Goal: Task Accomplishment & Management: Manage account settings

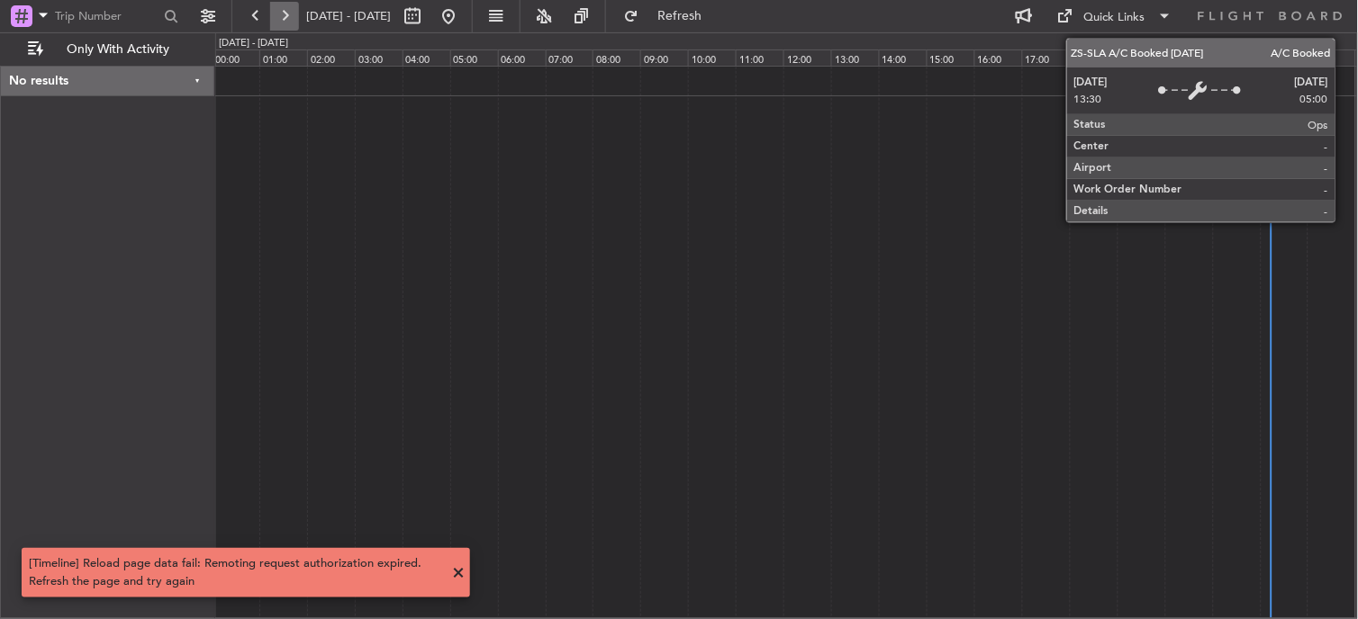
click at [286, 21] on button at bounding box center [284, 16] width 29 height 29
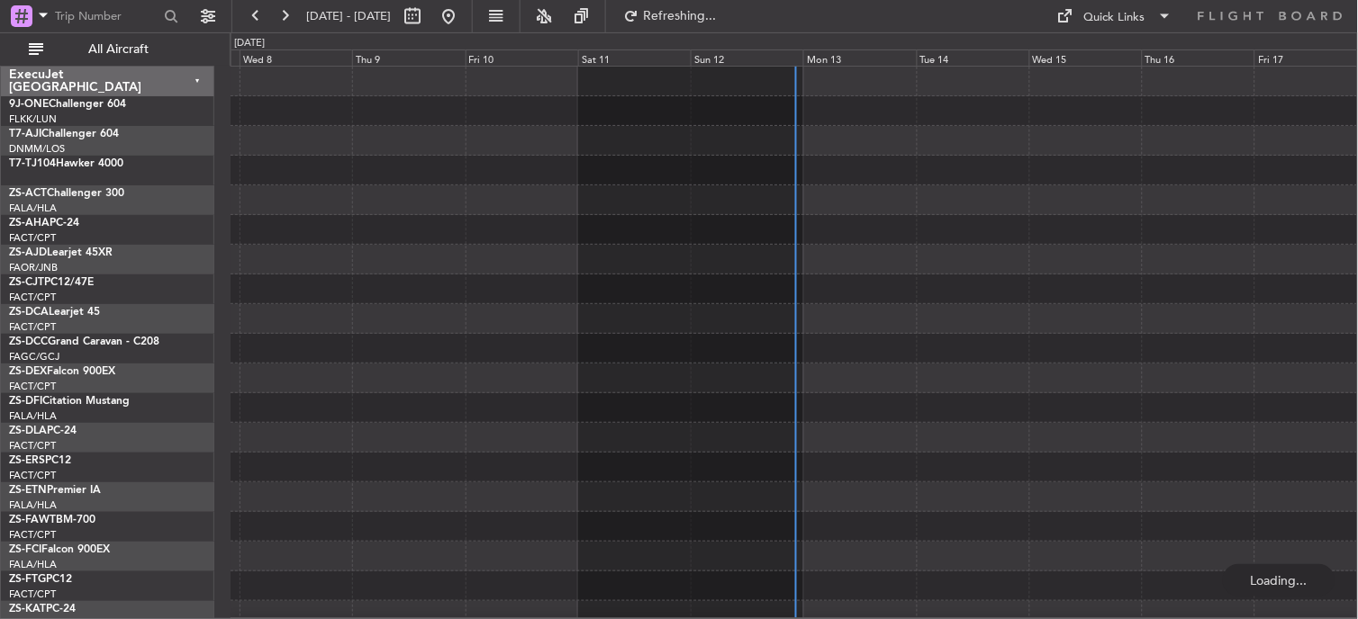
click at [824, 57] on div "Mon 13" at bounding box center [859, 58] width 113 height 16
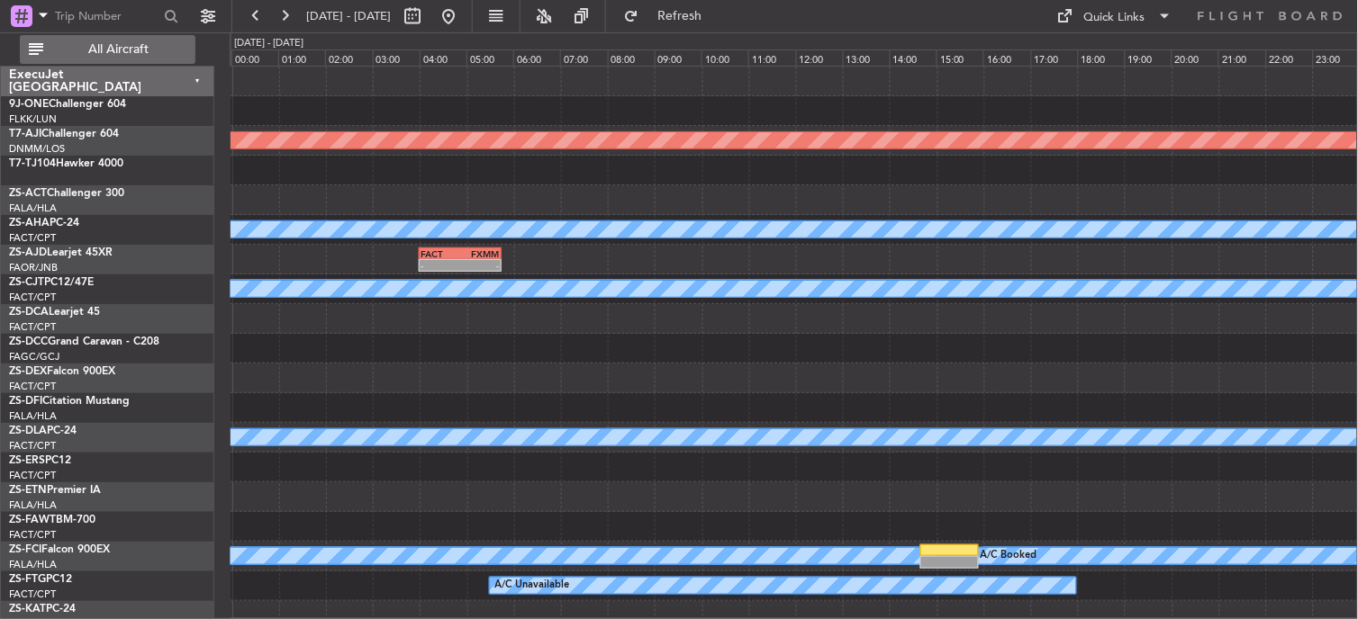
click at [155, 48] on span "All Aircraft" at bounding box center [118, 49] width 143 height 13
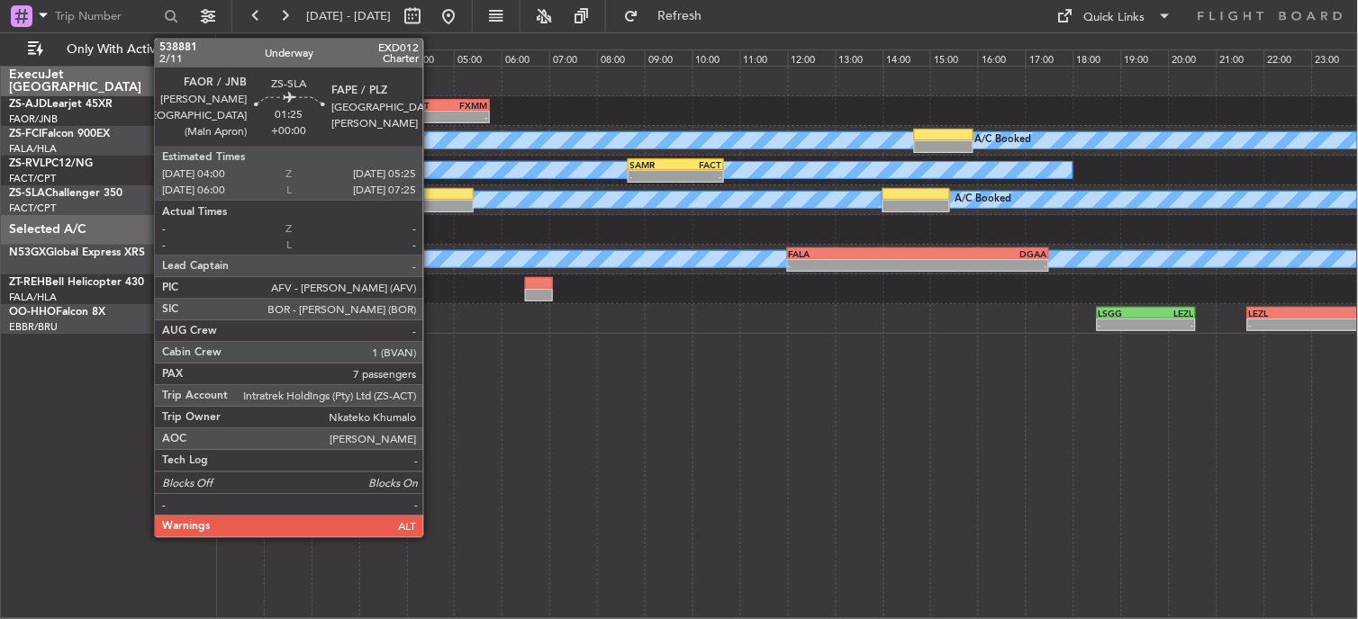
click at [432, 205] on div at bounding box center [440, 206] width 68 height 13
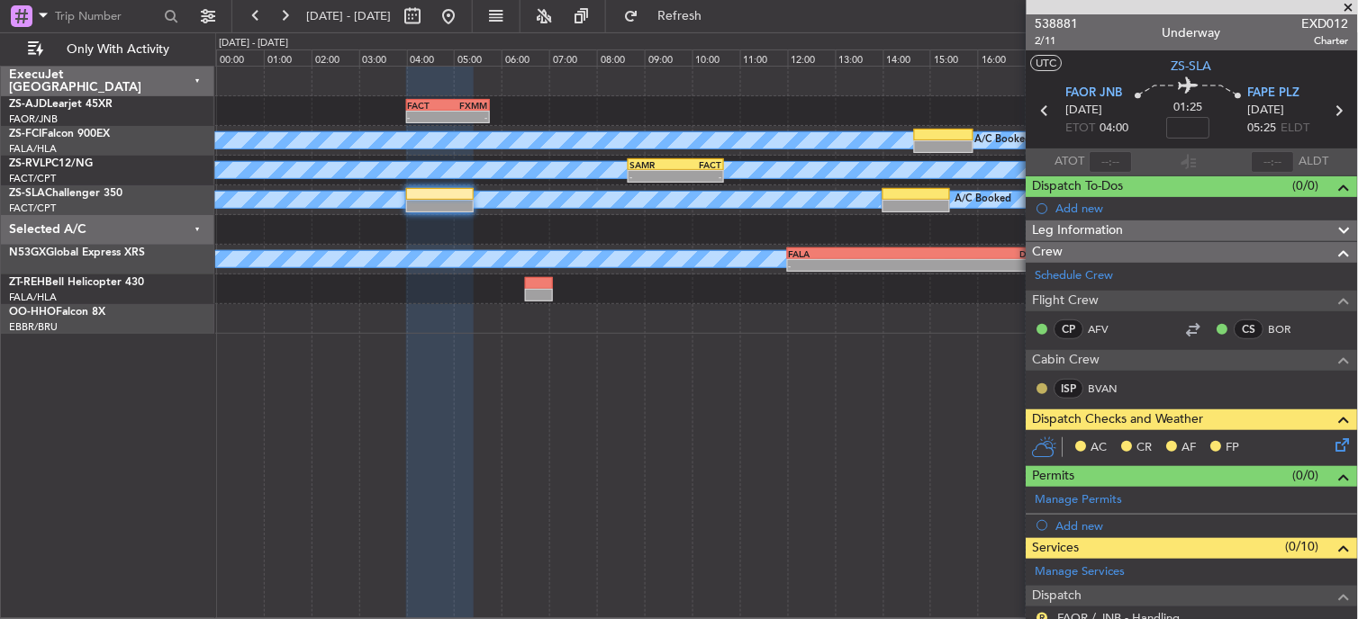
click at [1044, 392] on button at bounding box center [1042, 389] width 11 height 11
click at [987, 444] on li "Acknowledged" at bounding box center [1043, 442] width 121 height 27
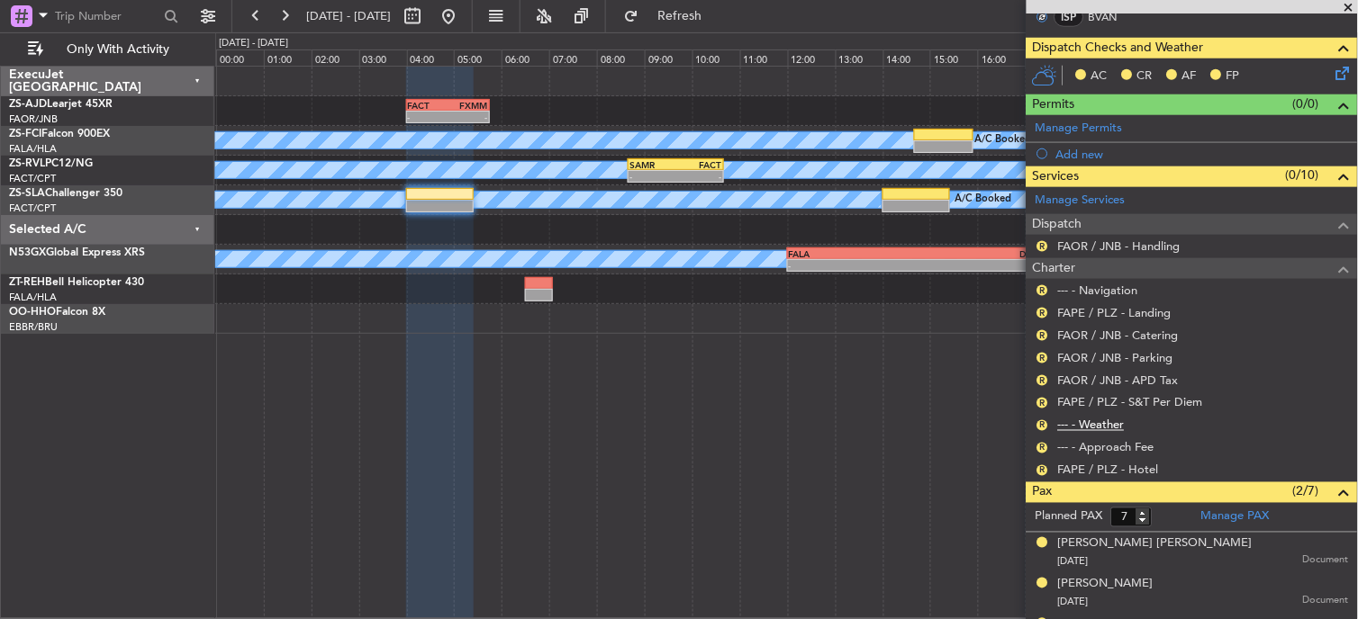
scroll to position [400, 0]
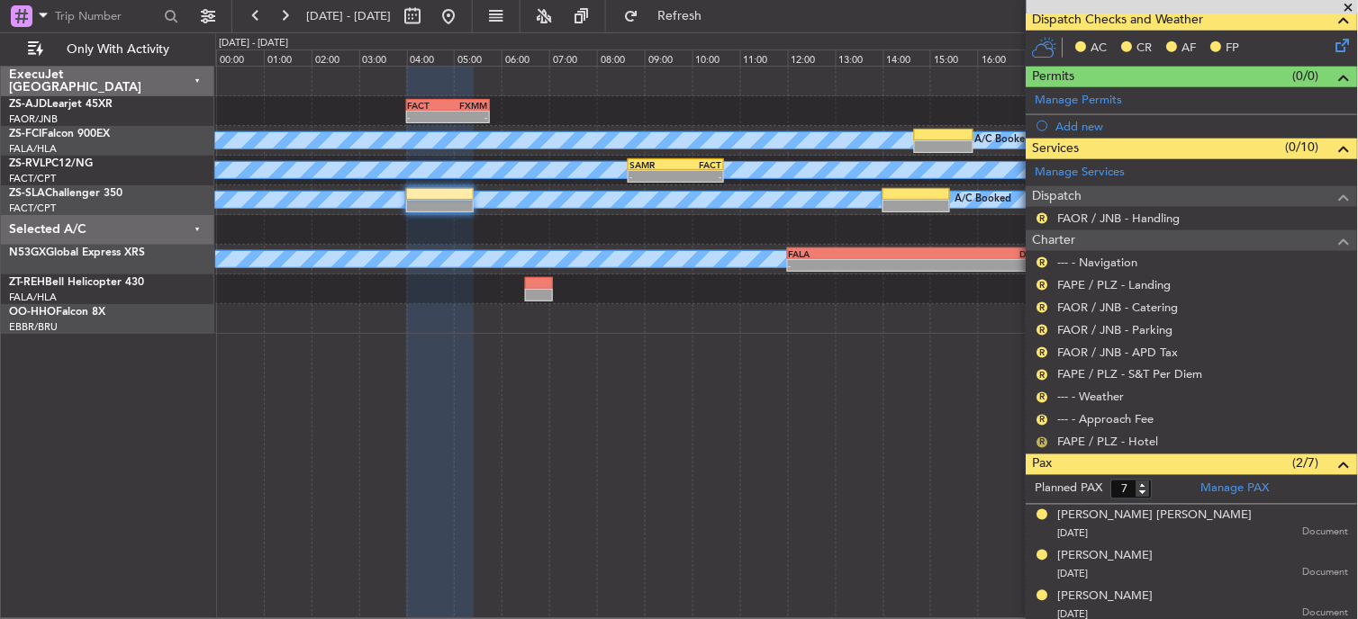
click at [1042, 442] on button "R" at bounding box center [1042, 443] width 11 height 11
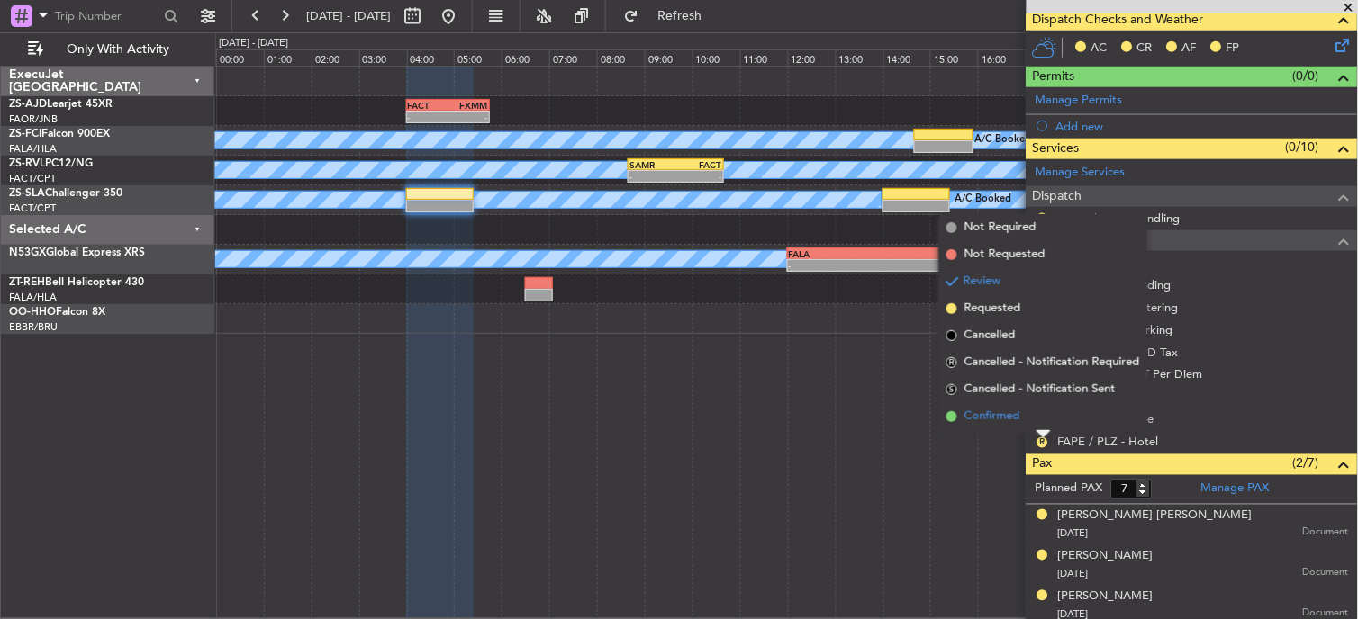
click at [1042, 421] on li "Confirmed" at bounding box center [1043, 416] width 208 height 27
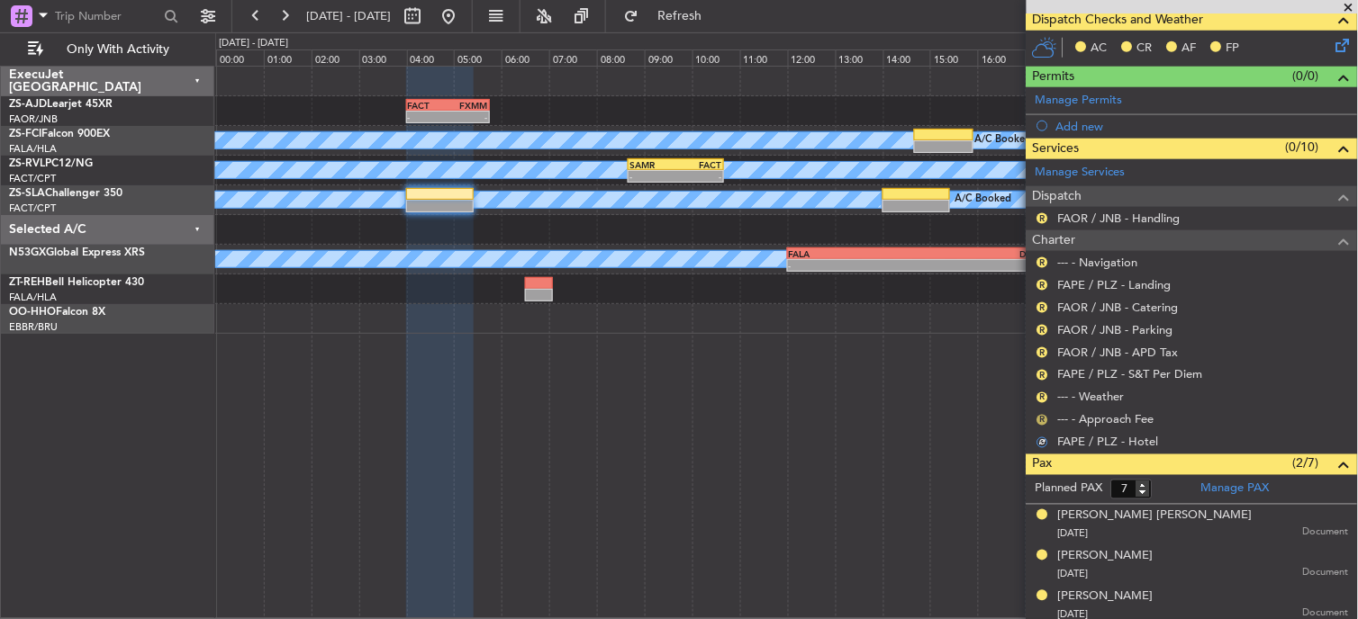
click at [1042, 420] on button "R" at bounding box center [1042, 420] width 11 height 11
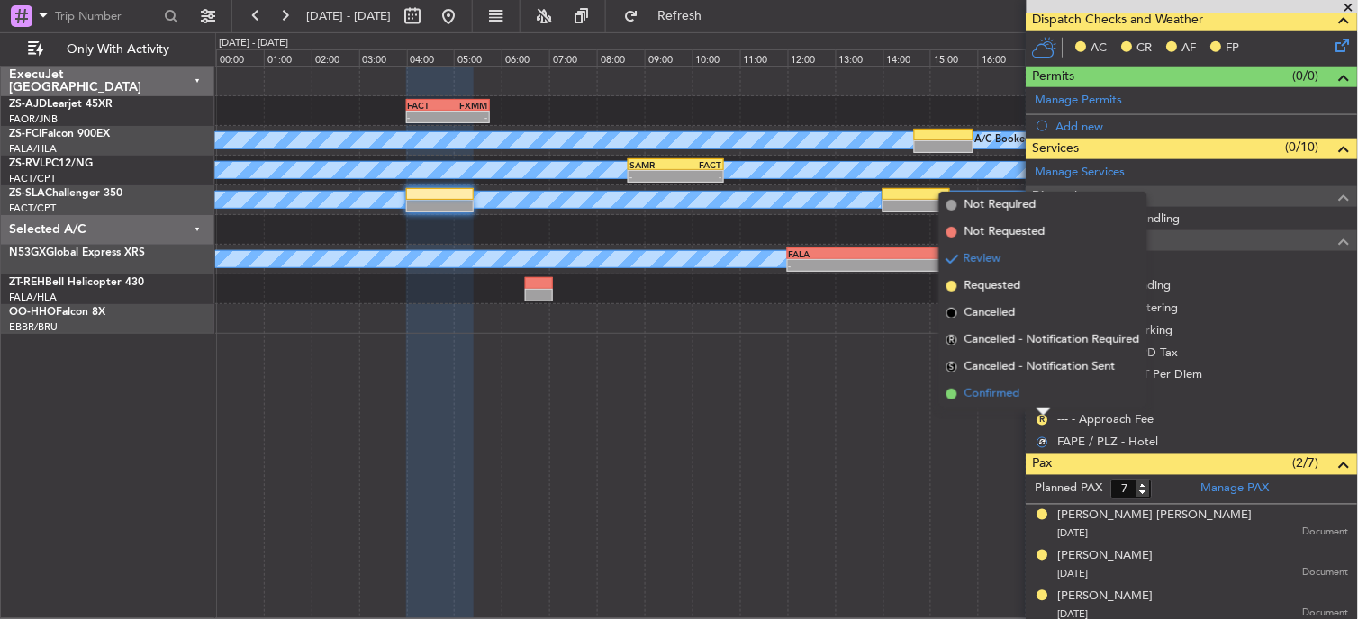
click at [1042, 402] on li "Confirmed" at bounding box center [1043, 394] width 208 height 27
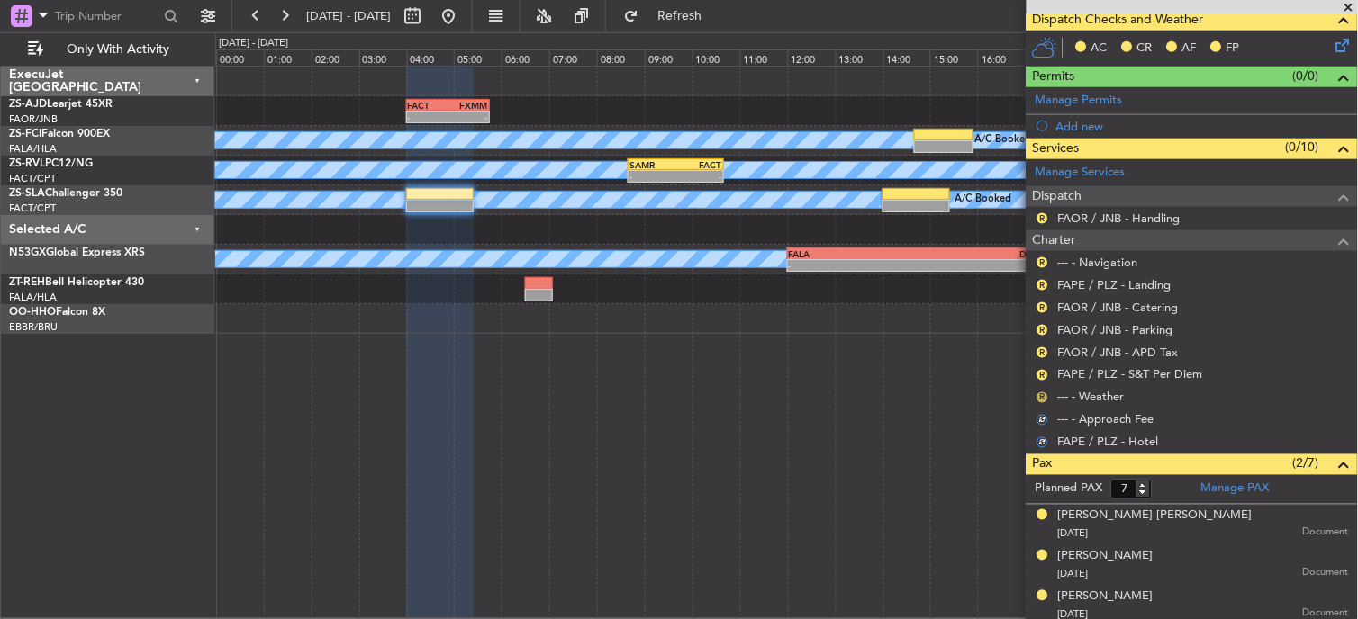
click at [1043, 397] on button "R" at bounding box center [1042, 398] width 11 height 11
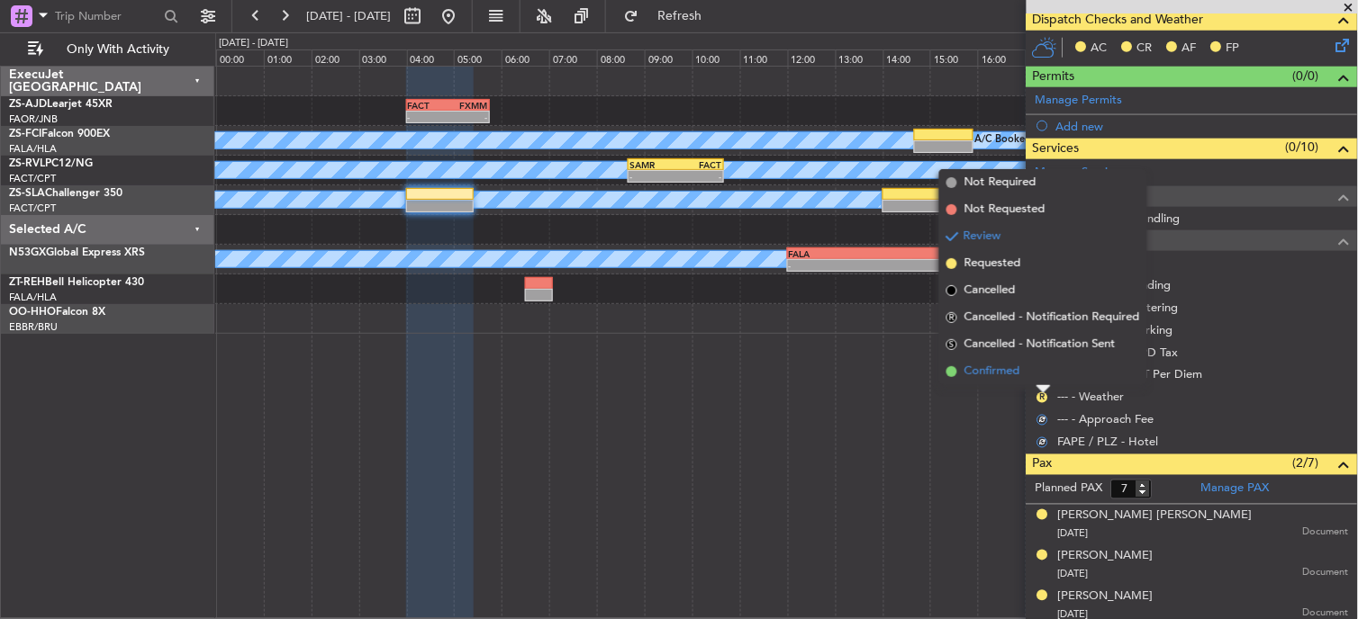
click at [1036, 375] on li "Confirmed" at bounding box center [1043, 371] width 208 height 27
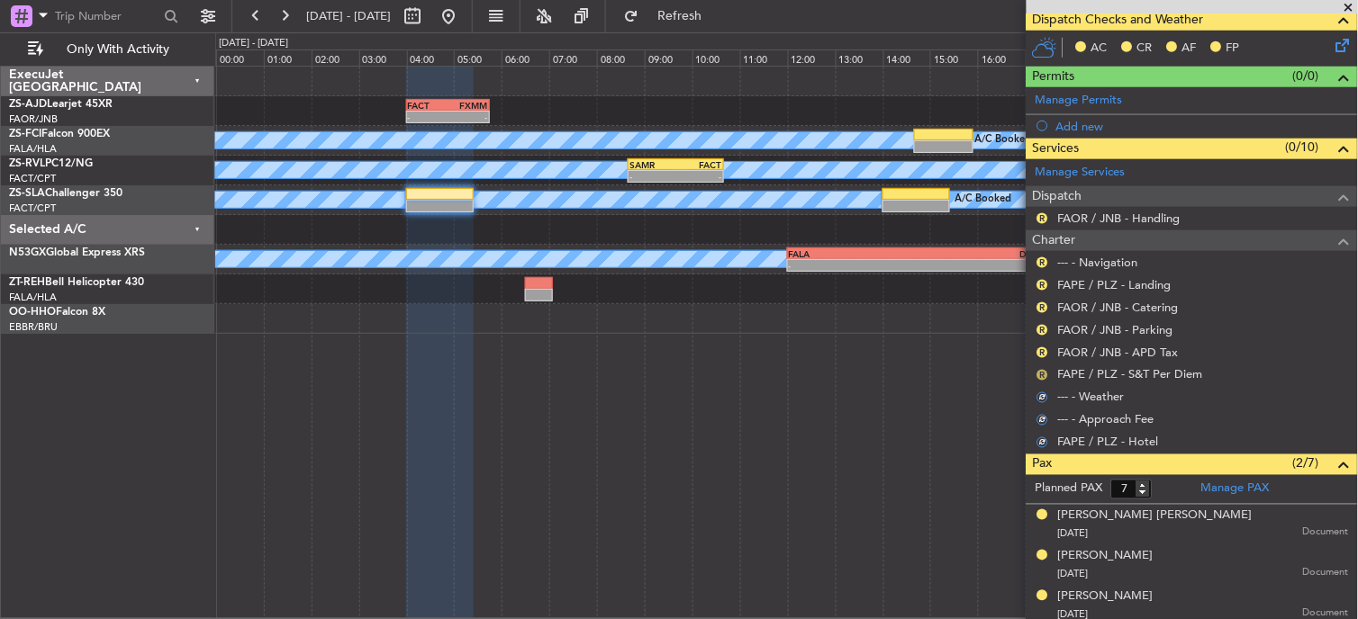
click at [1046, 375] on button "R" at bounding box center [1042, 375] width 11 height 11
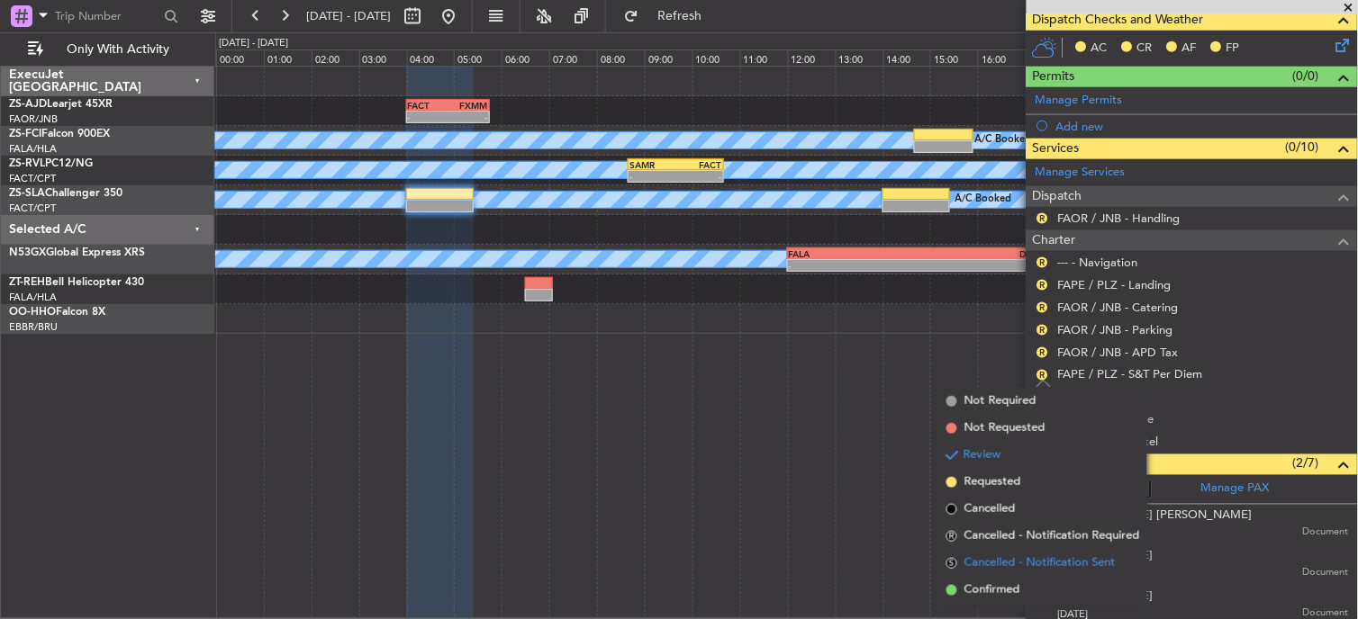
click at [1007, 555] on span "Cancelled - Notification Sent" at bounding box center [1039, 564] width 151 height 18
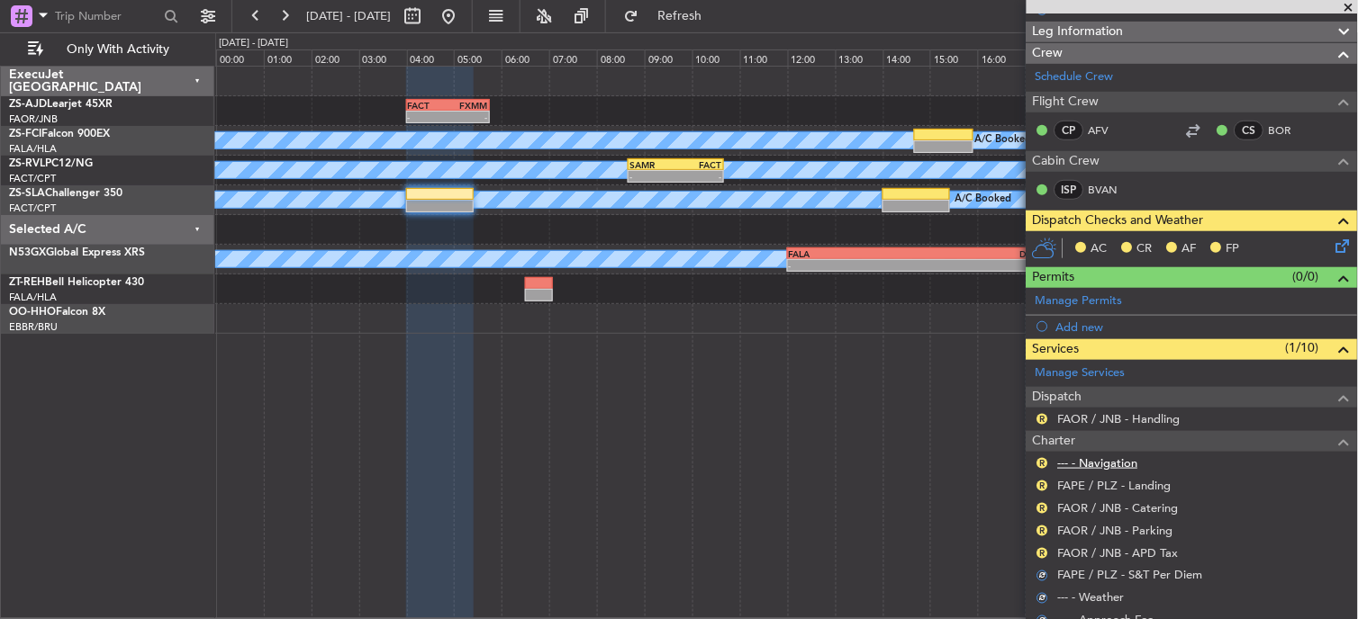
scroll to position [200, 0]
click at [1047, 552] on button "R" at bounding box center [1042, 552] width 11 height 11
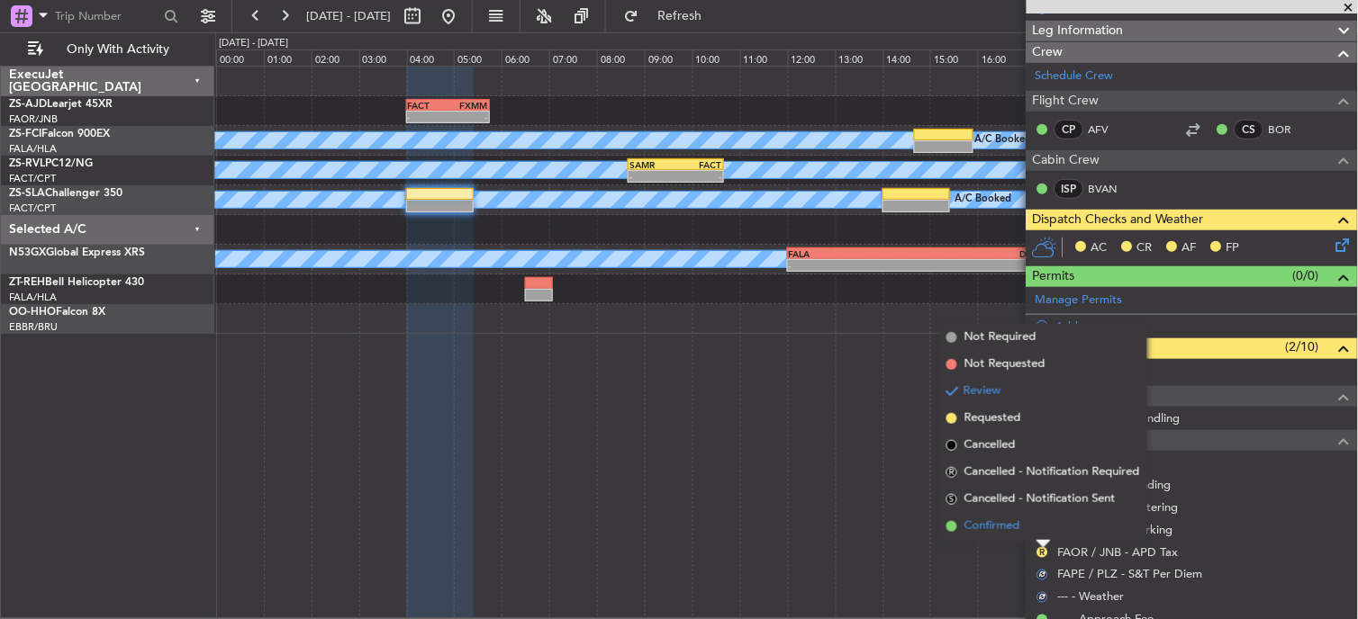
click at [1044, 529] on li "Confirmed" at bounding box center [1043, 526] width 208 height 27
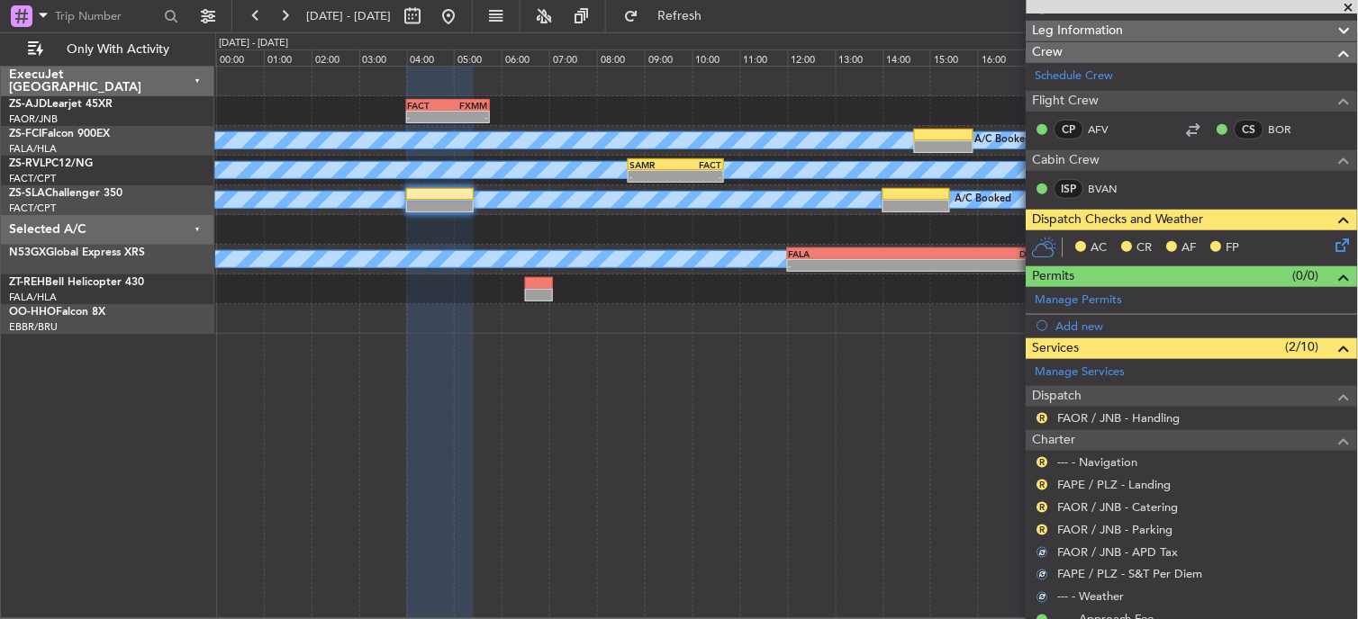
click at [1044, 529] on button "R" at bounding box center [1042, 530] width 11 height 11
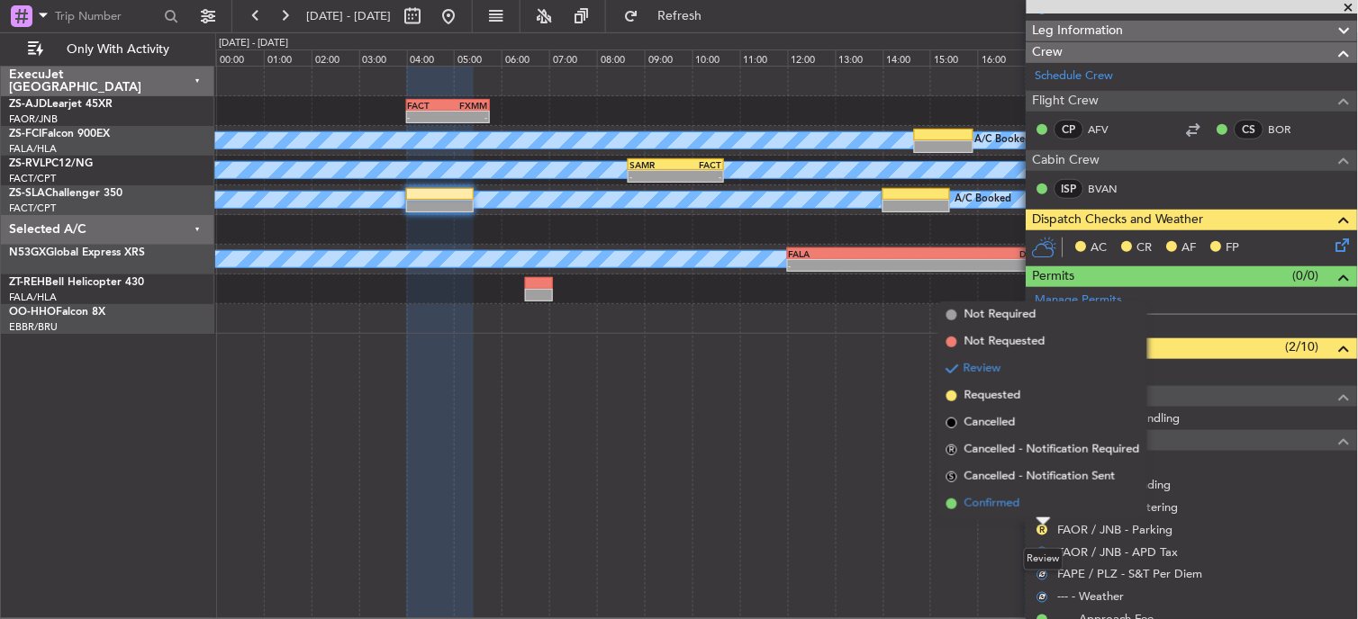
click at [1042, 511] on li "Confirmed" at bounding box center [1043, 504] width 208 height 27
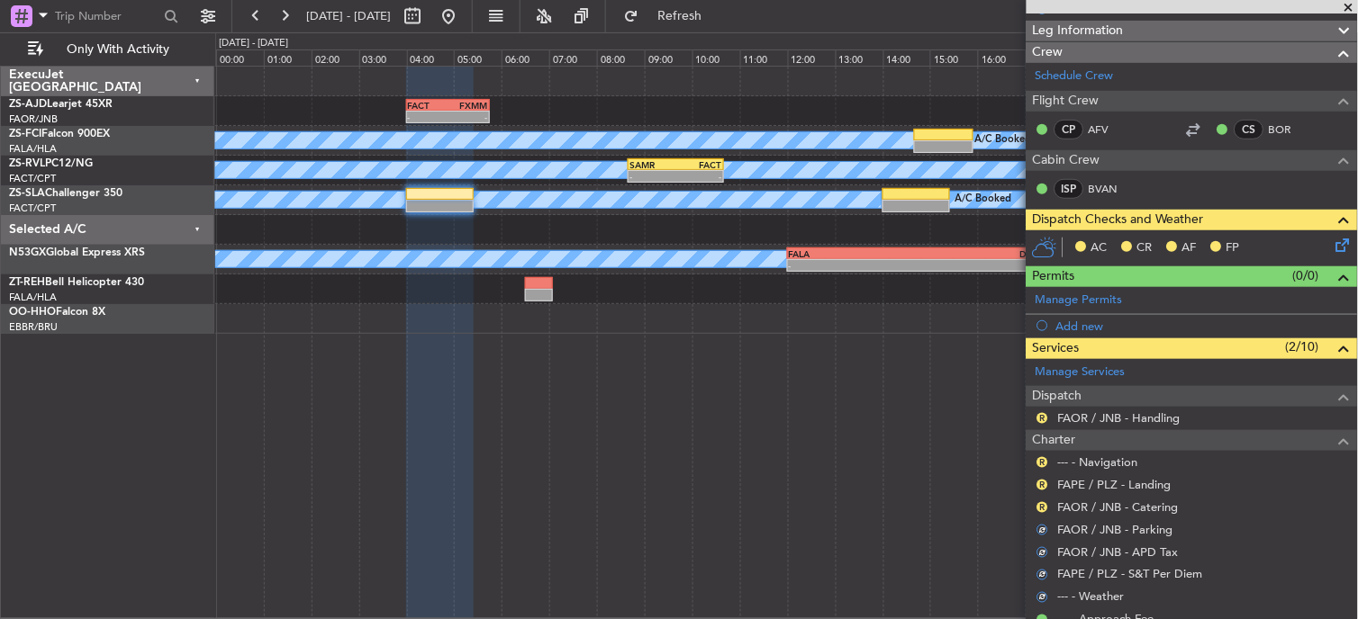
click at [1042, 513] on mat-tooltip-component "Review" at bounding box center [1043, 537] width 65 height 48
drag, startPoint x: 1042, startPoint y: 511, endPoint x: 1042, endPoint y: 500, distance: 11.7
click at [1042, 501] on div "R" at bounding box center [1042, 508] width 14 height 14
click at [1043, 505] on button "R" at bounding box center [1042, 507] width 11 height 11
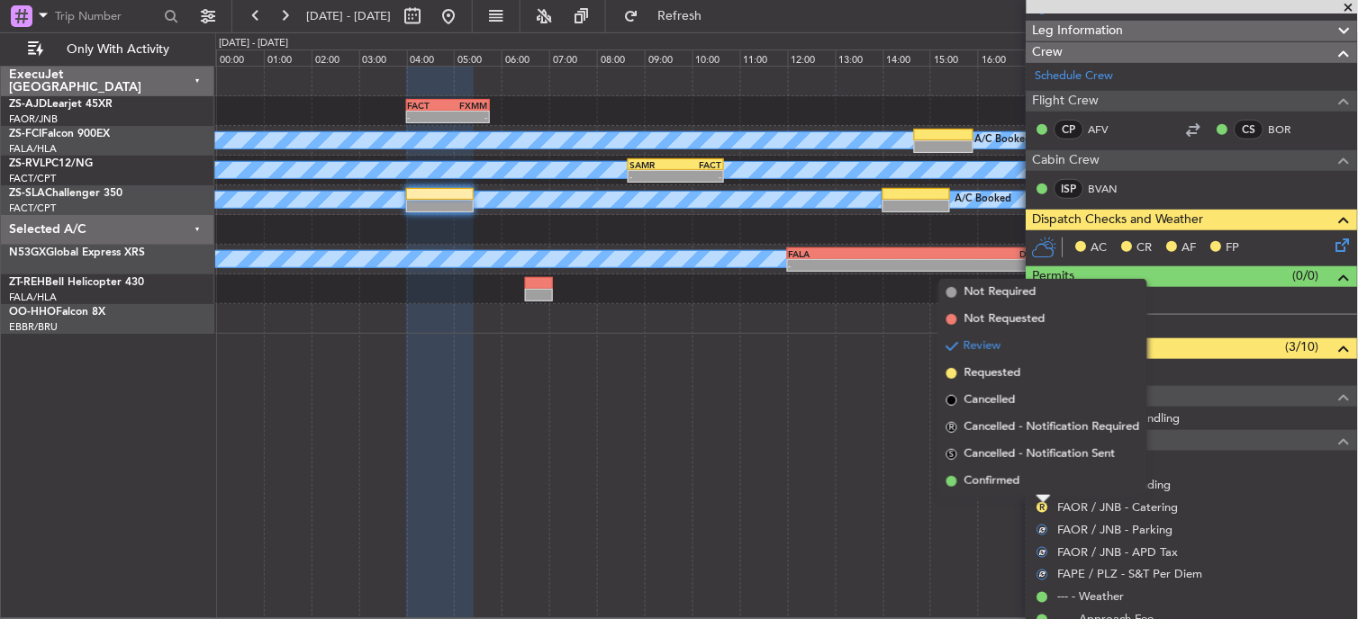
click at [1034, 477] on li "Confirmed" at bounding box center [1043, 481] width 208 height 27
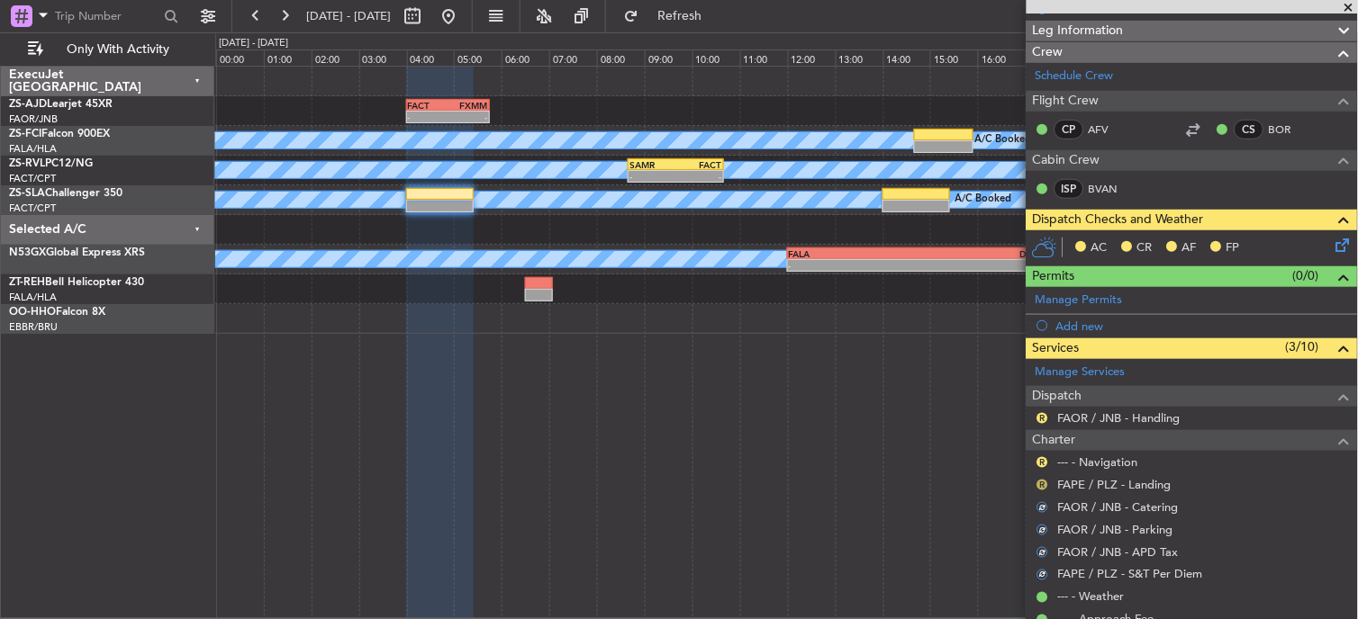
click at [1042, 484] on button "R" at bounding box center [1042, 485] width 11 height 11
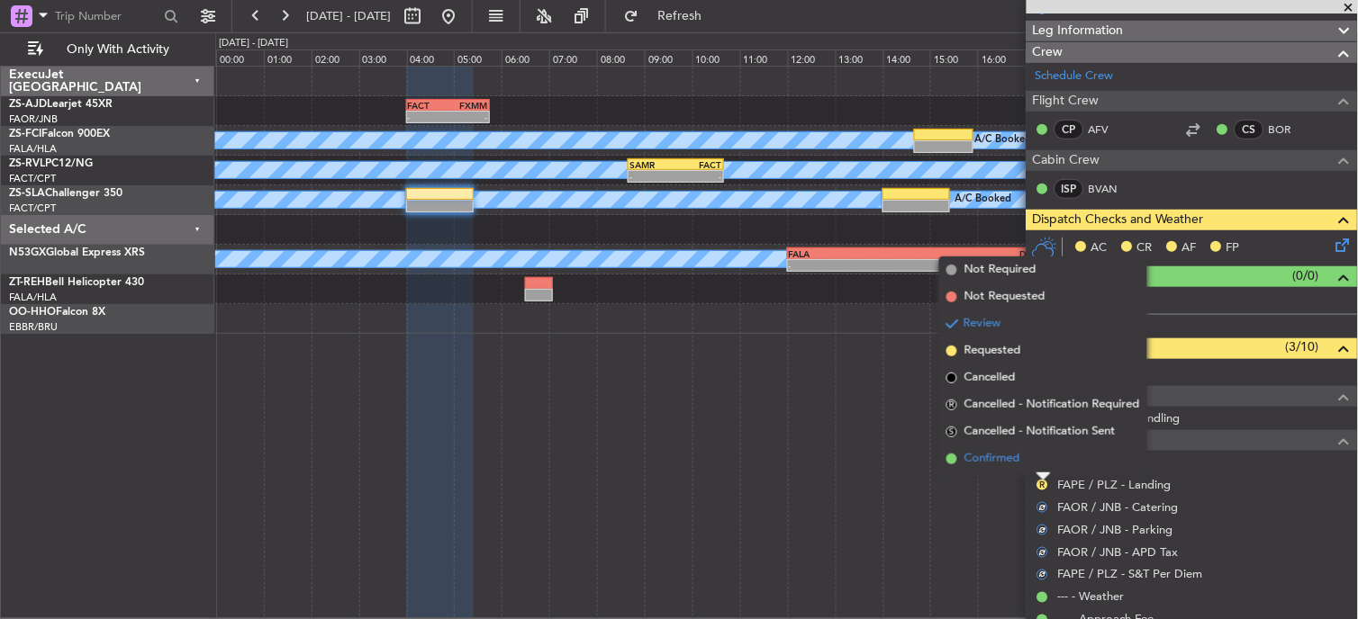
click at [1041, 464] on li "Confirmed" at bounding box center [1043, 459] width 208 height 27
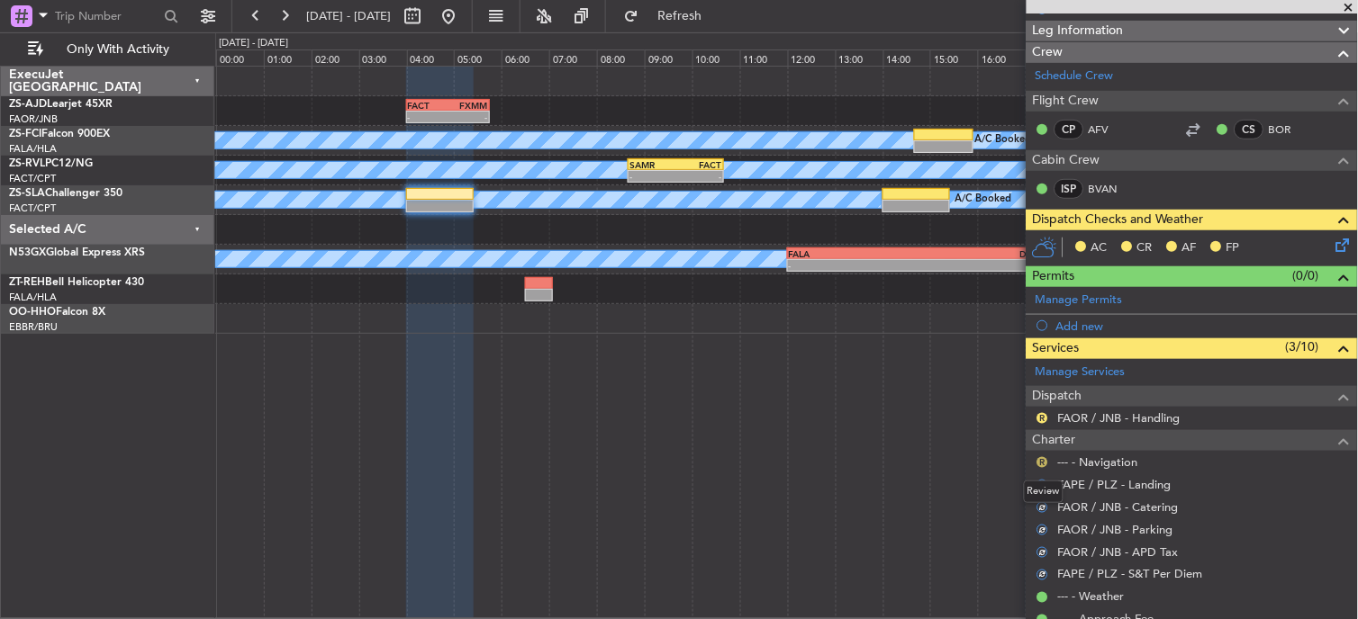
click at [1042, 464] on button "R" at bounding box center [1042, 462] width 11 height 11
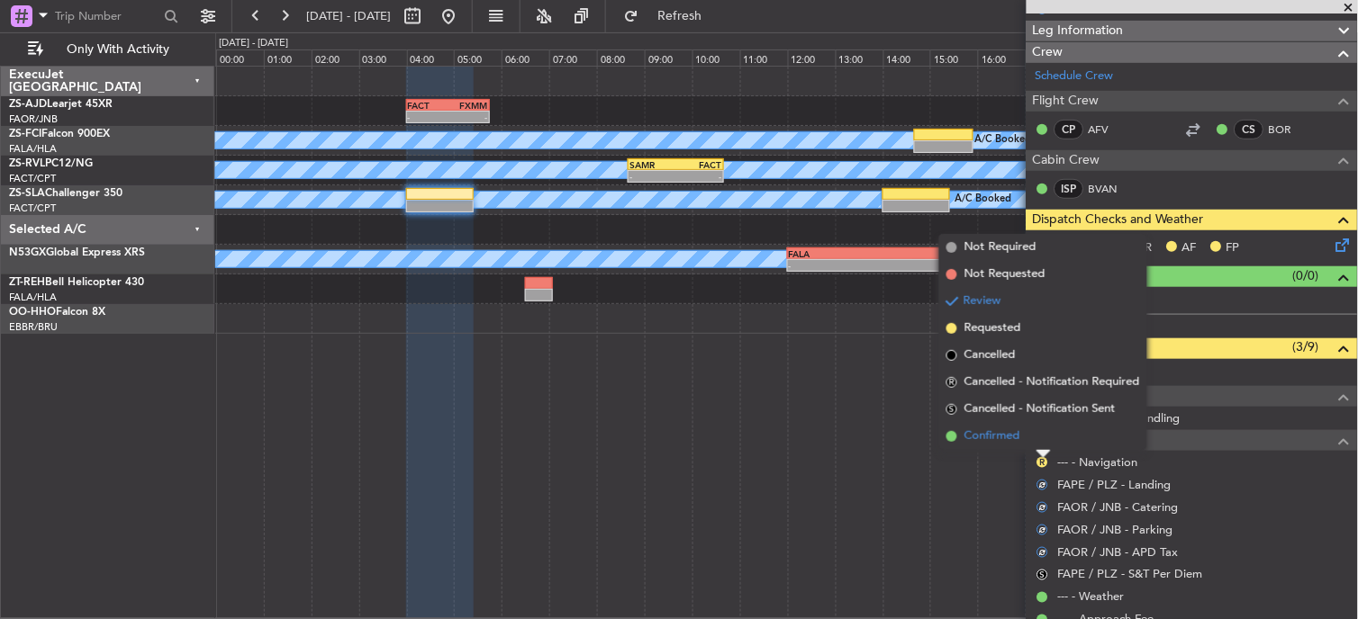
click at [1043, 445] on li "Confirmed" at bounding box center [1043, 436] width 208 height 27
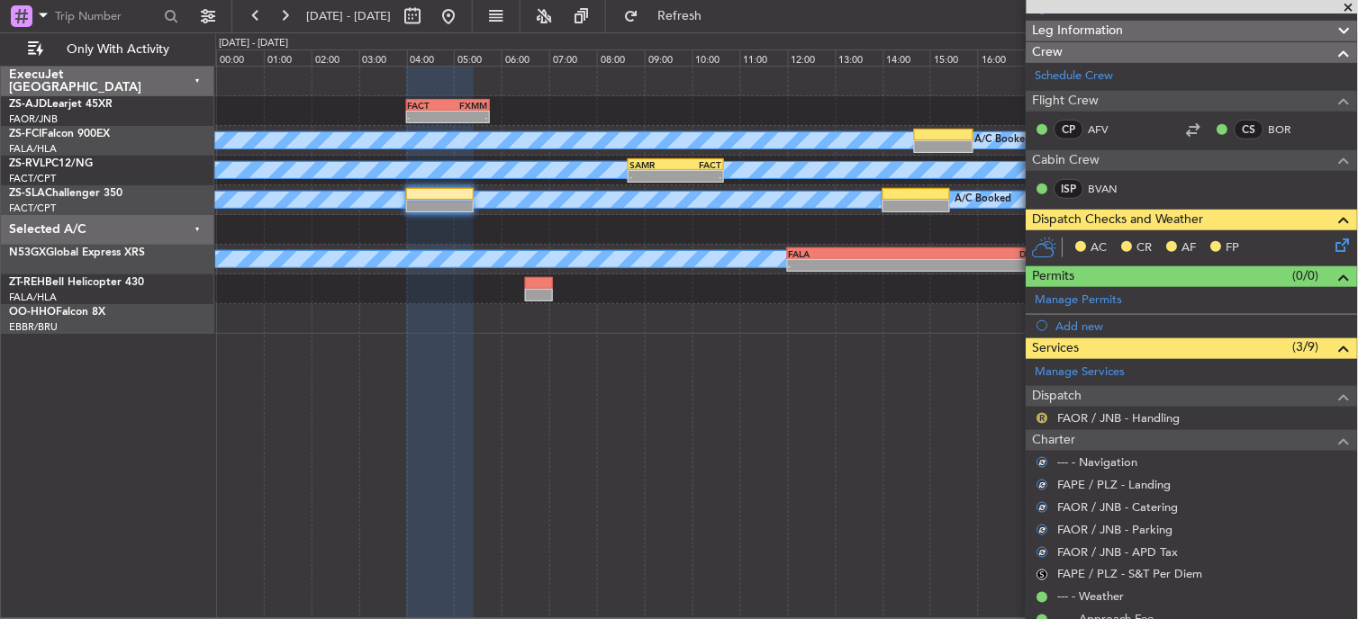
click at [1044, 415] on button "R" at bounding box center [1042, 418] width 11 height 11
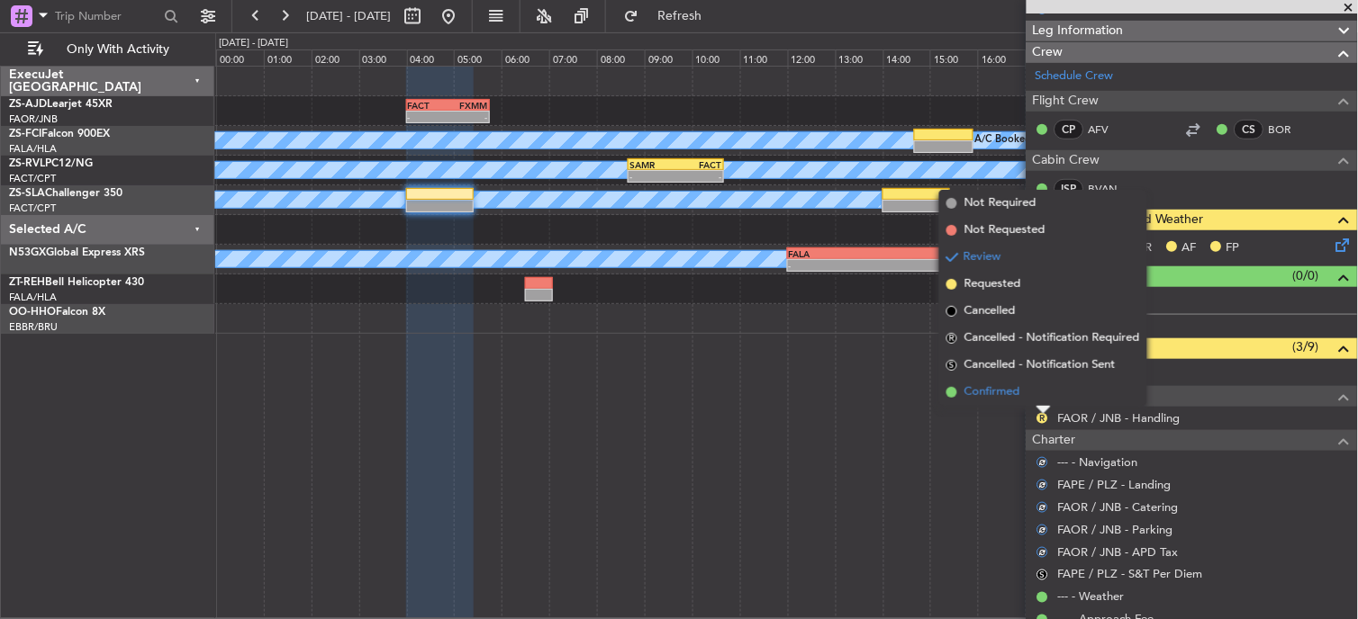
click at [1034, 381] on li "Confirmed" at bounding box center [1043, 392] width 208 height 27
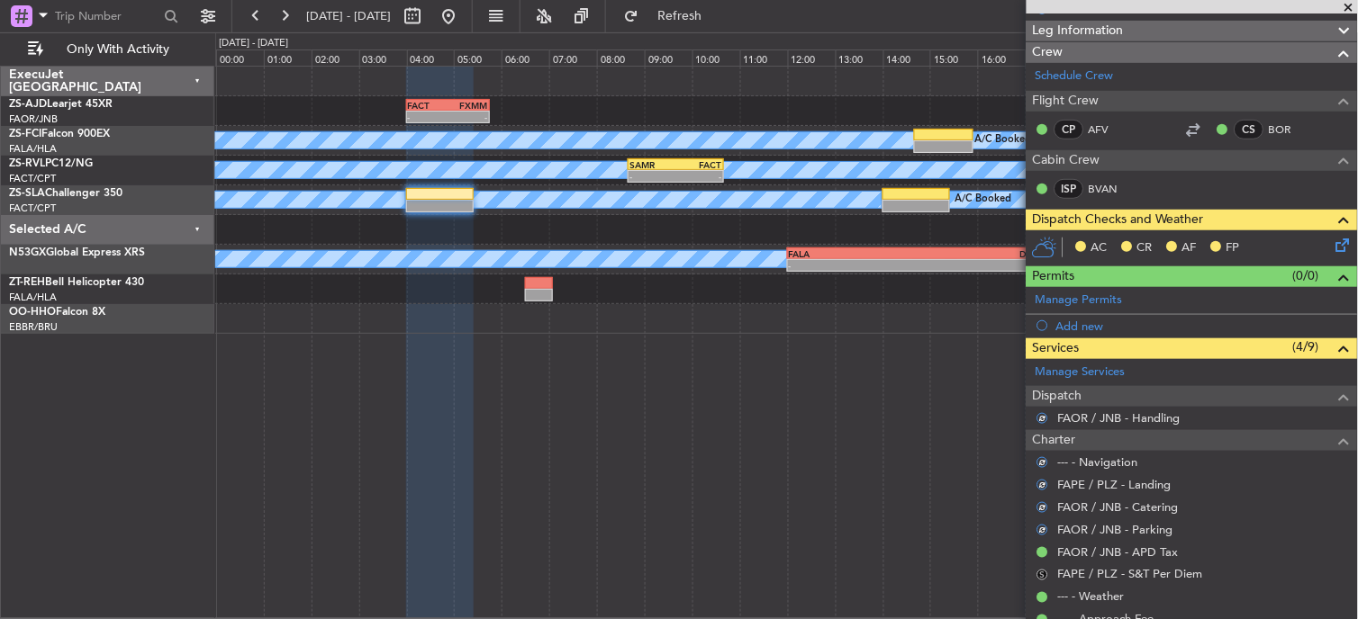
click at [1043, 572] on button "S" at bounding box center [1042, 575] width 11 height 11
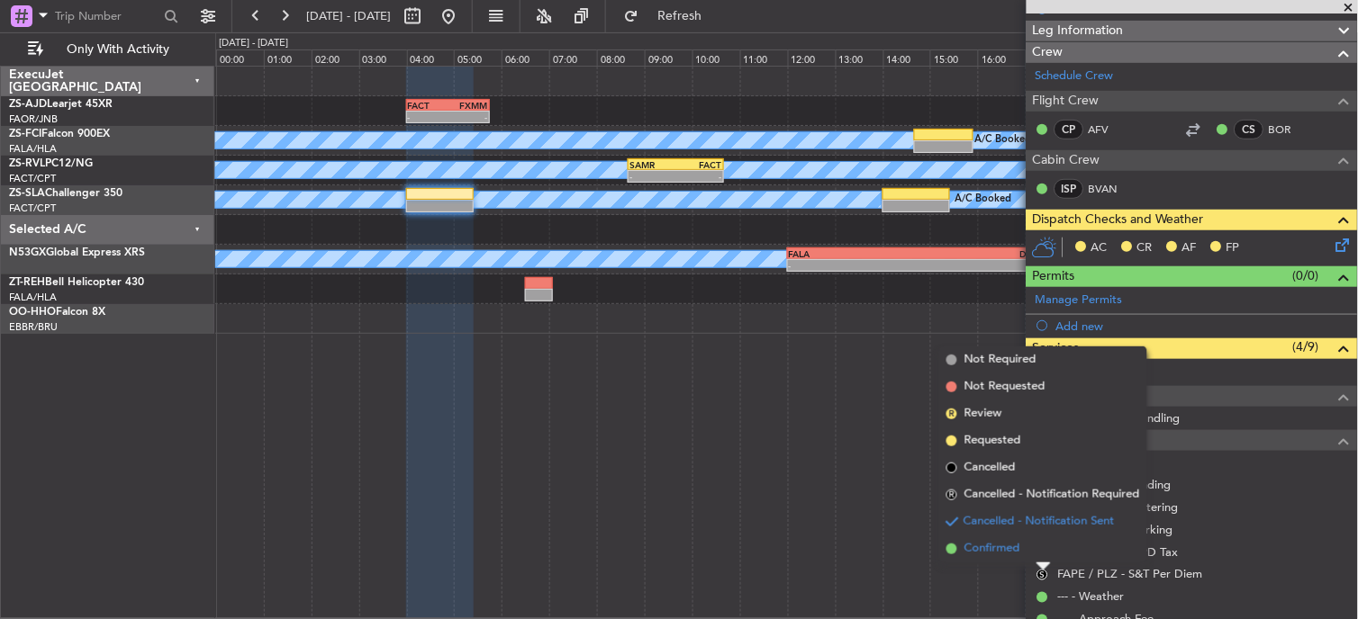
click at [946, 543] on li "Confirmed" at bounding box center [1043, 549] width 208 height 27
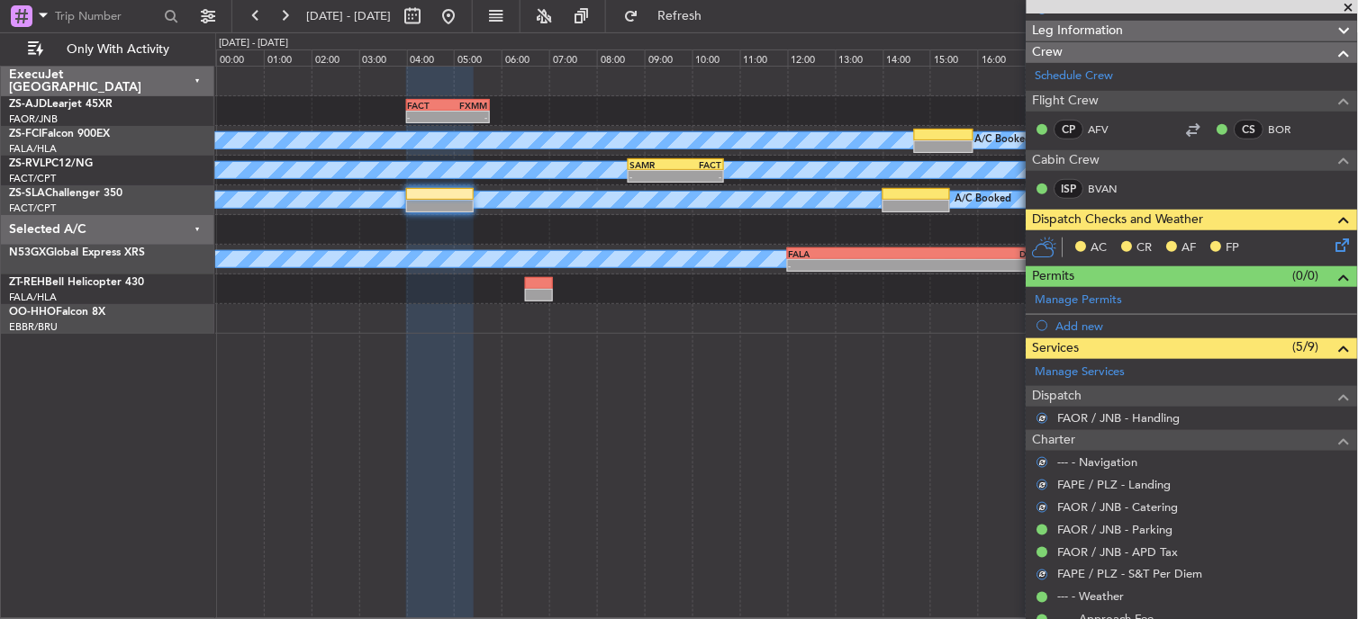
click at [1320, 255] on div "AC CR AF FP" at bounding box center [1200, 248] width 265 height 27
click at [1333, 247] on icon at bounding box center [1340, 242] width 14 height 14
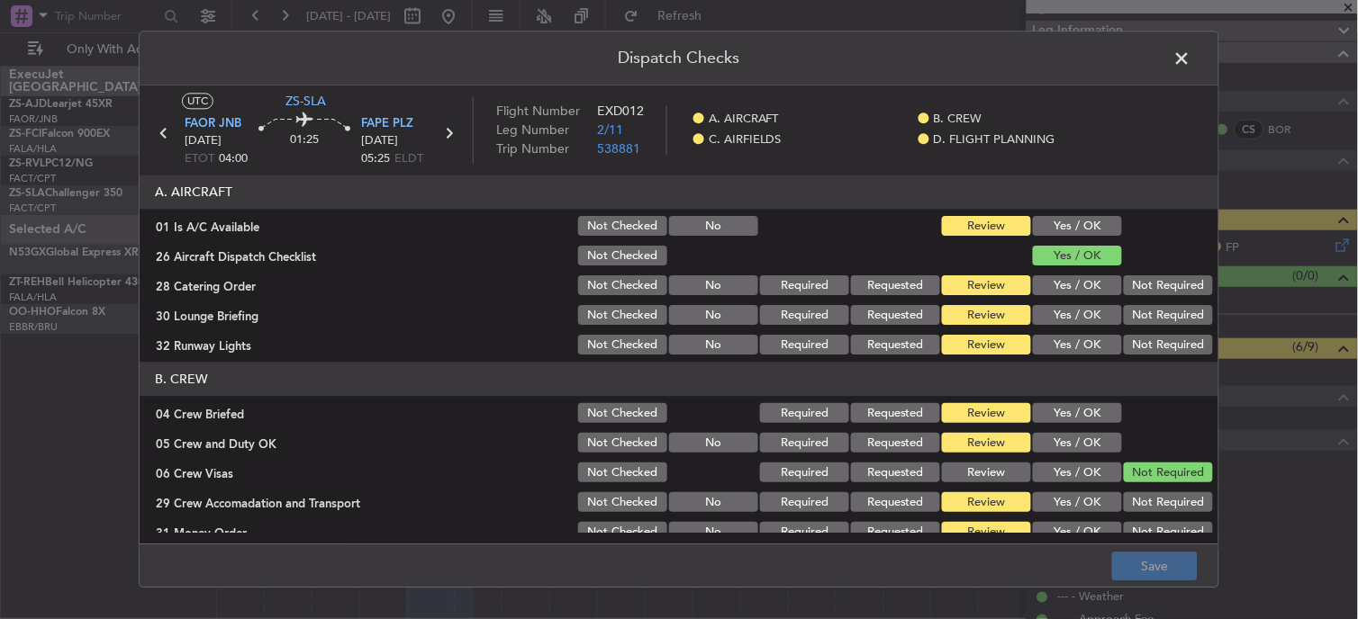
drag, startPoint x: 1077, startPoint y: 241, endPoint x: 1144, endPoint y: 330, distance: 111.3
click at [1077, 243] on section "A. AIRCRAFT 01 Is A/C Available Not Checked No Review Yes / OK 26 Aircraft Disp…" at bounding box center [679, 267] width 1079 height 183
click at [1074, 232] on button "Yes / OK" at bounding box center [1077, 227] width 89 height 20
click at [1185, 322] on button "Not Required" at bounding box center [1168, 316] width 89 height 20
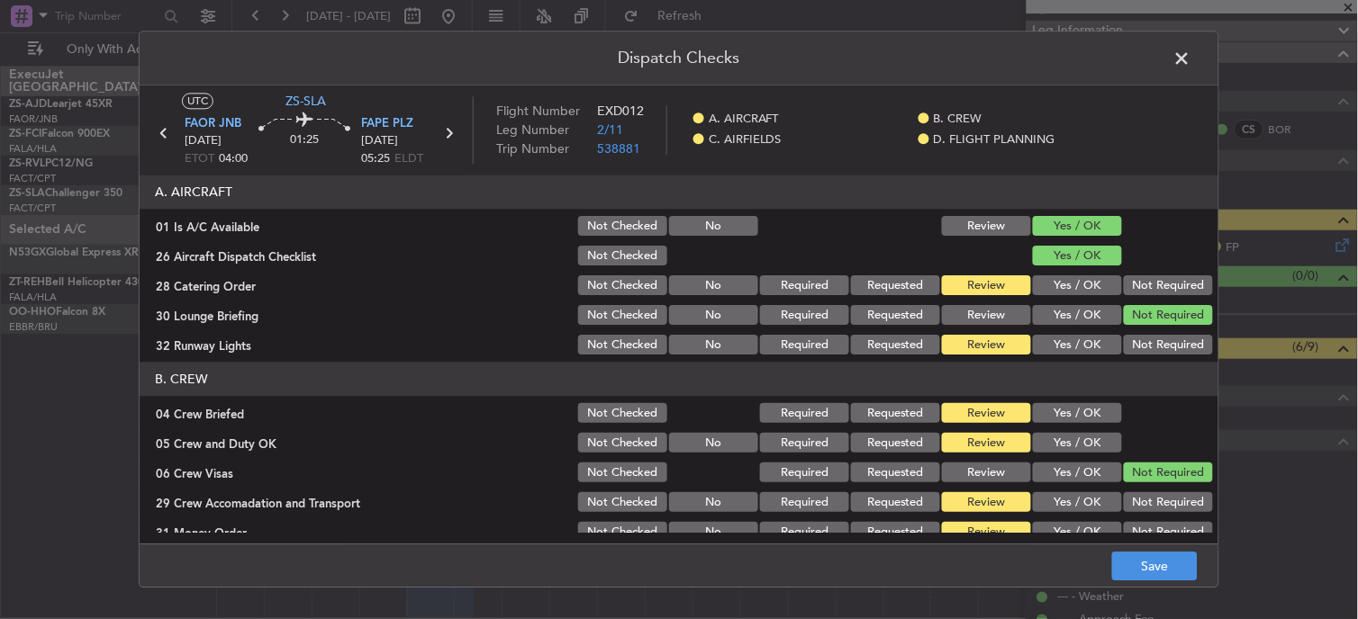
click at [1160, 286] on button "Not Required" at bounding box center [1168, 286] width 89 height 20
click at [1154, 336] on section "A. AIRCRAFT 01 Is A/C Available Not Checked No Review Yes / OK 26 Aircraft Disp…" at bounding box center [679, 267] width 1079 height 183
click at [1144, 348] on button "Not Required" at bounding box center [1168, 346] width 89 height 20
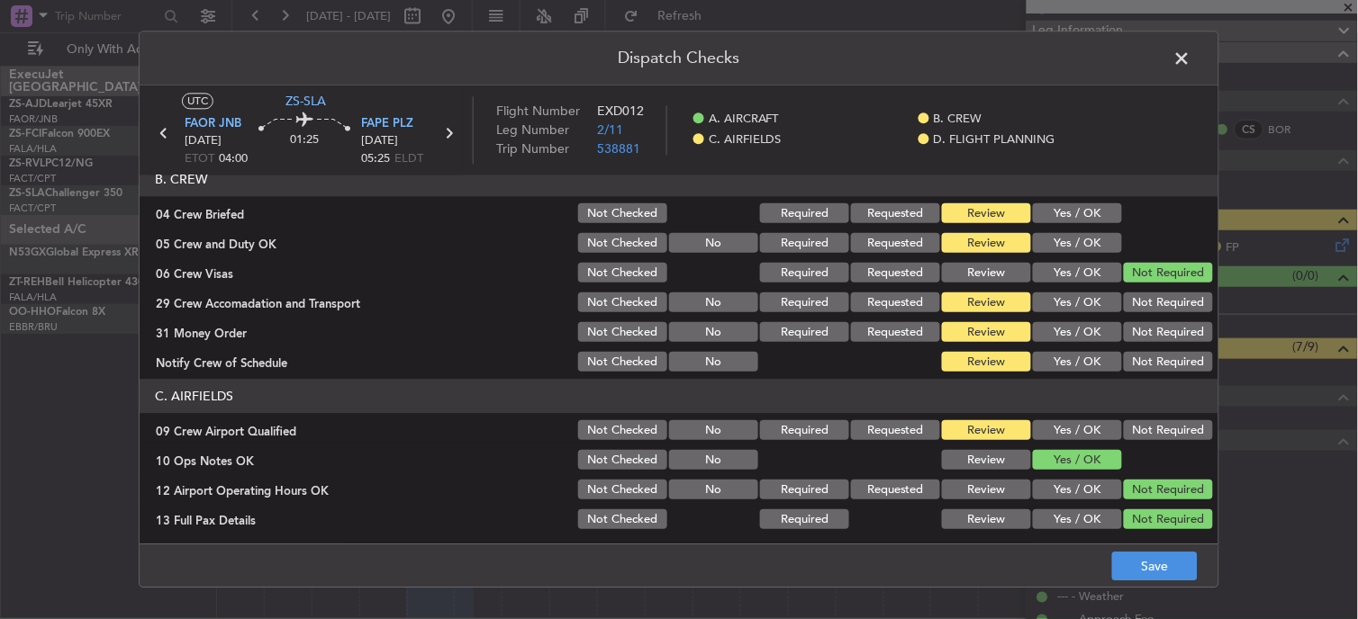
click at [1053, 220] on button "Yes / OK" at bounding box center [1077, 214] width 89 height 20
click at [1056, 225] on div "Yes / OK" at bounding box center [1075, 214] width 91 height 25
click at [1077, 232] on div "Yes / OK" at bounding box center [1075, 243] width 91 height 25
click at [1077, 234] on button "Yes / OK" at bounding box center [1077, 244] width 89 height 20
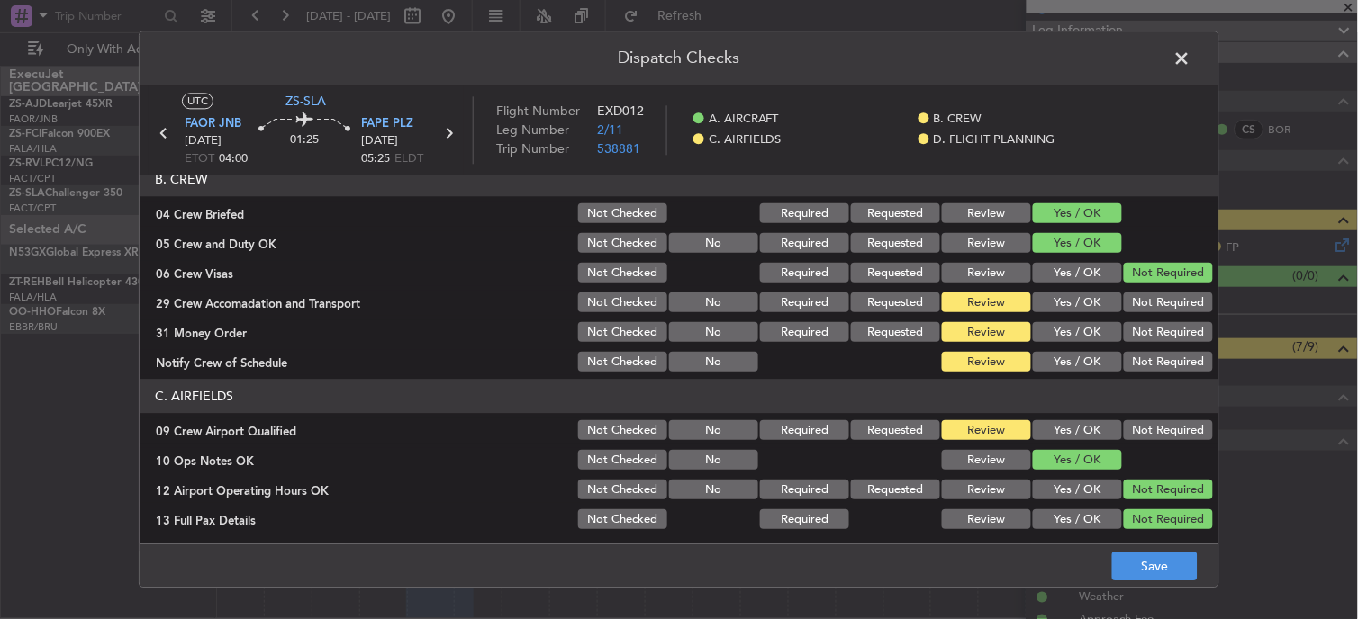
click at [1083, 243] on button "Yes / OK" at bounding box center [1077, 244] width 89 height 20
drag, startPoint x: 1223, startPoint y: 333, endPoint x: 1195, endPoint y: 330, distance: 28.0
click at [1223, 336] on div "Dispatch Checks UTC ZS-SLA FAOR JNB [DATE] ETOT 04:00 01:25 FAPE PLZ [DATE] 05:…" at bounding box center [679, 309] width 1358 height 619
click at [1162, 310] on button "Not Required" at bounding box center [1168, 304] width 89 height 20
click at [1175, 331] on button "Not Required" at bounding box center [1168, 333] width 89 height 20
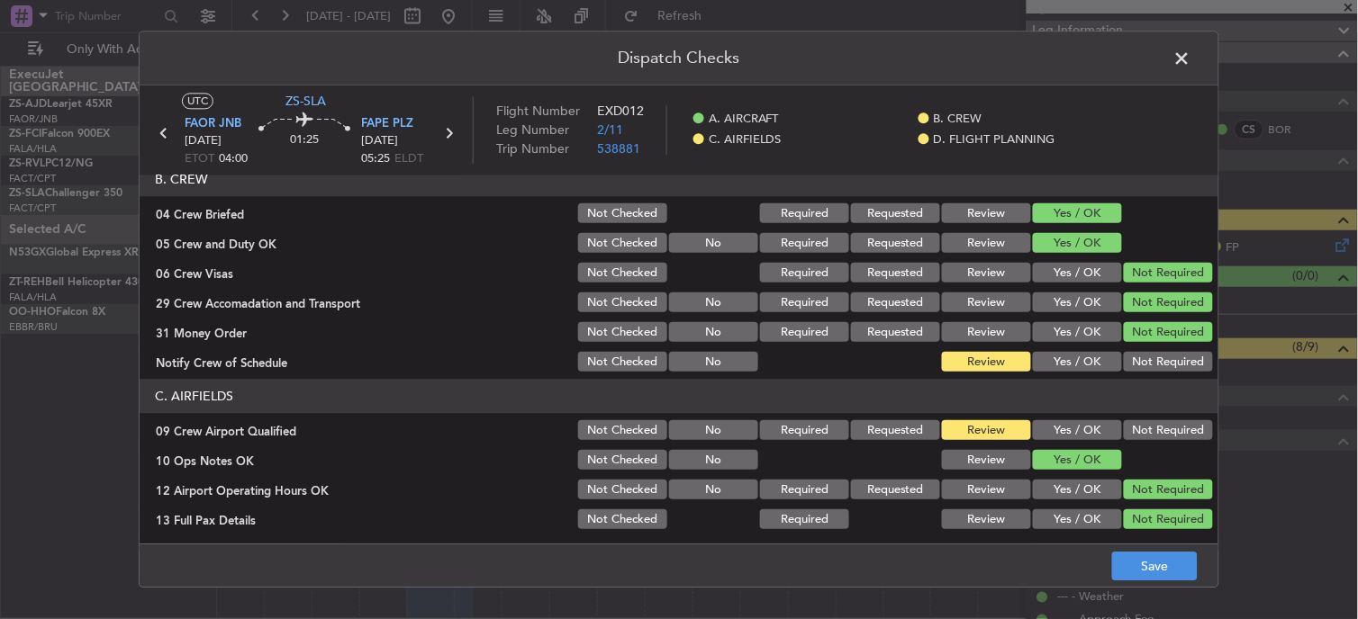
click at [1180, 339] on button "Not Required" at bounding box center [1168, 333] width 89 height 20
click at [1180, 342] on button "Not Required" at bounding box center [1168, 333] width 89 height 20
click at [1184, 366] on button "Not Required" at bounding box center [1168, 363] width 89 height 20
click at [1171, 358] on button "Not Required" at bounding box center [1168, 363] width 89 height 20
click at [1180, 442] on div "Not Required" at bounding box center [1166, 431] width 91 height 25
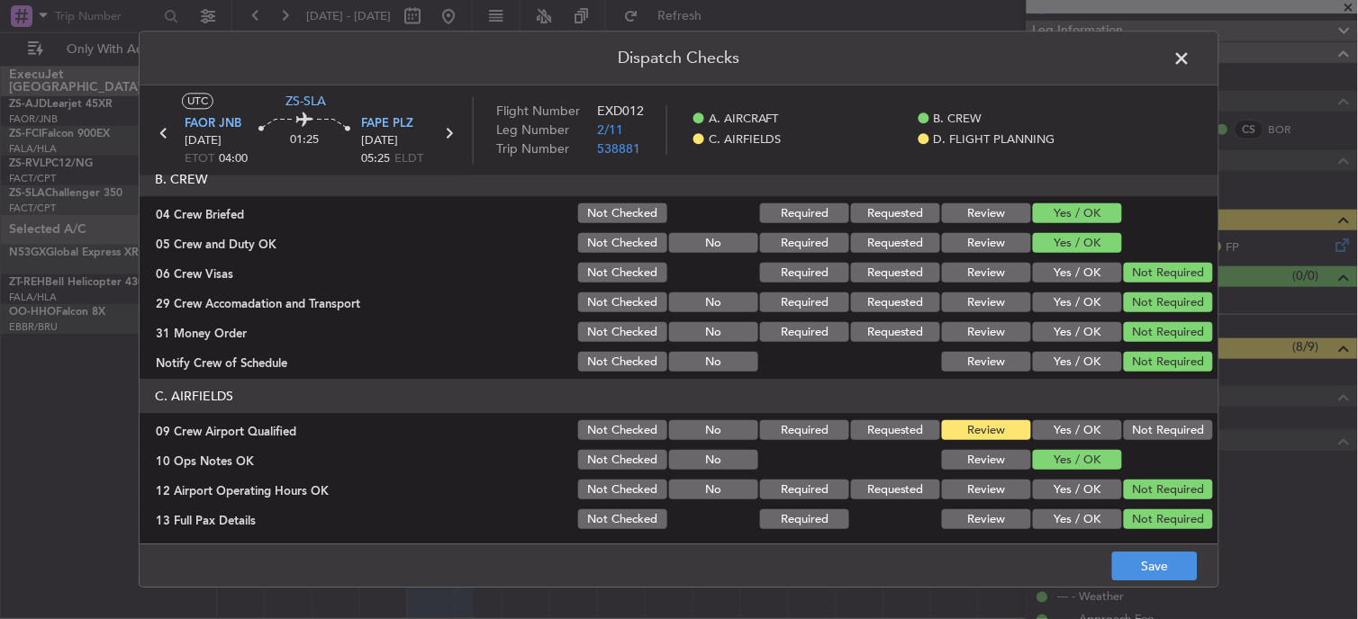
click at [1171, 432] on button "Not Required" at bounding box center [1168, 431] width 89 height 20
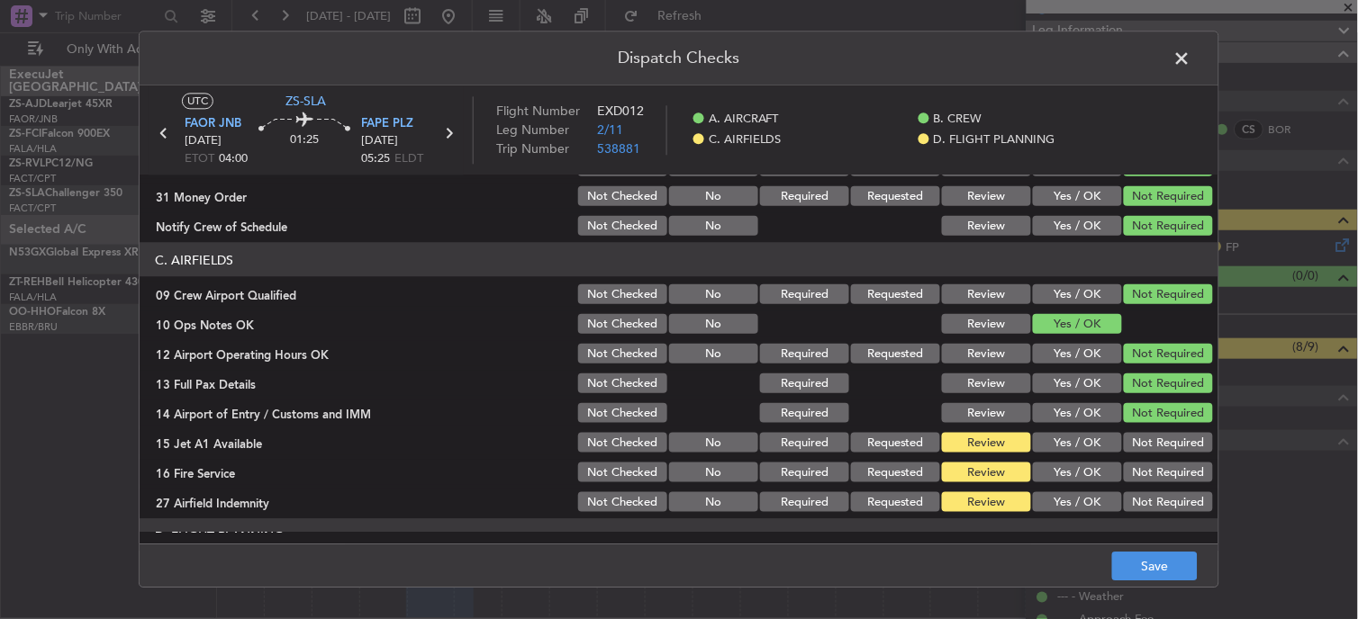
scroll to position [450, 0]
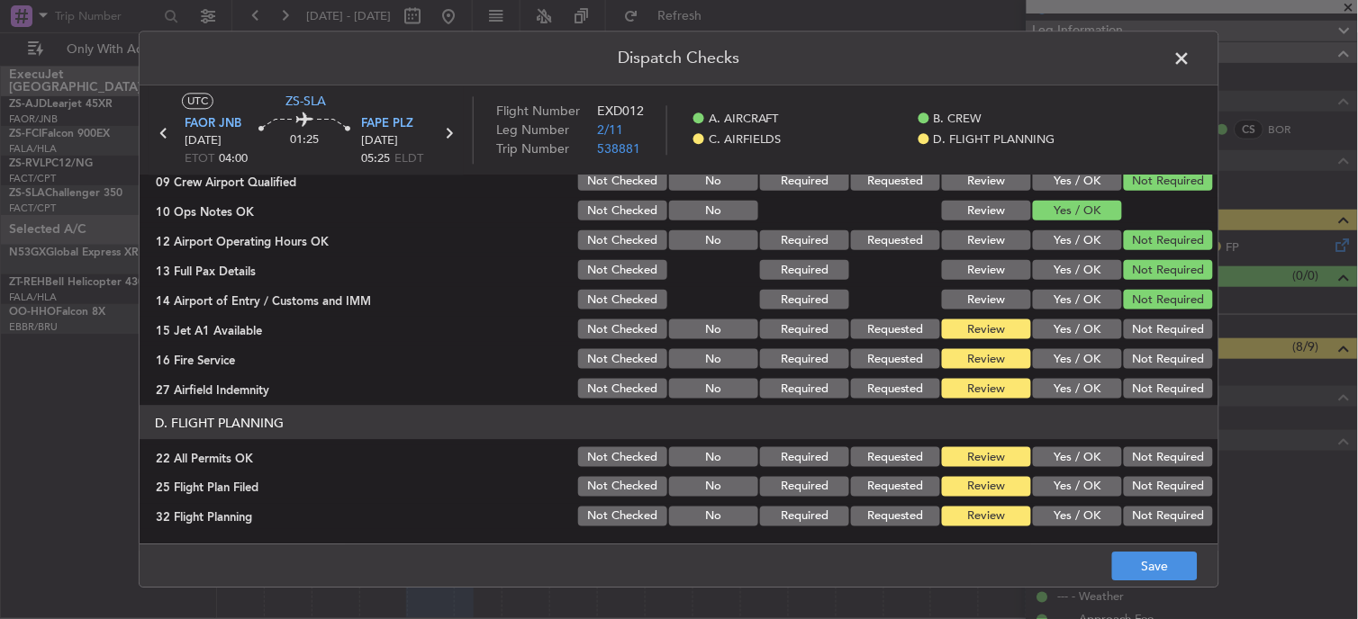
click at [1155, 302] on button "Not Required" at bounding box center [1168, 300] width 89 height 20
click at [1153, 331] on button "Not Required" at bounding box center [1168, 330] width 89 height 20
drag, startPoint x: 1153, startPoint y: 331, endPoint x: 1165, endPoint y: 357, distance: 28.6
click at [1162, 348] on section "C. AIRFIELDS 09 Crew Airport Qualified Not Checked No Required Requested Review…" at bounding box center [679, 266] width 1079 height 272
click at [1166, 361] on button "Not Required" at bounding box center [1168, 359] width 89 height 20
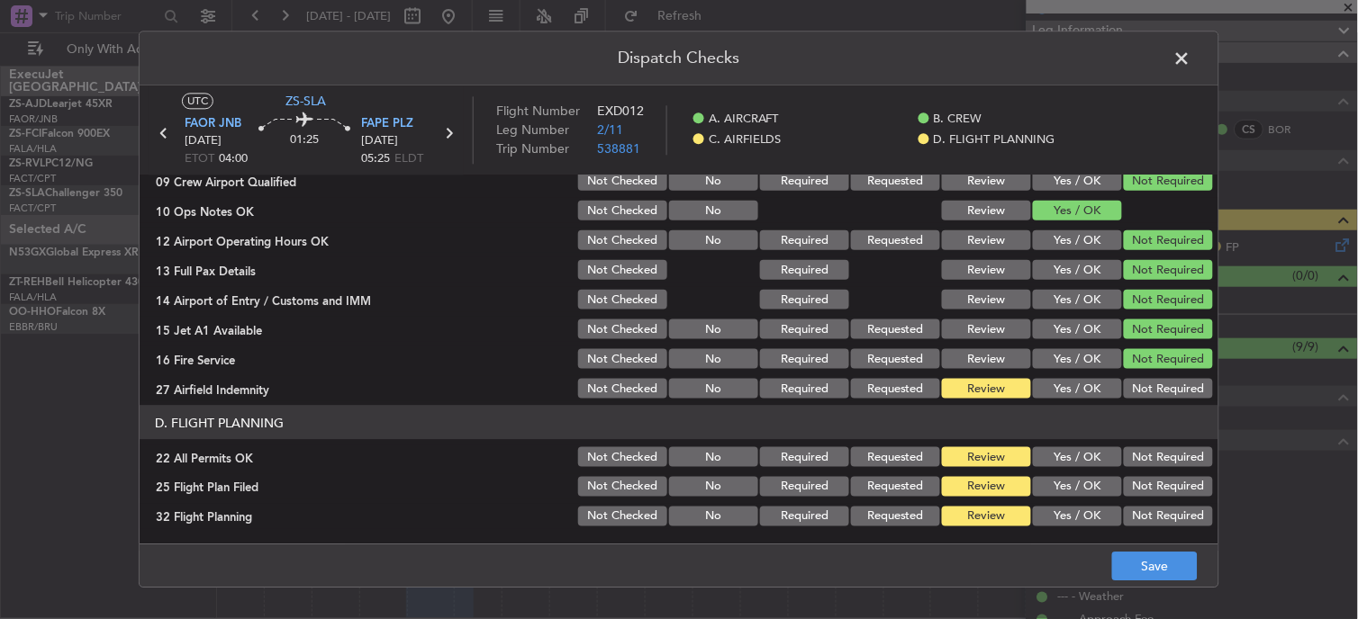
drag, startPoint x: 1165, startPoint y: 375, endPoint x: 1164, endPoint y: 406, distance: 31.5
click at [1165, 375] on section "C. AIRFIELDS 09 Crew Airport Qualified Not Checked No Required Requested Review…" at bounding box center [679, 266] width 1079 height 272
click at [1164, 406] on header "D. FLIGHT PLANNING" at bounding box center [679, 423] width 1079 height 34
click at [1166, 384] on button "Not Required" at bounding box center [1168, 389] width 89 height 20
click at [1162, 459] on button "Not Required" at bounding box center [1168, 457] width 89 height 20
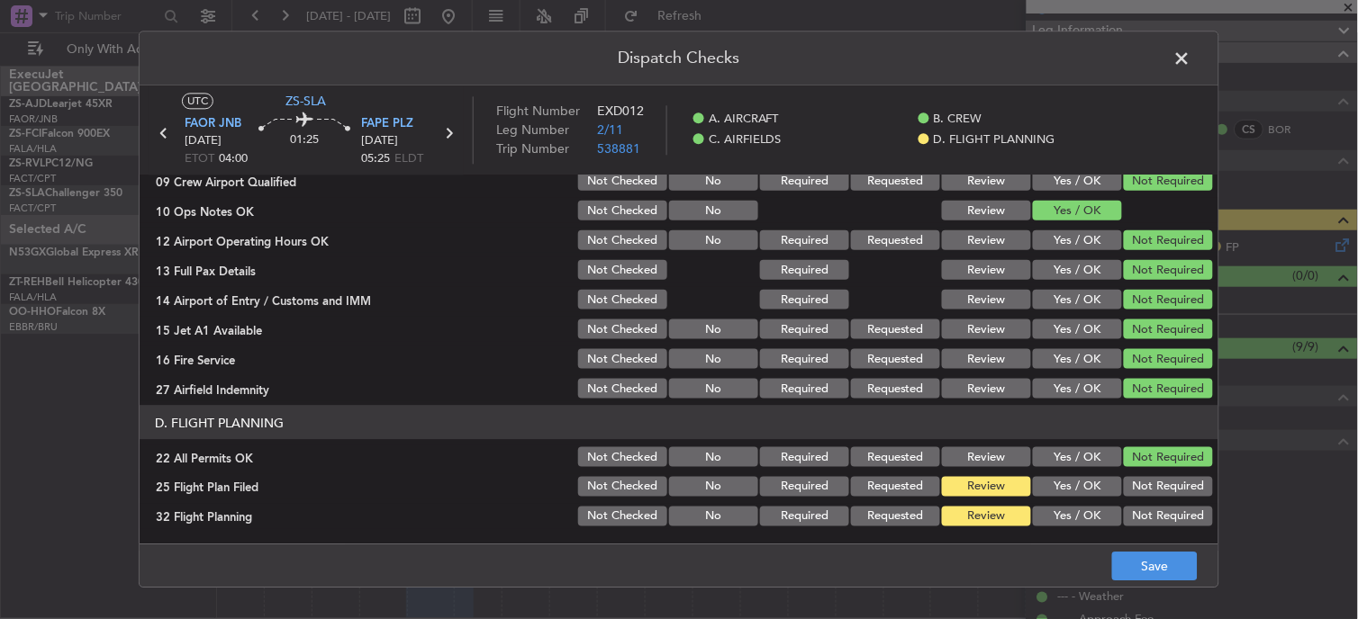
click at [1061, 484] on button "Yes / OK" at bounding box center [1077, 487] width 89 height 20
click at [1059, 525] on button "Yes / OK" at bounding box center [1077, 517] width 89 height 20
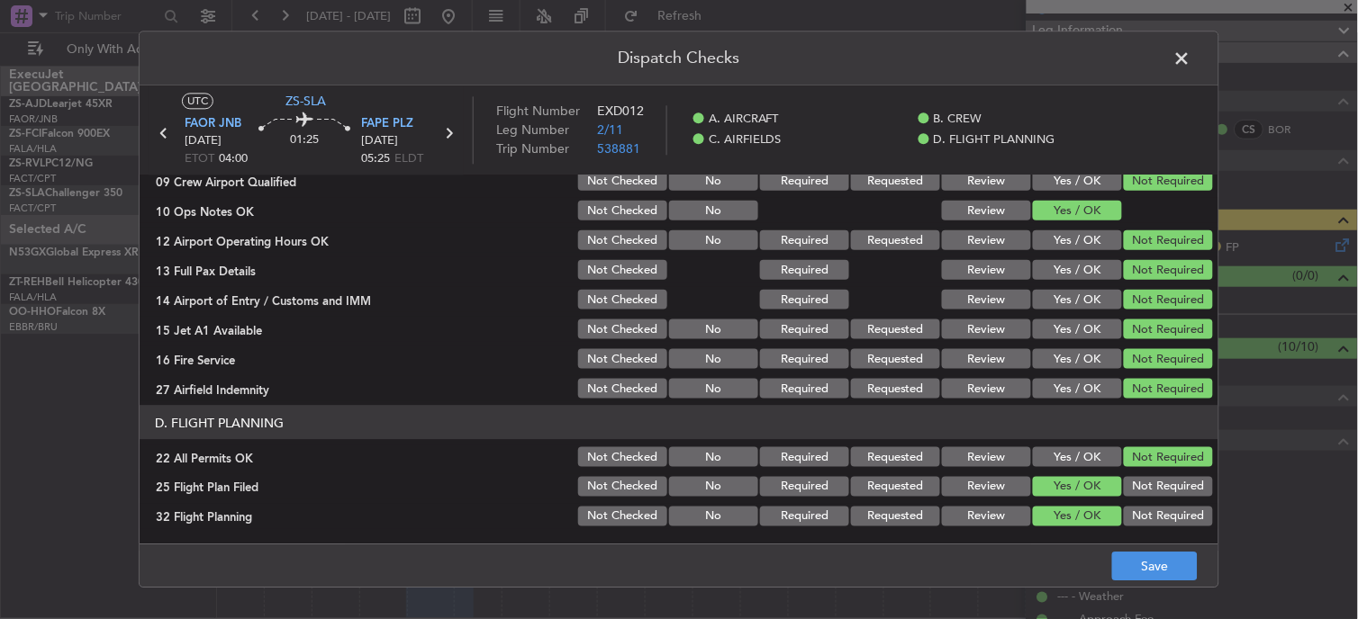
click at [1150, 549] on footer "Save" at bounding box center [679, 566] width 1079 height 43
click at [451, 136] on icon at bounding box center [448, 133] width 23 height 23
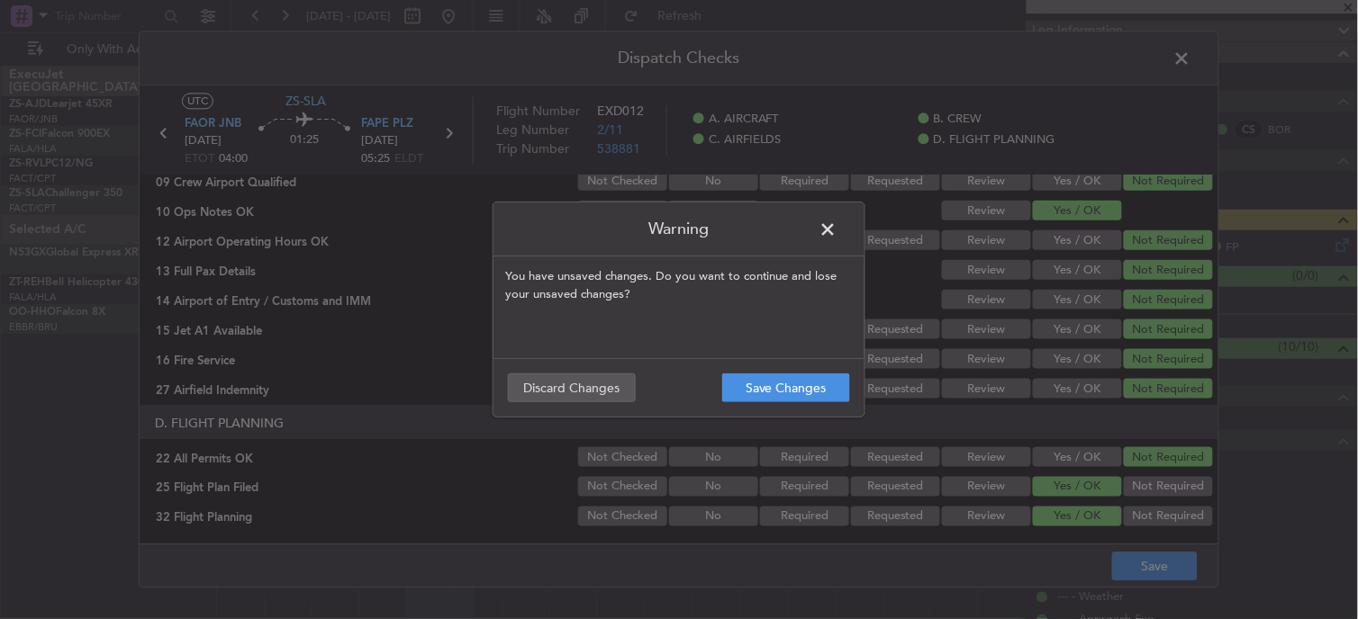
click at [837, 226] on span at bounding box center [837, 234] width 0 height 36
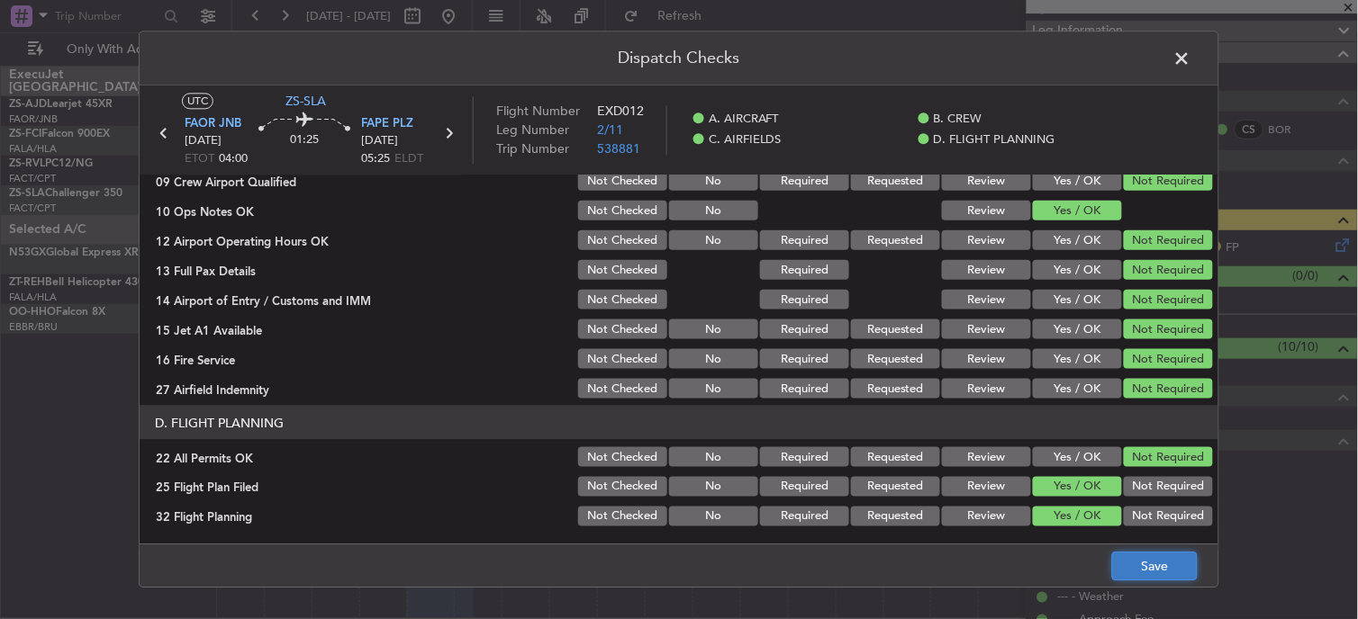
click at [1148, 556] on button "Save" at bounding box center [1155, 567] width 86 height 29
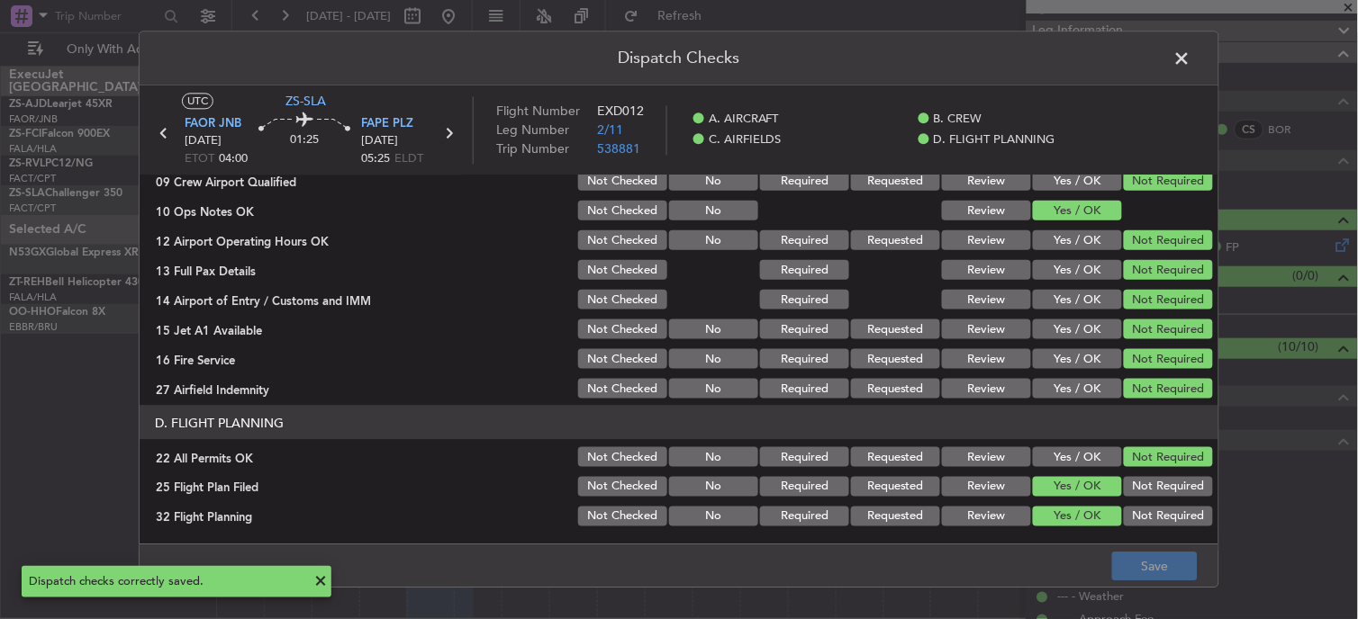
click at [448, 131] on icon at bounding box center [448, 133] width 23 height 23
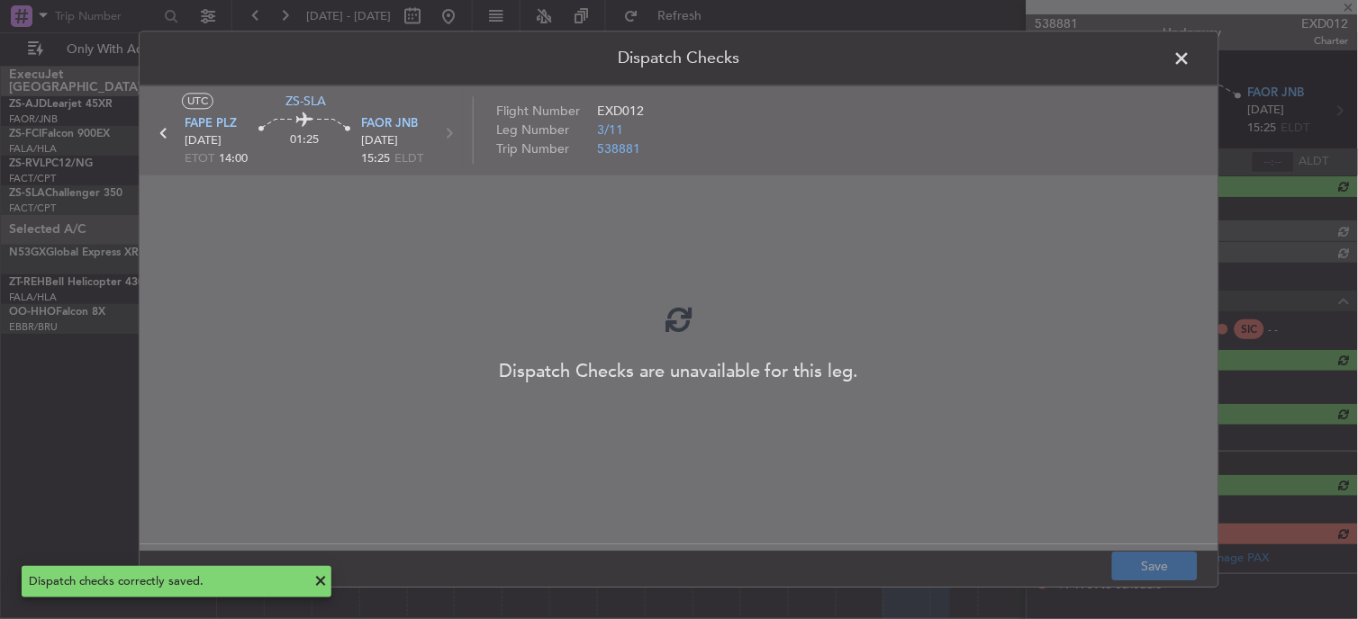
scroll to position [0, 0]
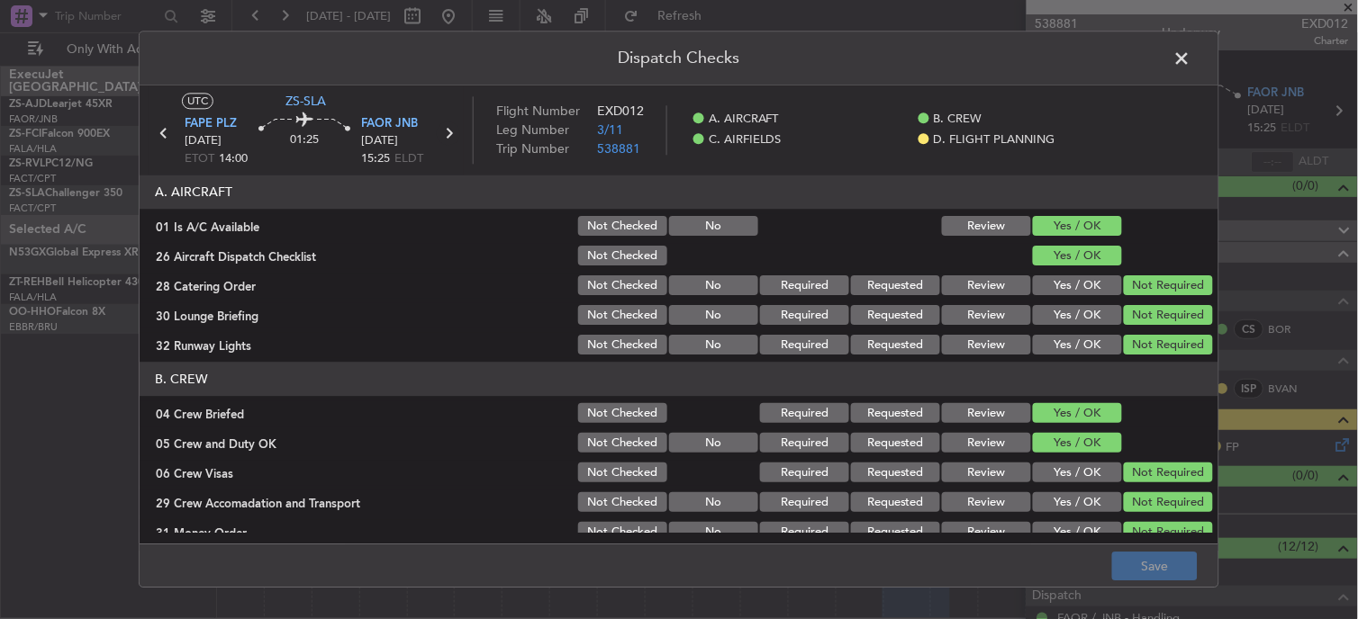
click at [447, 128] on icon at bounding box center [448, 133] width 23 height 23
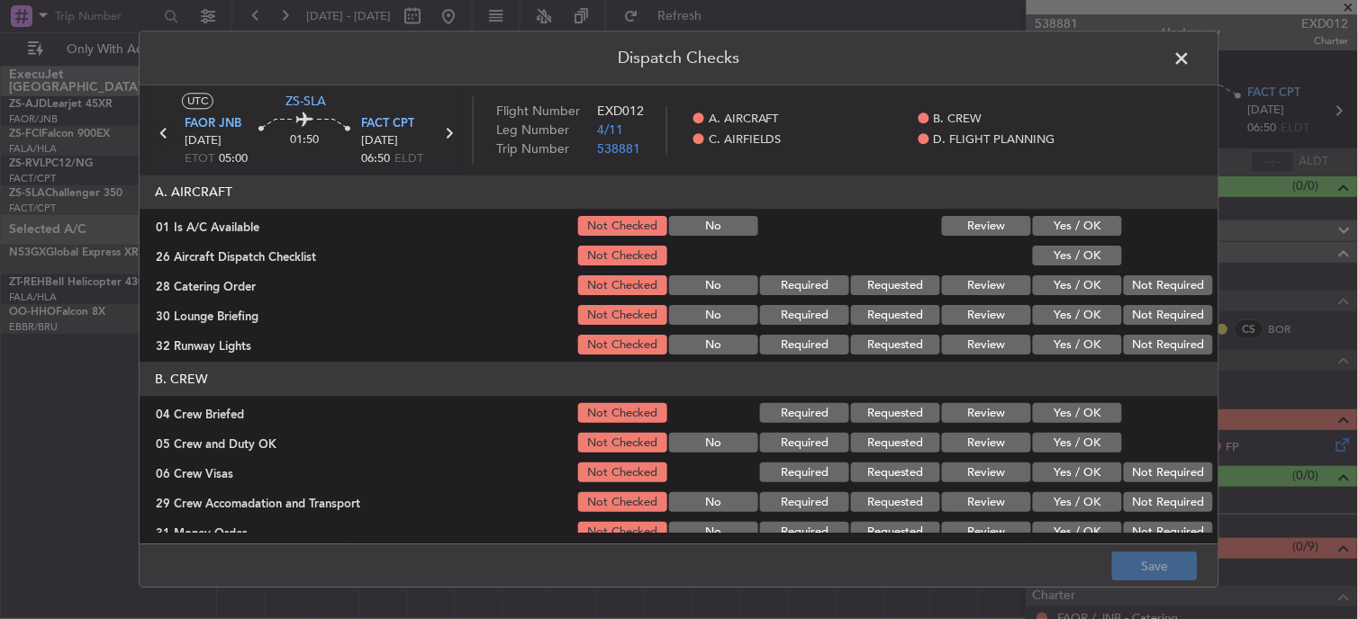
click at [162, 136] on icon at bounding box center [163, 133] width 23 height 23
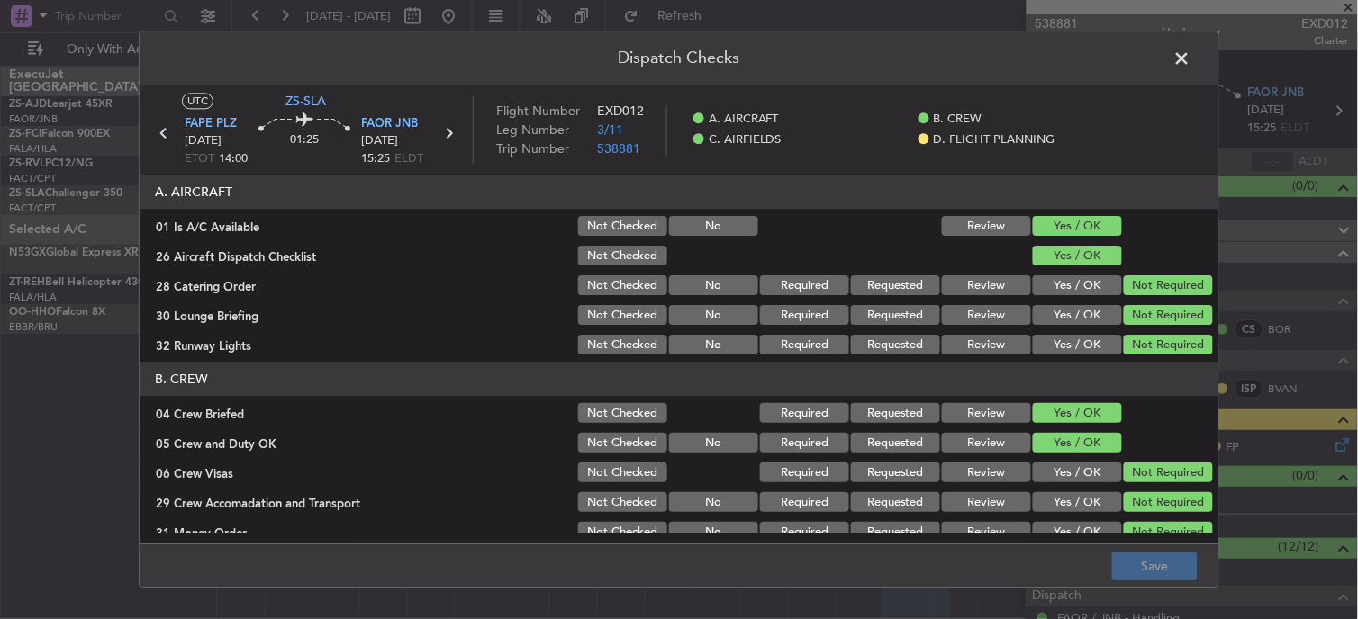
click at [1191, 54] on span at bounding box center [1191, 63] width 0 height 36
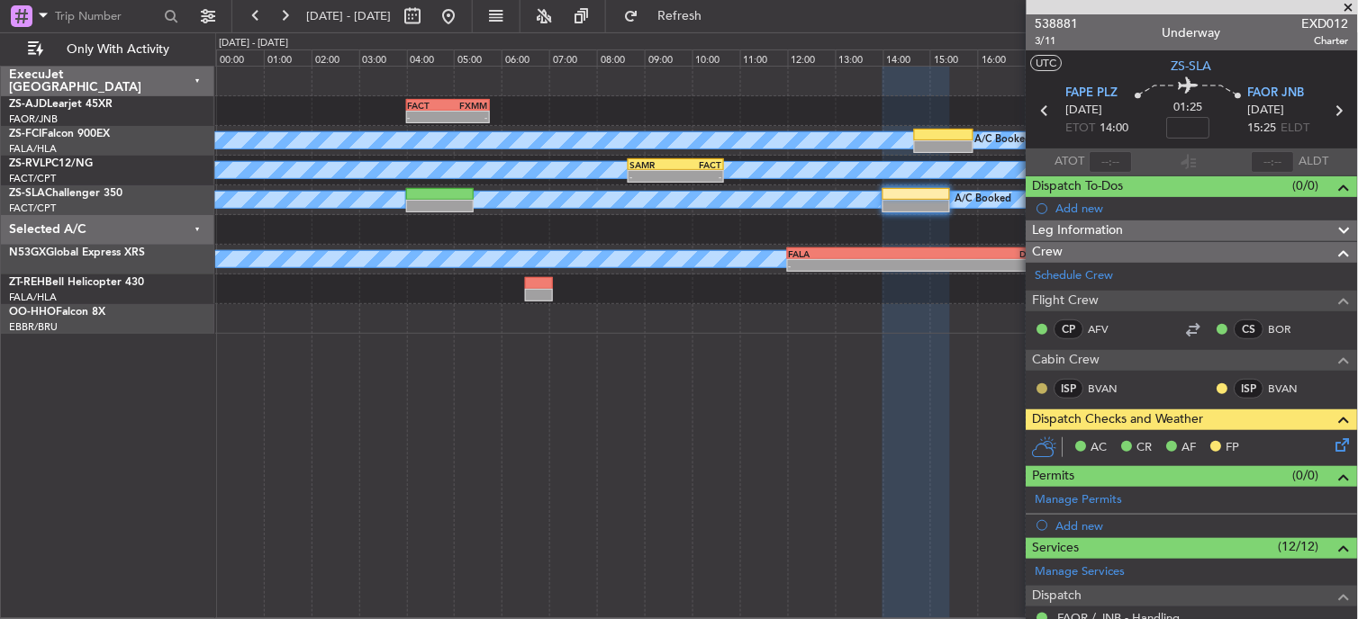
click at [1046, 388] on button at bounding box center [1042, 389] width 11 height 11
click at [1112, 428] on span "Dispatch Checks and Weather" at bounding box center [1118, 420] width 171 height 21
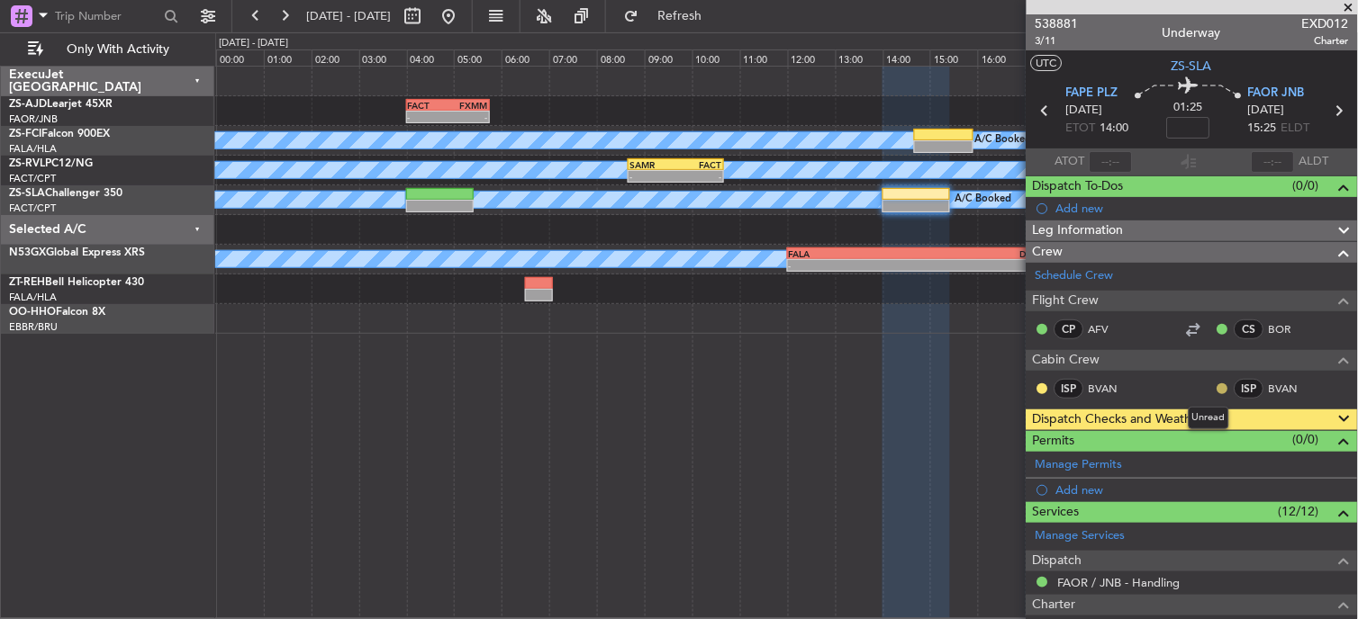
click at [1217, 391] on button at bounding box center [1222, 389] width 11 height 11
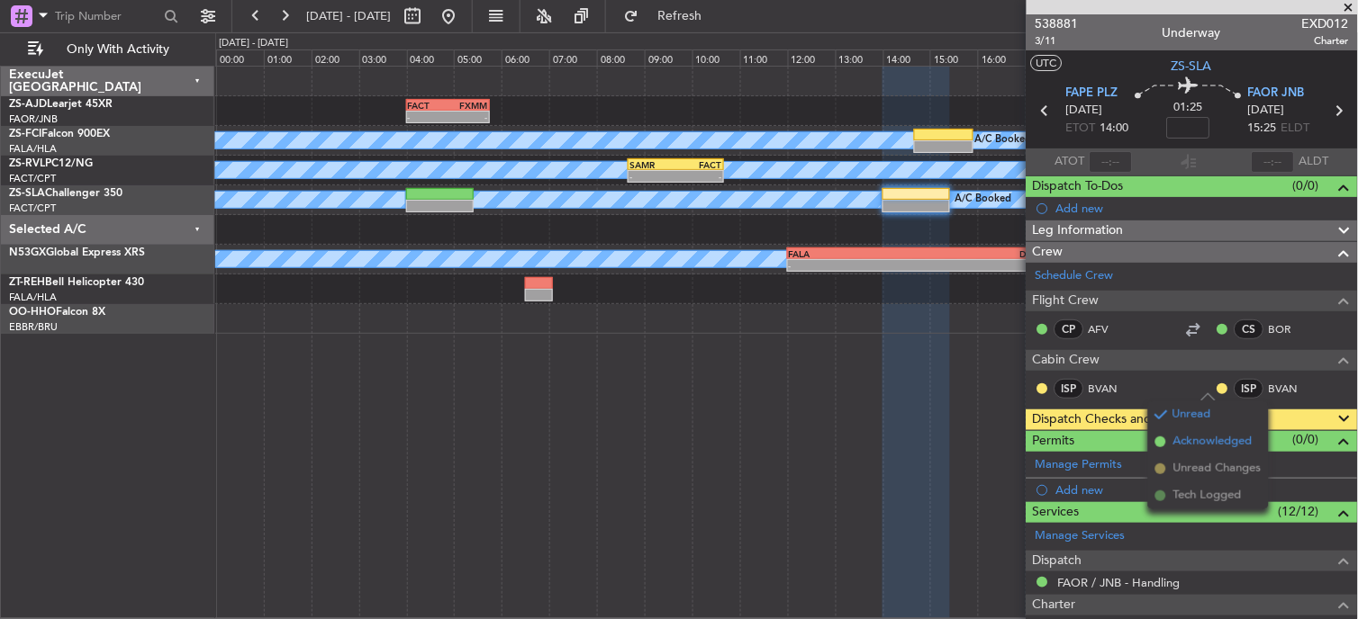
click at [1177, 438] on span "Acknowledged" at bounding box center [1212, 442] width 79 height 18
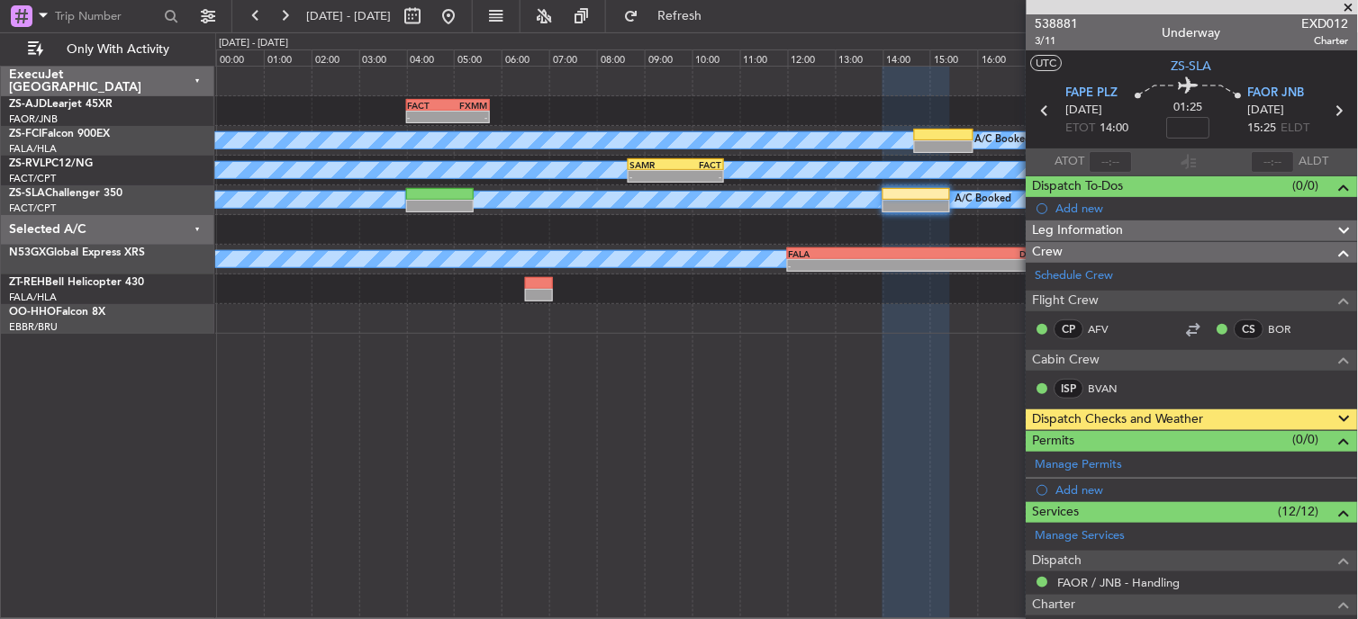
click at [1041, 385] on button at bounding box center [1042, 389] width 11 height 11
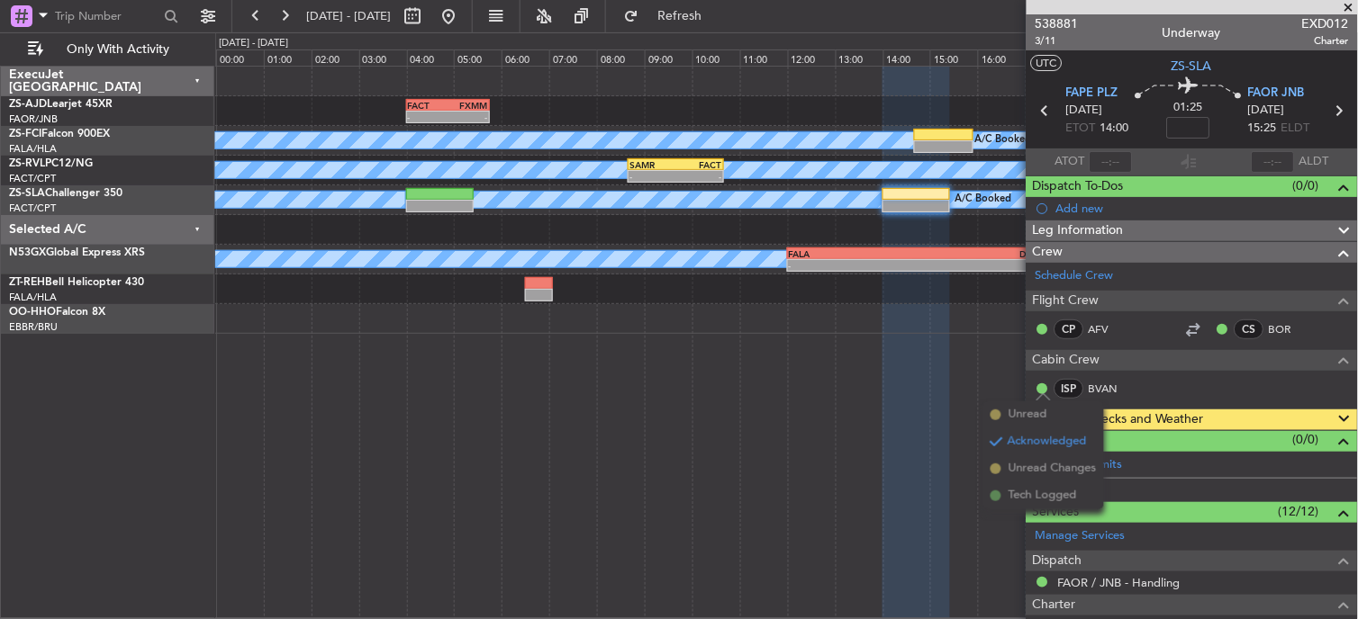
click at [1268, 405] on div "ISP BVAN" at bounding box center [1191, 390] width 331 height 38
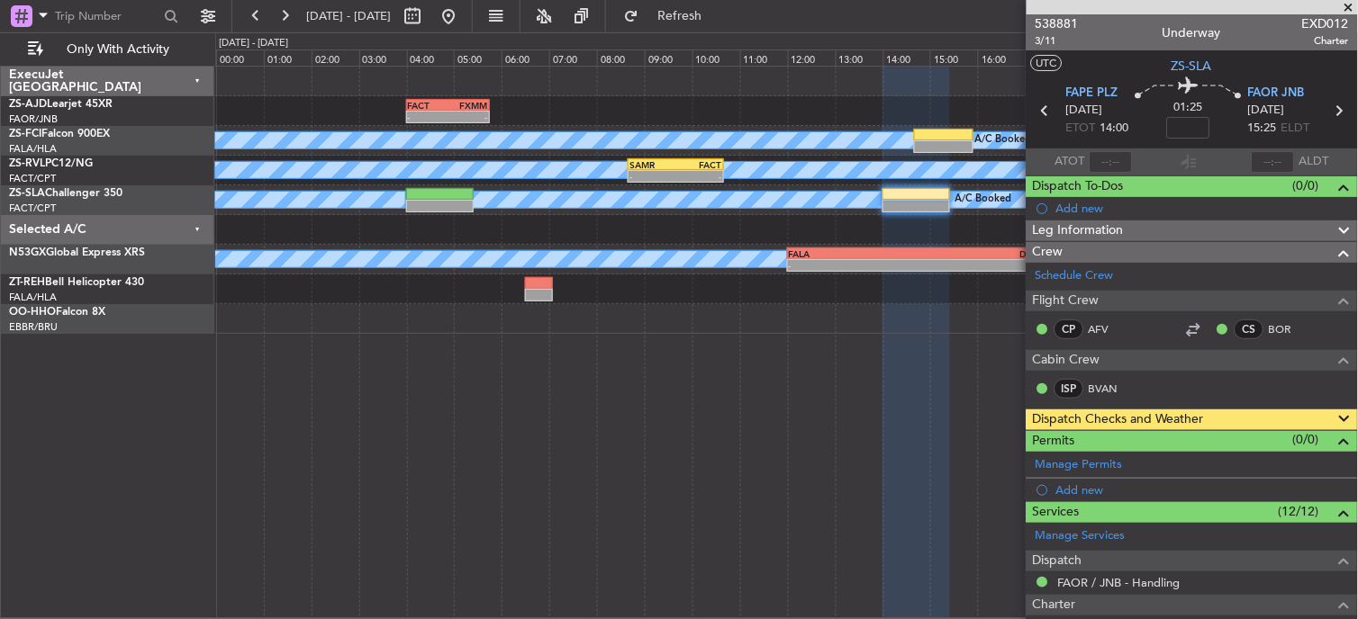
scroll to position [100, 0]
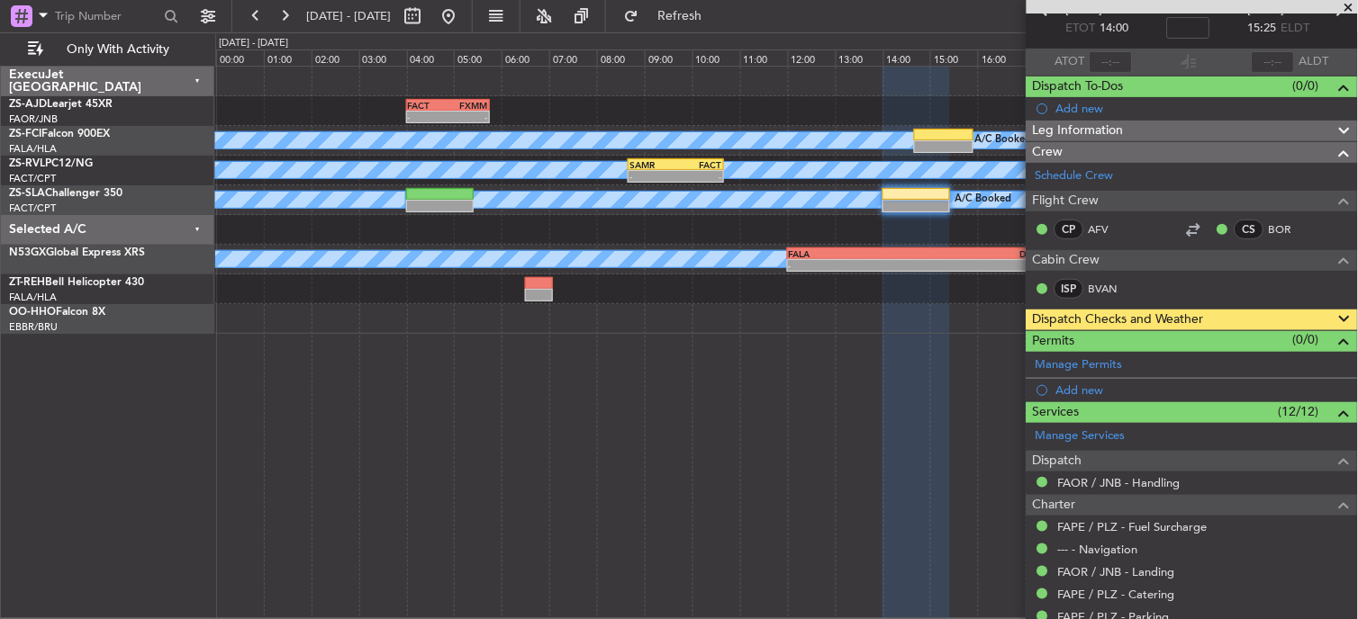
click at [1333, 321] on span at bounding box center [1344, 320] width 22 height 22
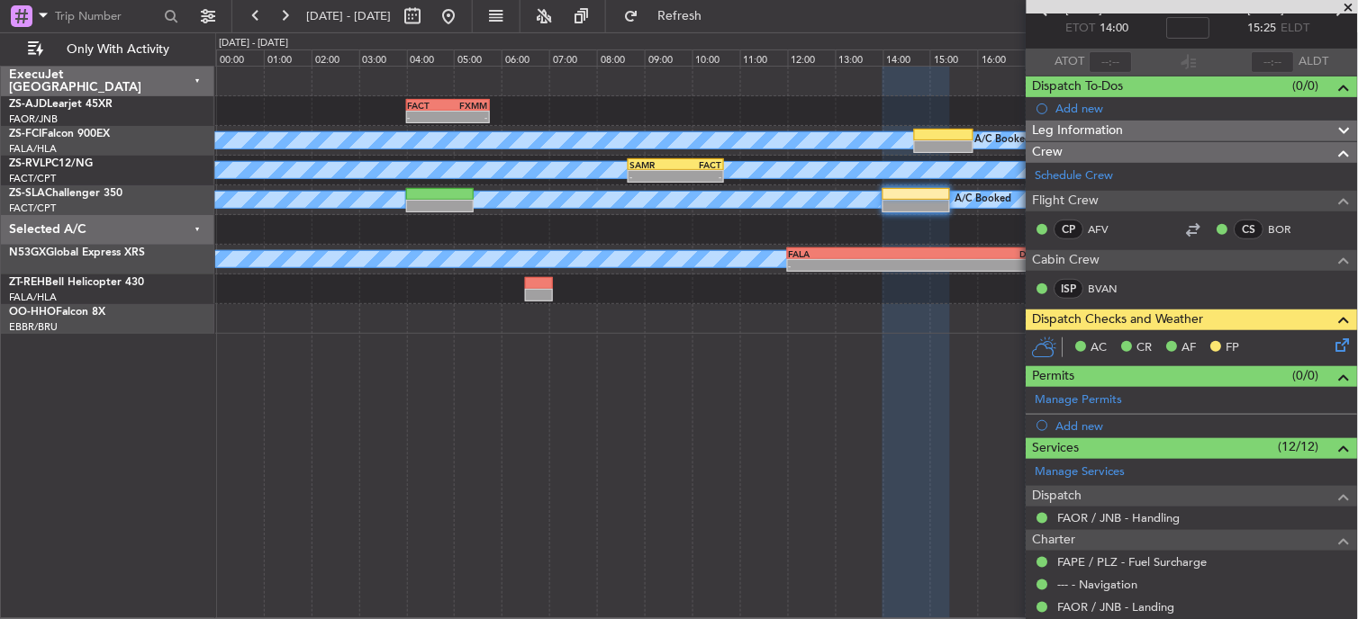
click at [1333, 347] on icon at bounding box center [1340, 342] width 14 height 14
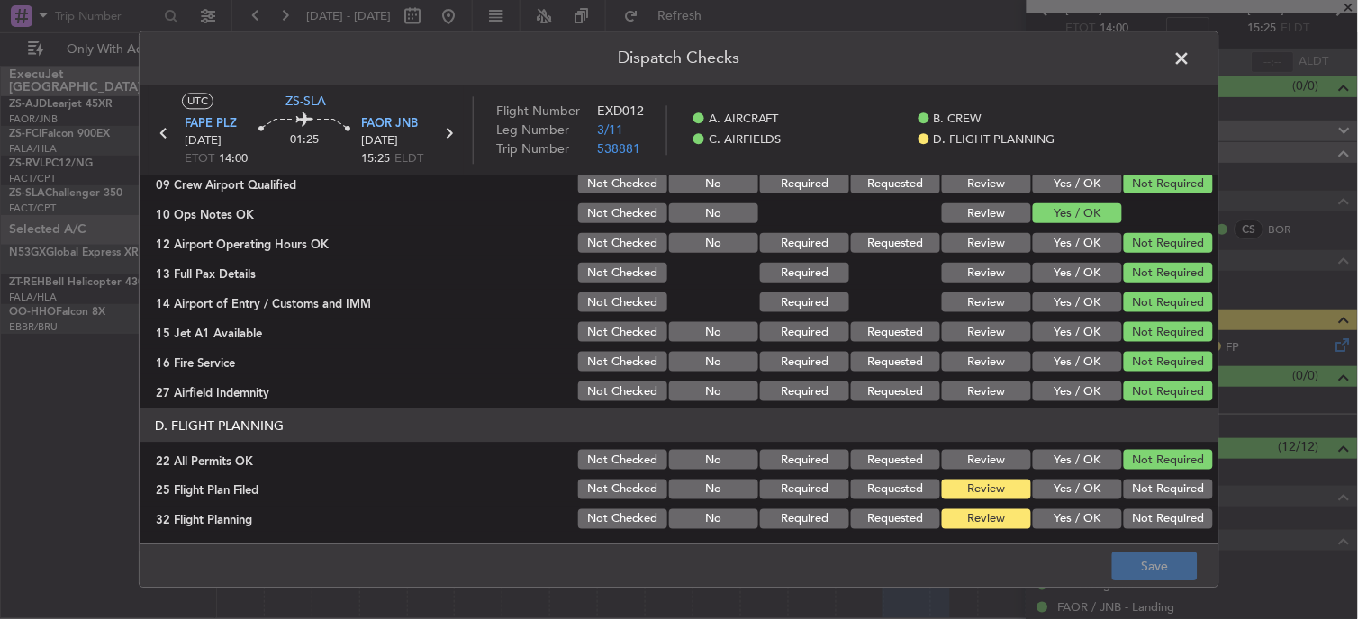
scroll to position [450, 0]
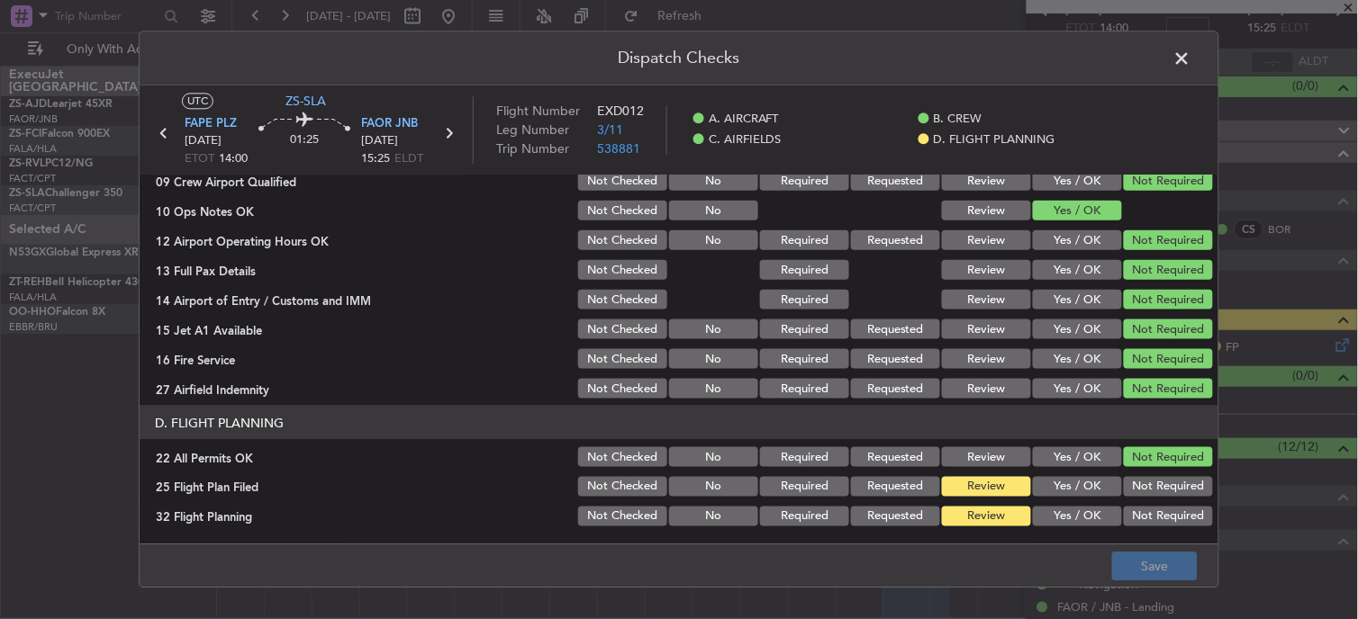
click at [1072, 504] on div "Yes / OK" at bounding box center [1075, 516] width 91 height 25
click at [1071, 497] on div "Yes / OK" at bounding box center [1075, 487] width 91 height 25
drag, startPoint x: 1073, startPoint y: 487, endPoint x: 1080, endPoint y: 514, distance: 28.0
click at [1073, 489] on button "Yes / OK" at bounding box center [1077, 487] width 89 height 20
drag, startPoint x: 1080, startPoint y: 514, endPoint x: 1081, endPoint y: 525, distance: 10.8
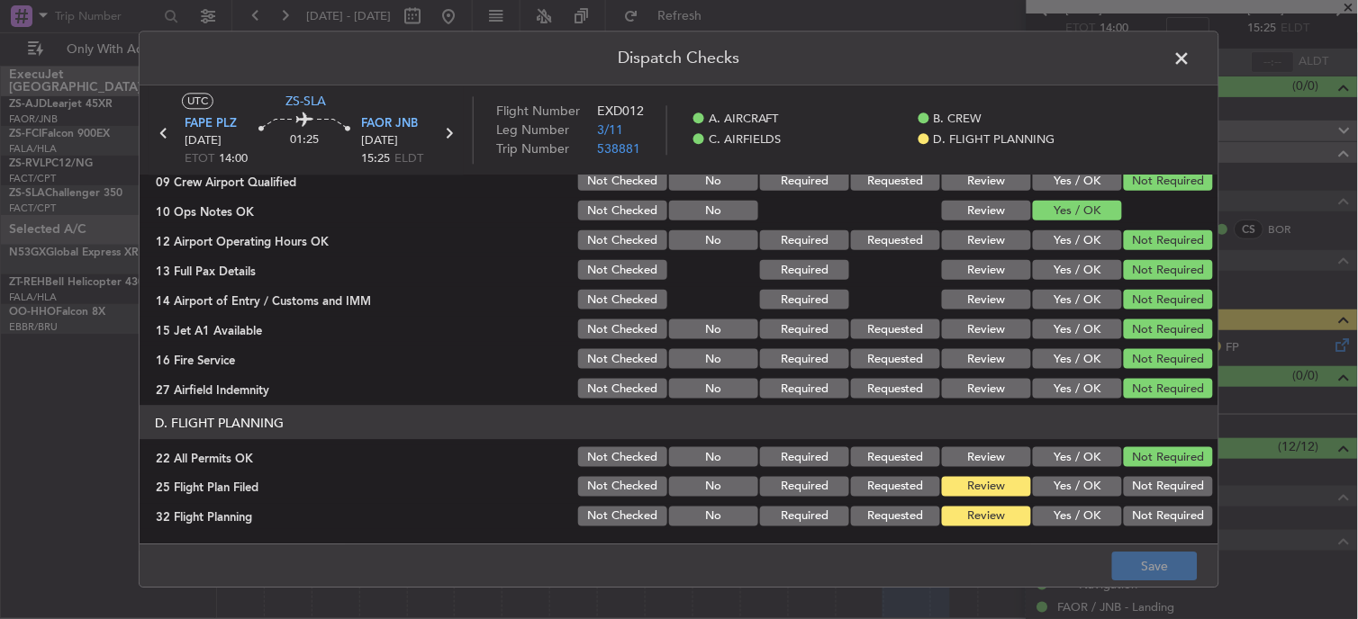
click at [1081, 525] on button "Yes / OK" at bounding box center [1077, 517] width 89 height 20
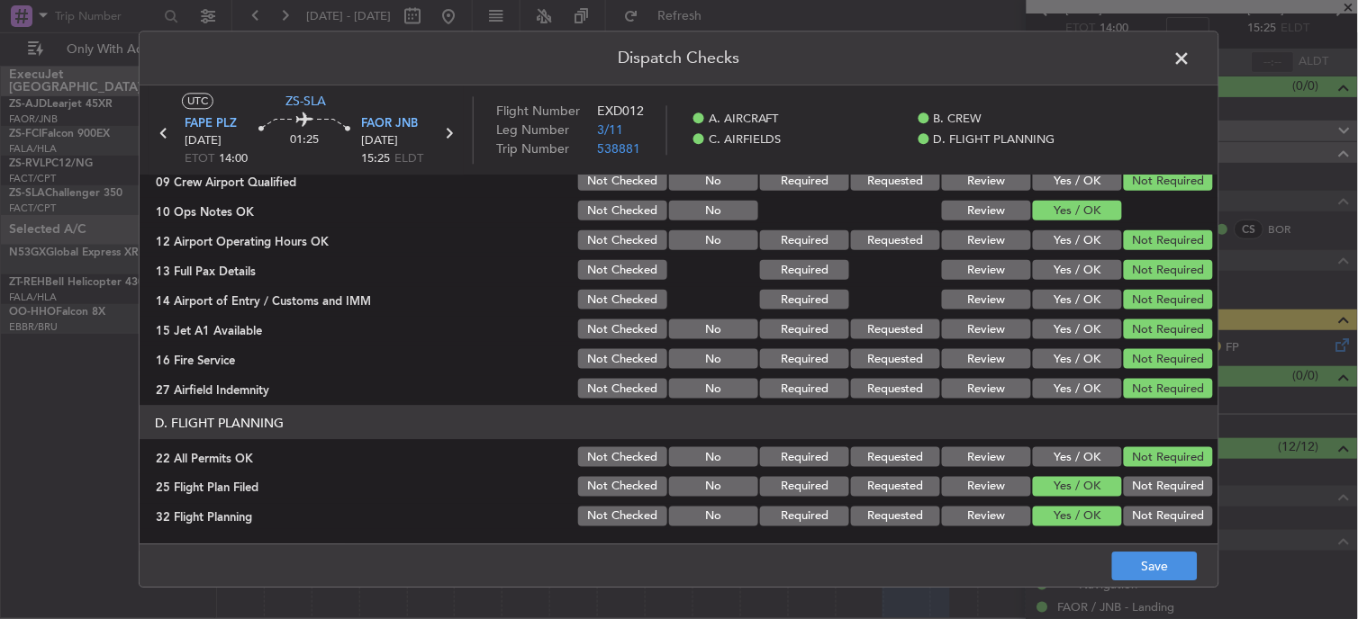
click at [1081, 525] on button "Yes / OK" at bounding box center [1077, 517] width 89 height 20
click at [1180, 558] on button "Save" at bounding box center [1155, 567] width 86 height 29
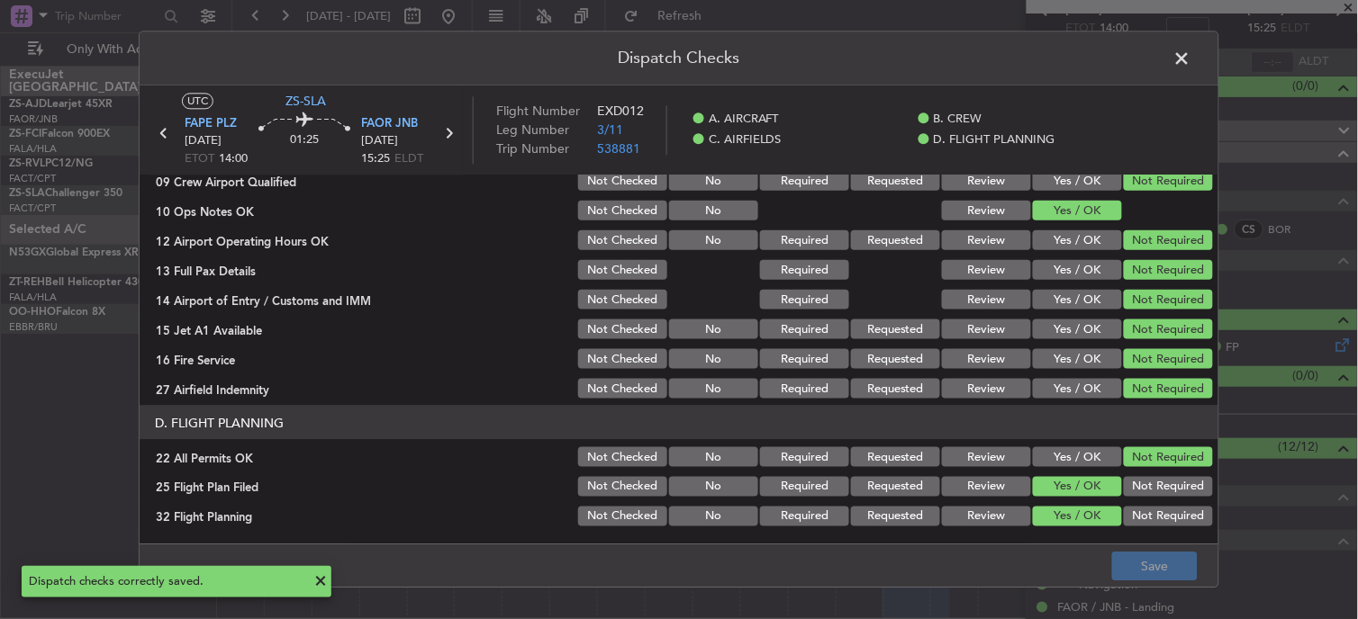
click at [1222, 342] on div "Dispatch Checks UTC ZS-SLA FAPE PLZ [DATE] ETOT 14:00 01:25 FAOR JNB [DATE] 15:…" at bounding box center [679, 309] width 1358 height 619
click at [1180, 93] on div "Dispatch Checks UTC ZS-SLA FAPE PLZ [DATE] ETOT 14:00 01:25 FAOR JNB [DATE] 15:…" at bounding box center [679, 309] width 1080 height 557
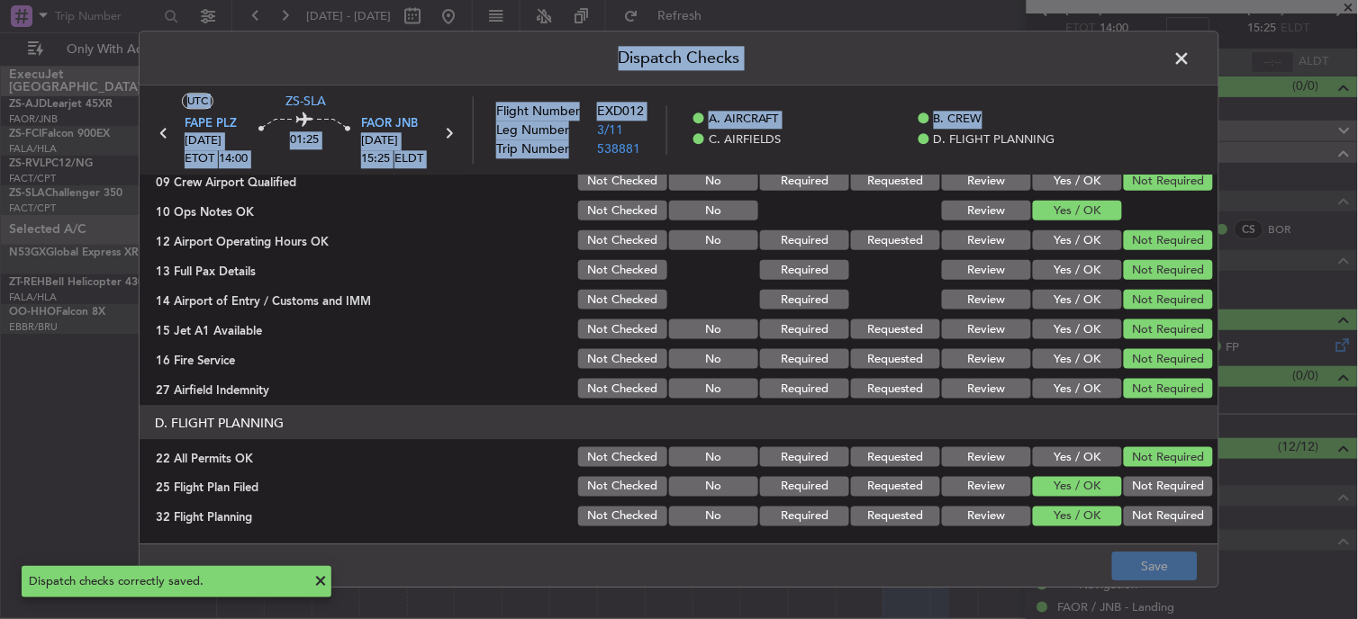
drag, startPoint x: 1178, startPoint y: 105, endPoint x: 1141, endPoint y: 60, distance: 58.2
click at [1141, 60] on header "Dispatch Checks" at bounding box center [679, 59] width 1079 height 54
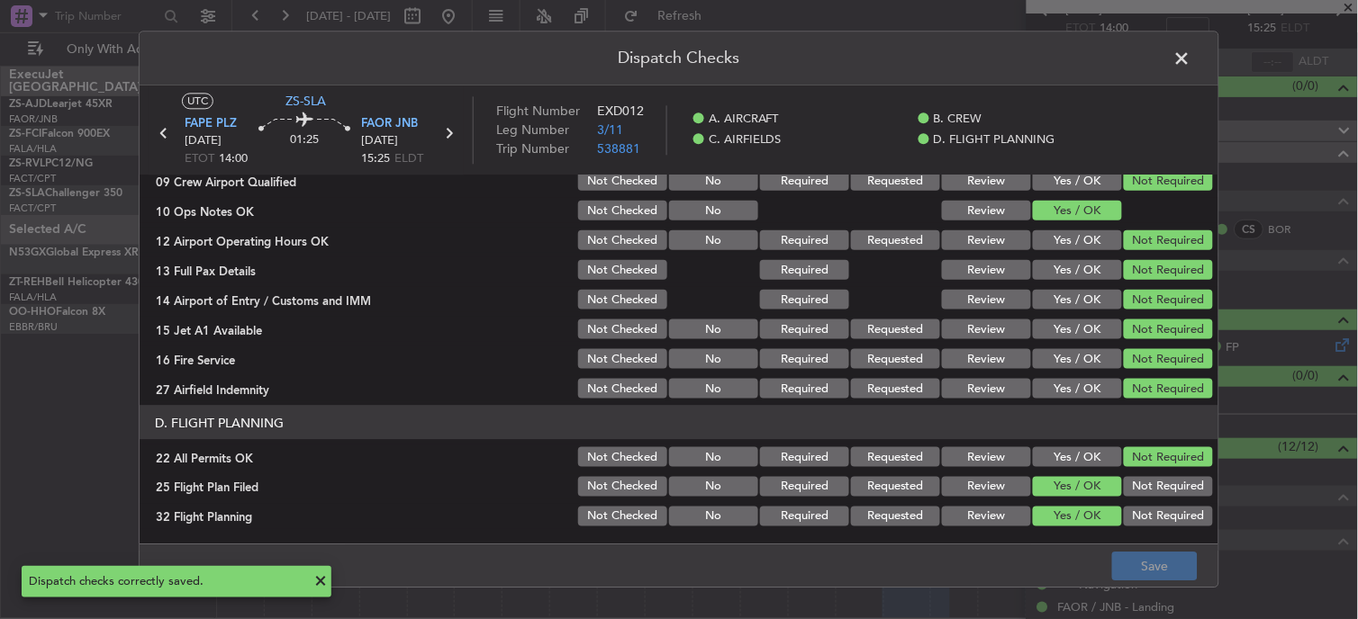
click at [1191, 61] on span at bounding box center [1191, 63] width 0 height 36
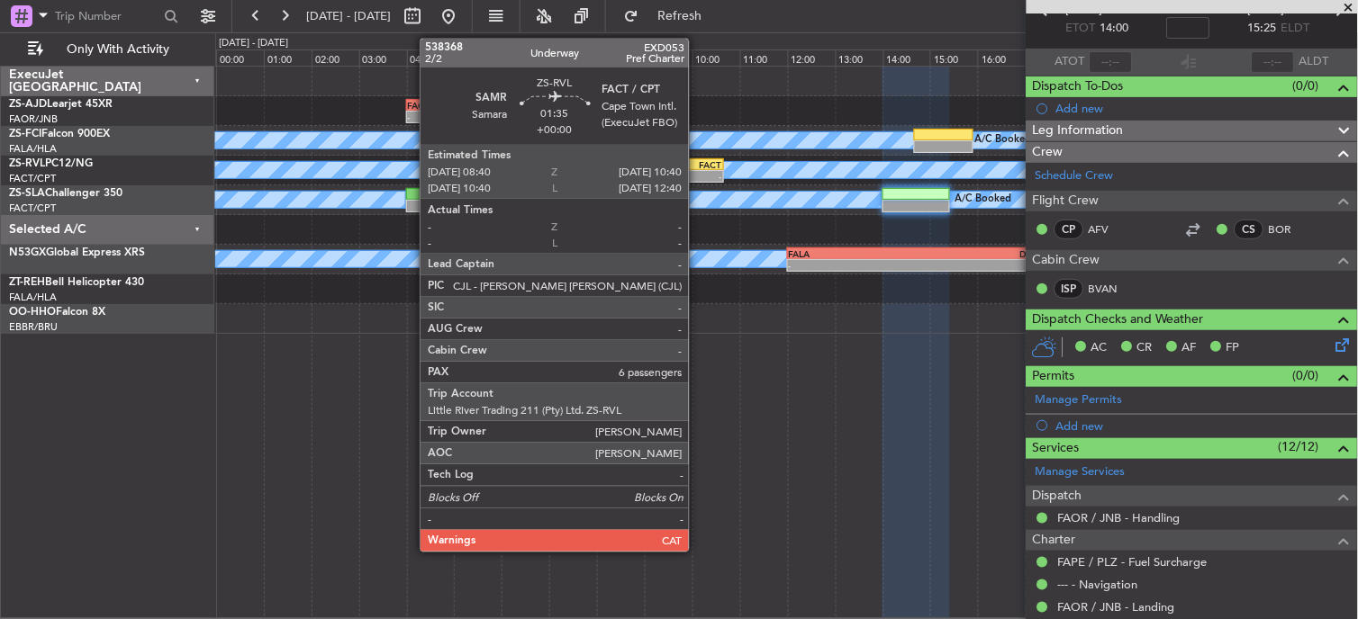
click at [698, 175] on div "-" at bounding box center [699, 176] width 46 height 11
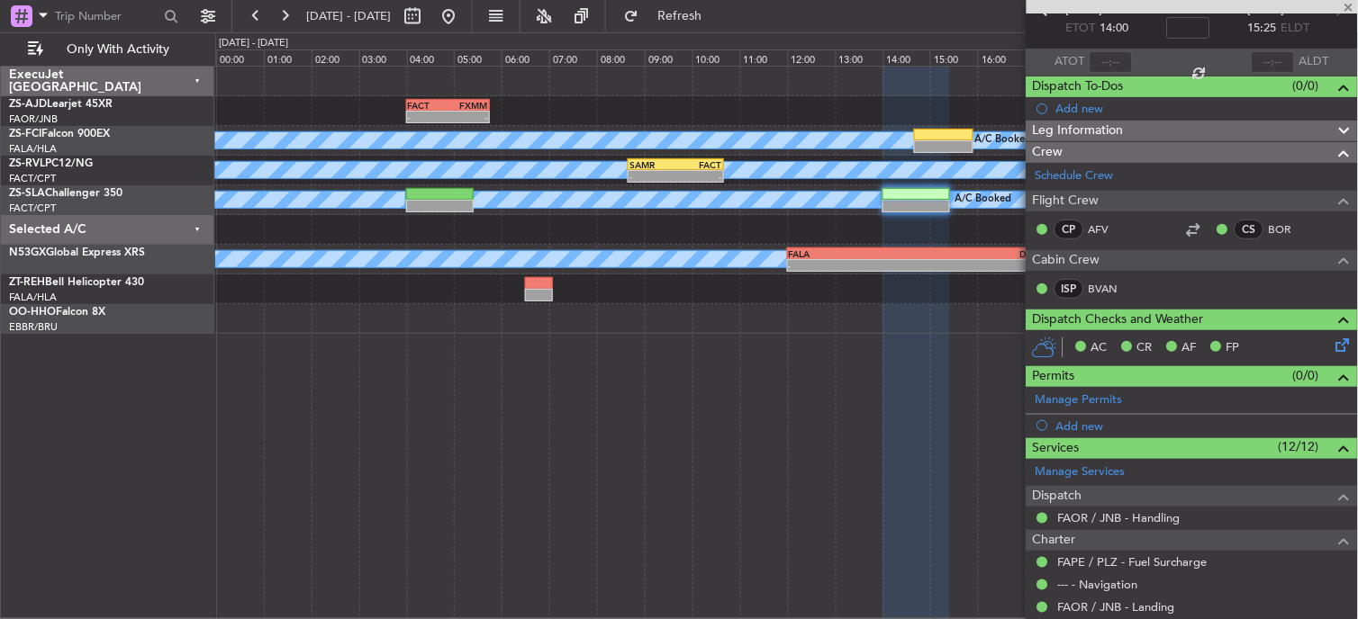
type input "6"
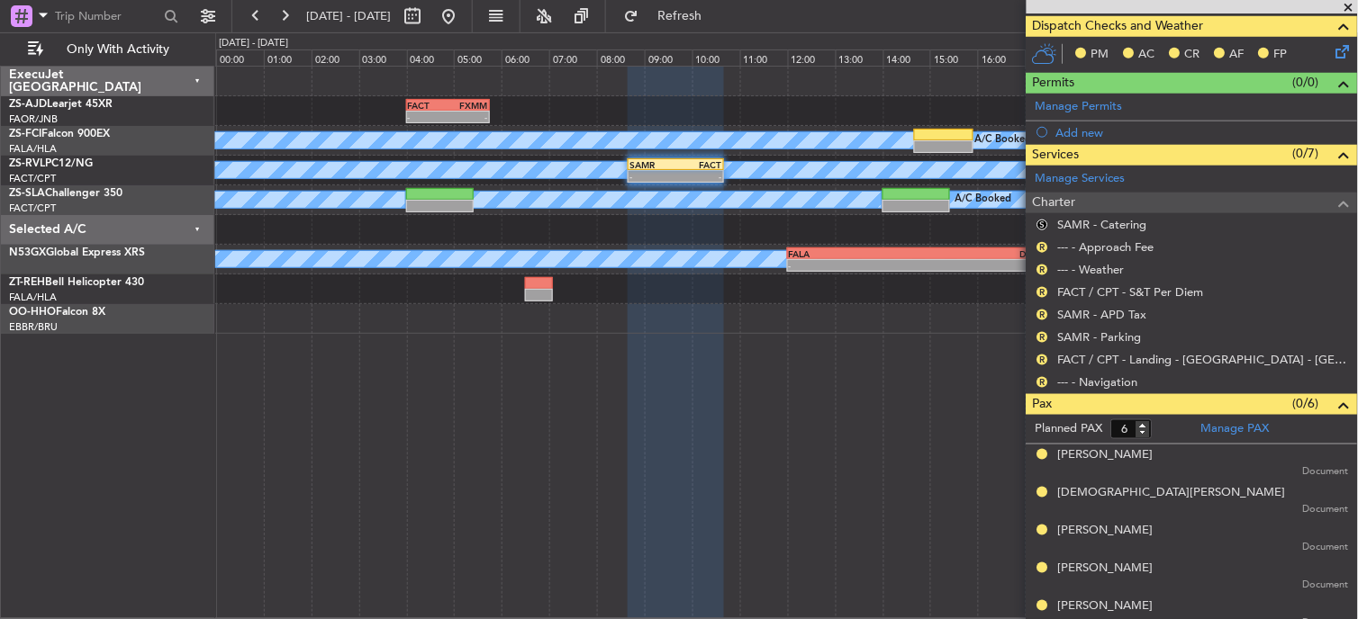
scroll to position [185, 0]
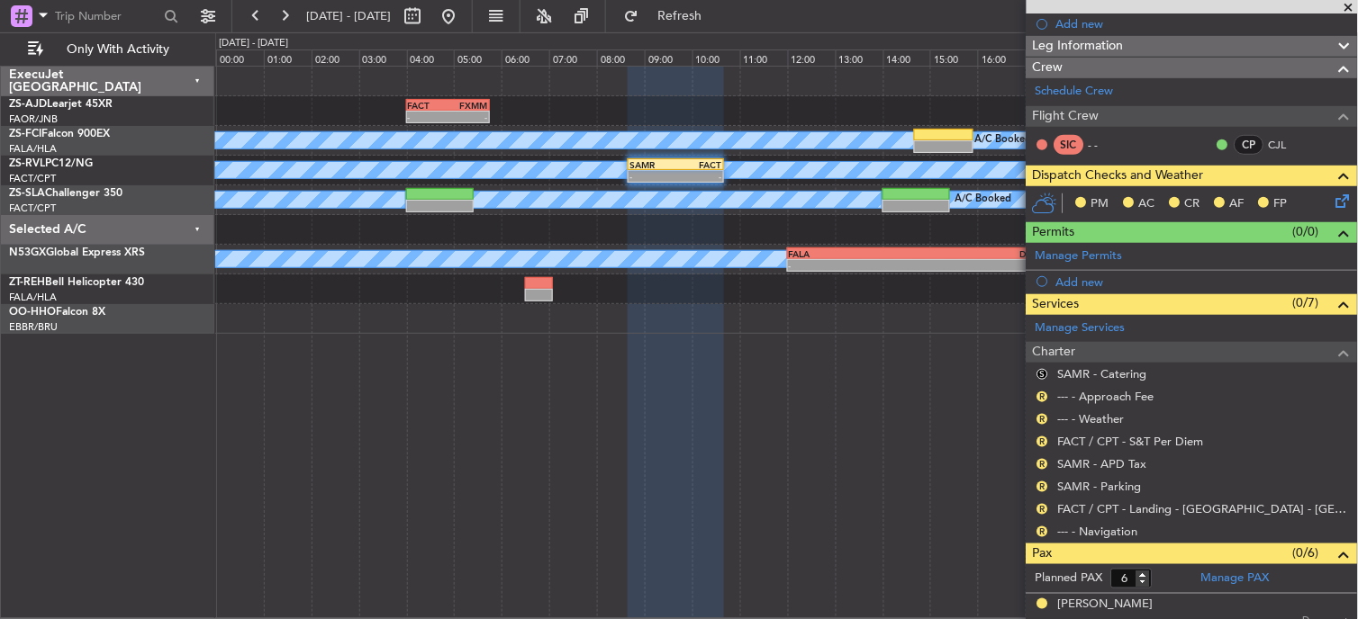
click at [1050, 375] on nimbus-traffic-light "S" at bounding box center [1042, 374] width 14 height 14
click at [1046, 372] on button "S" at bounding box center [1042, 374] width 11 height 11
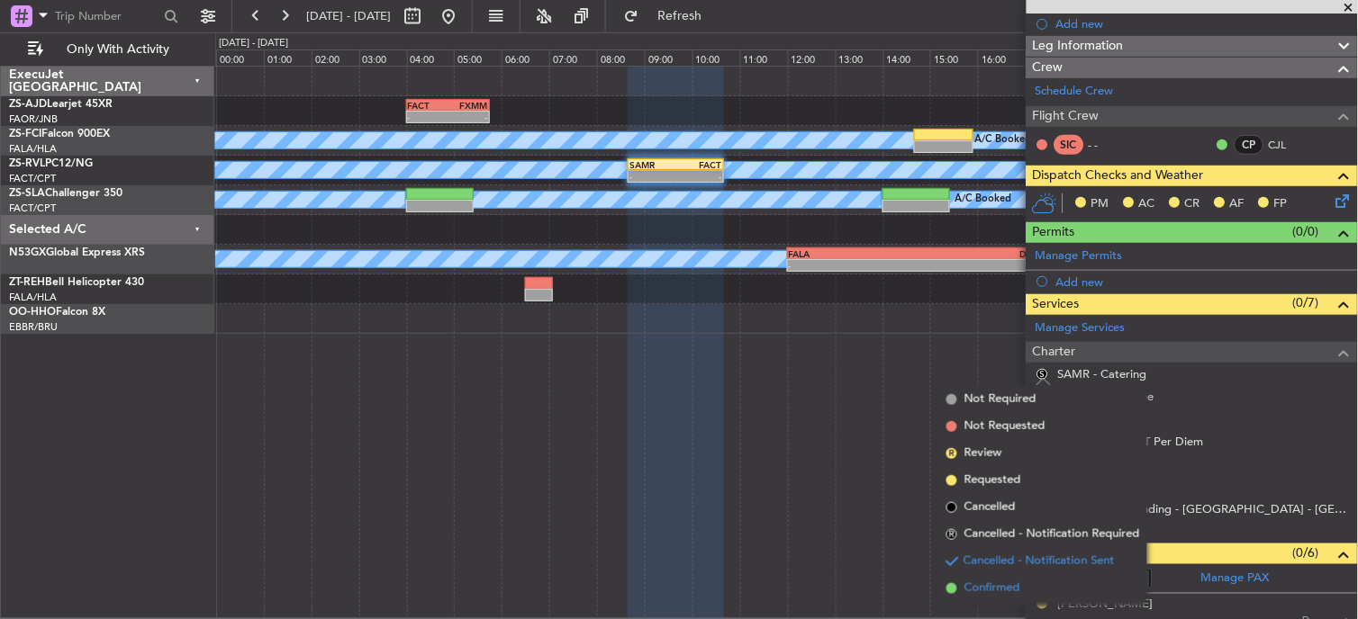
click at [1014, 581] on ul "Not Required Not Requested R Review Requested Cancelled R Cancelled - Notificat…" at bounding box center [1043, 494] width 208 height 216
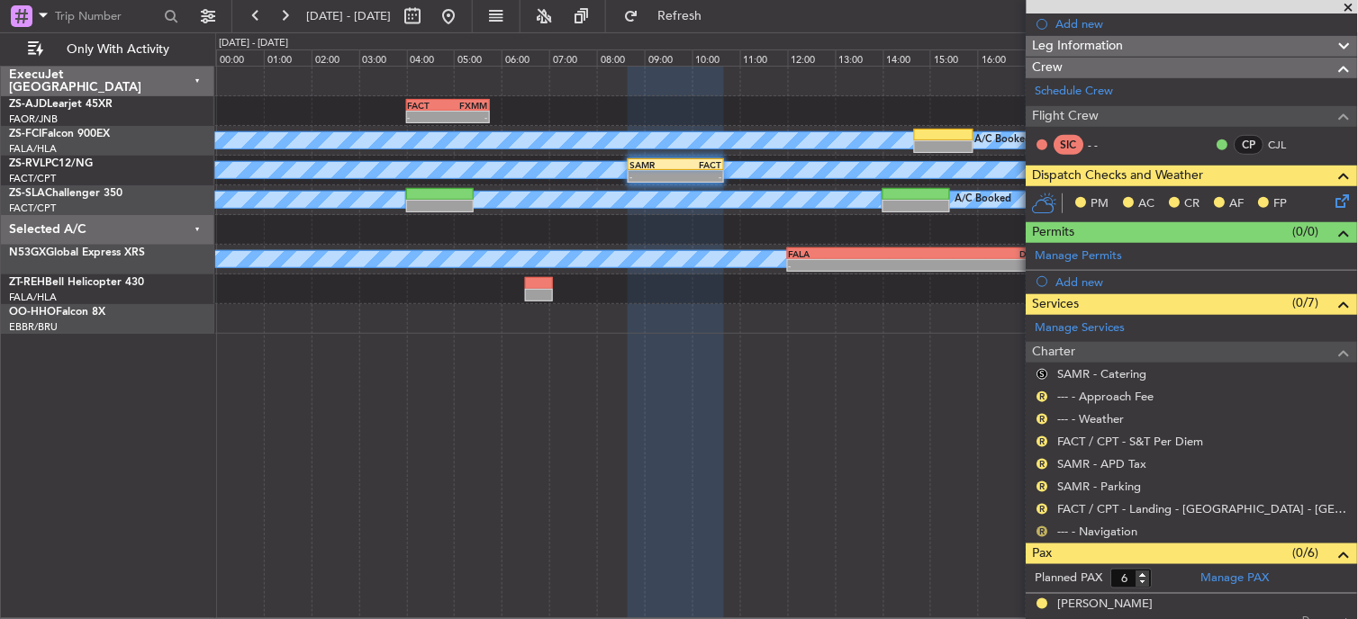
click at [1044, 529] on button "R" at bounding box center [1042, 532] width 11 height 11
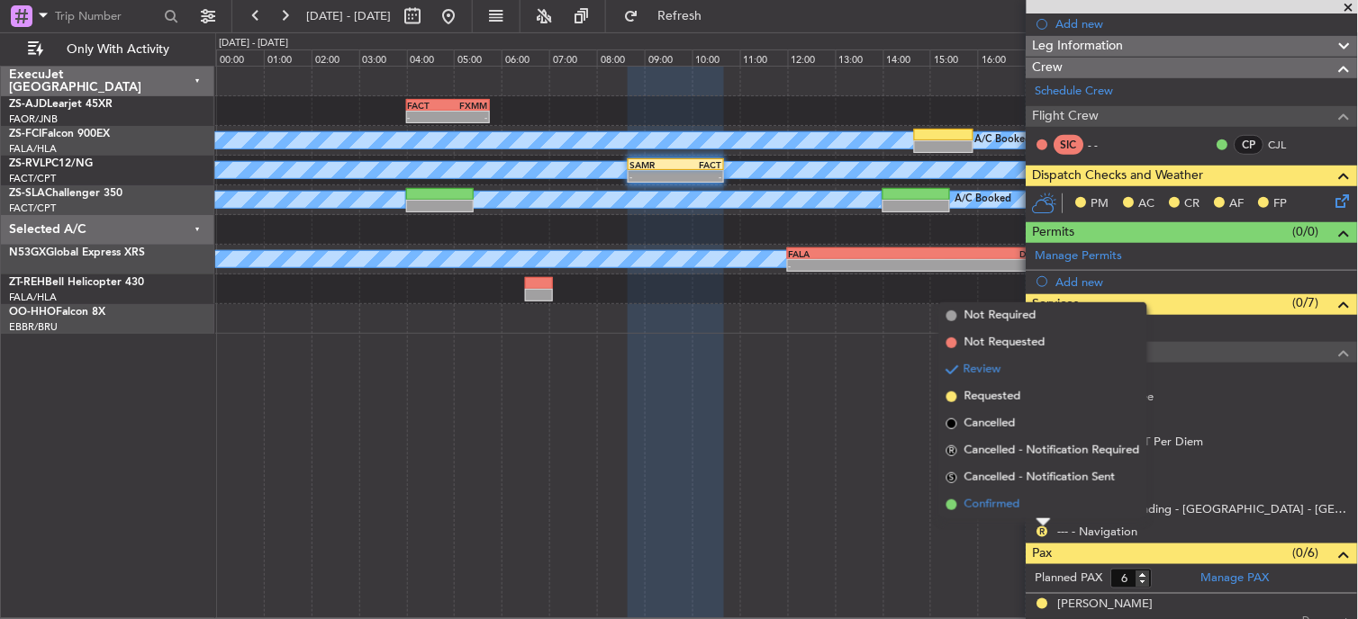
click at [1023, 500] on li "Confirmed" at bounding box center [1043, 505] width 208 height 27
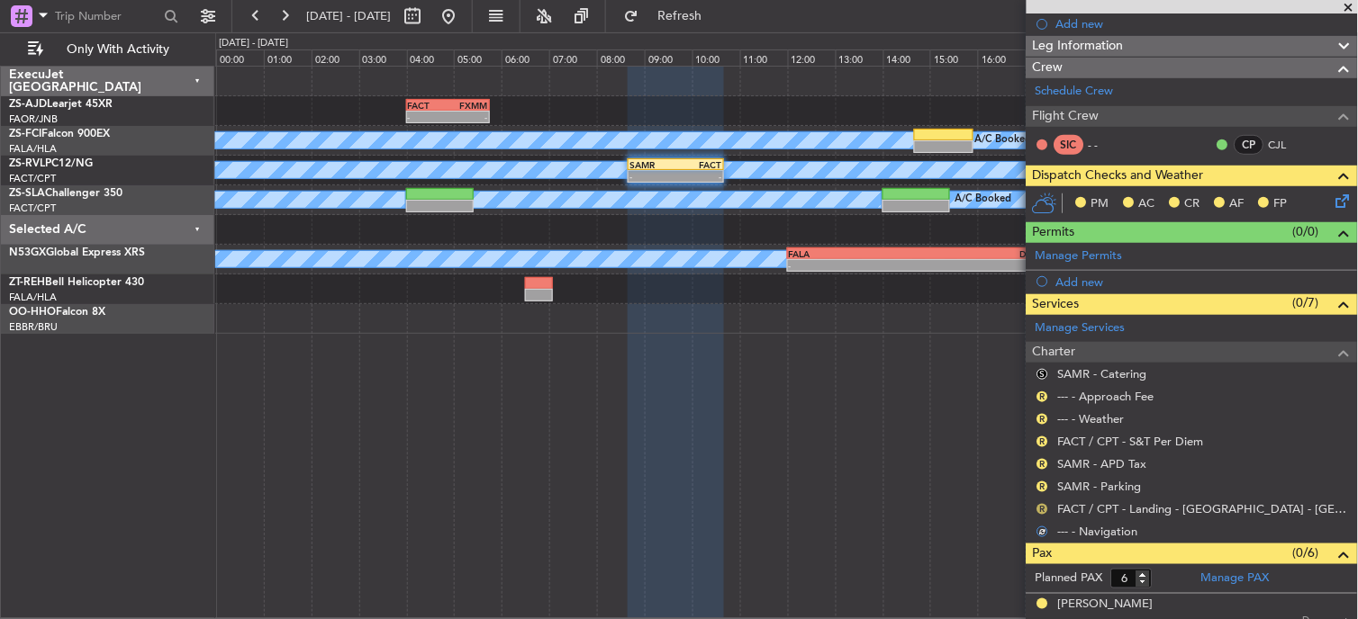
click at [1044, 509] on button "R" at bounding box center [1042, 509] width 11 height 11
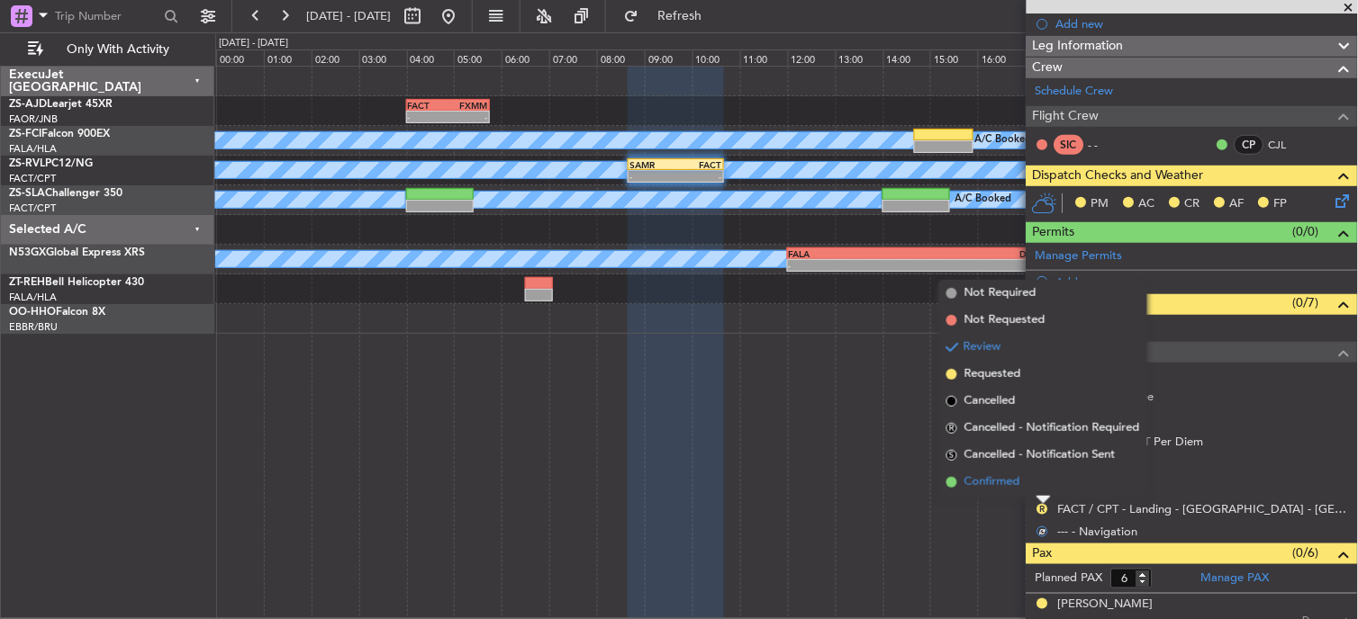
click at [1042, 490] on li "Confirmed" at bounding box center [1043, 482] width 208 height 27
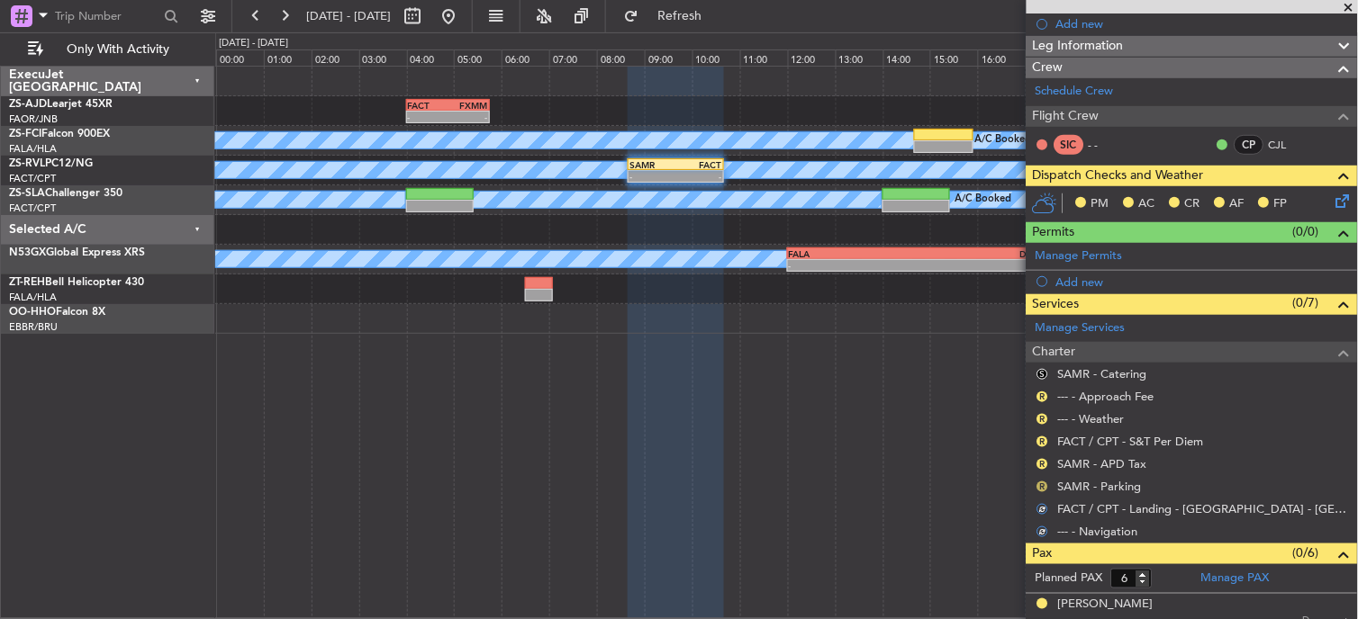
click at [1044, 487] on button "R" at bounding box center [1042, 487] width 11 height 11
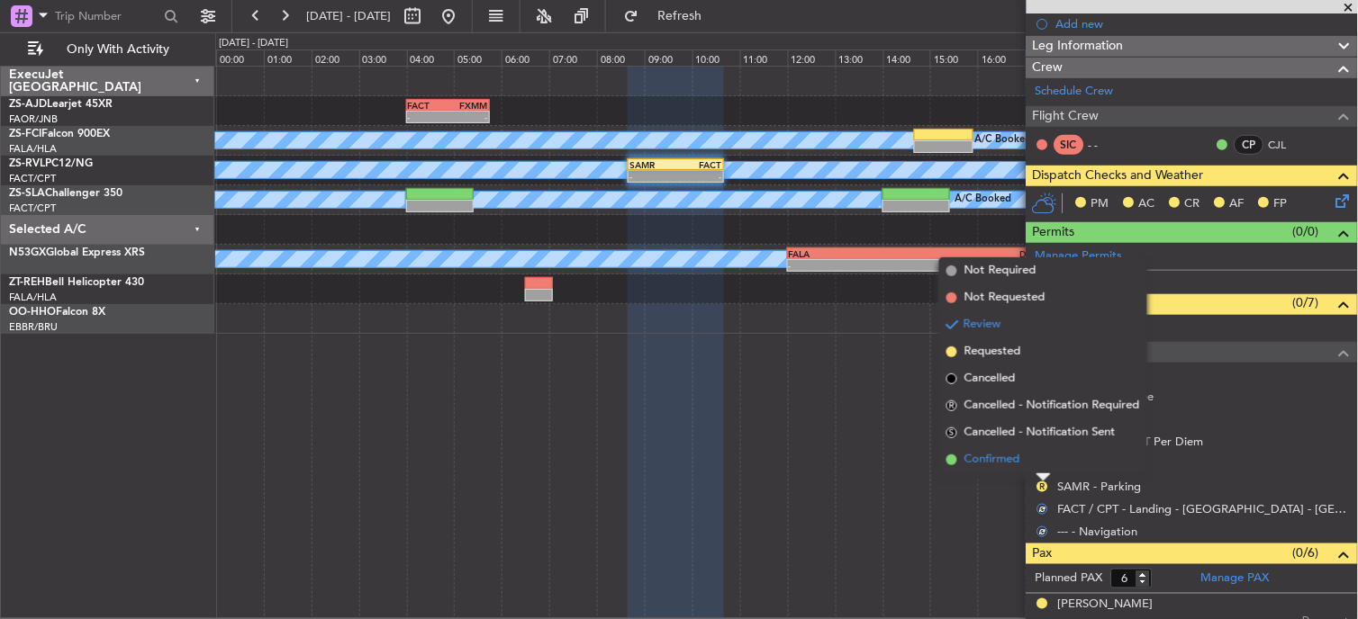
click at [1041, 466] on li "Confirmed" at bounding box center [1043, 460] width 208 height 27
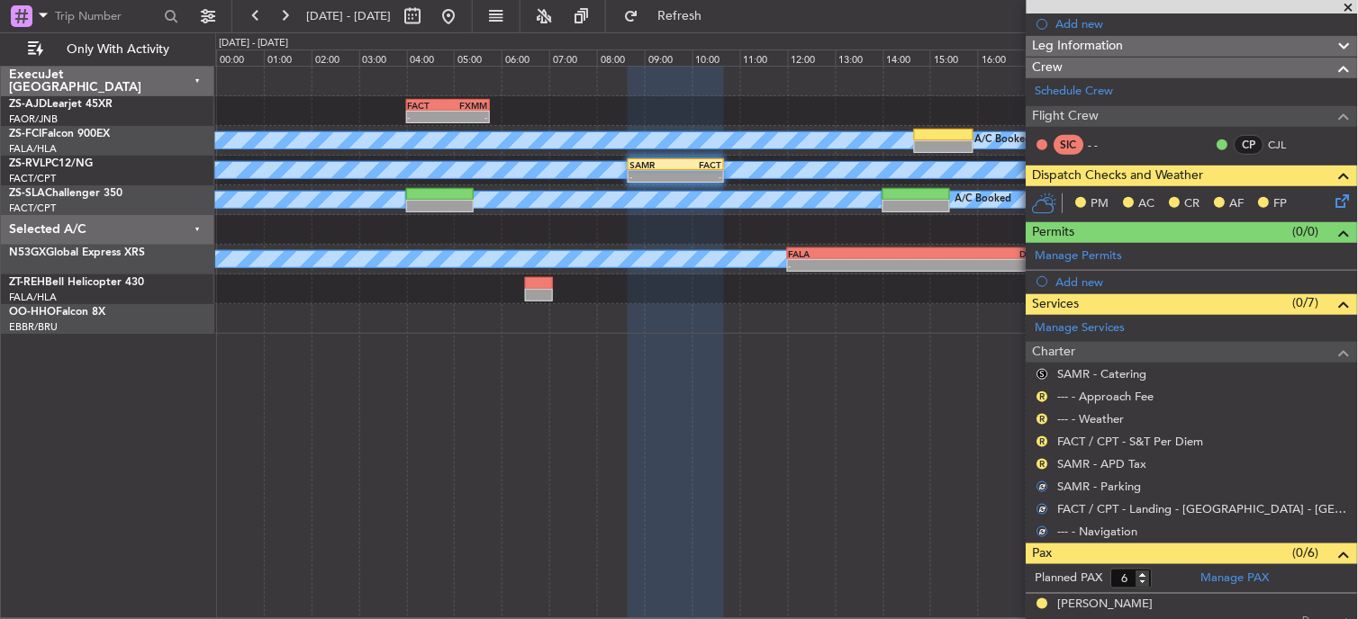
click at [1041, 466] on button "R" at bounding box center [1042, 464] width 11 height 11
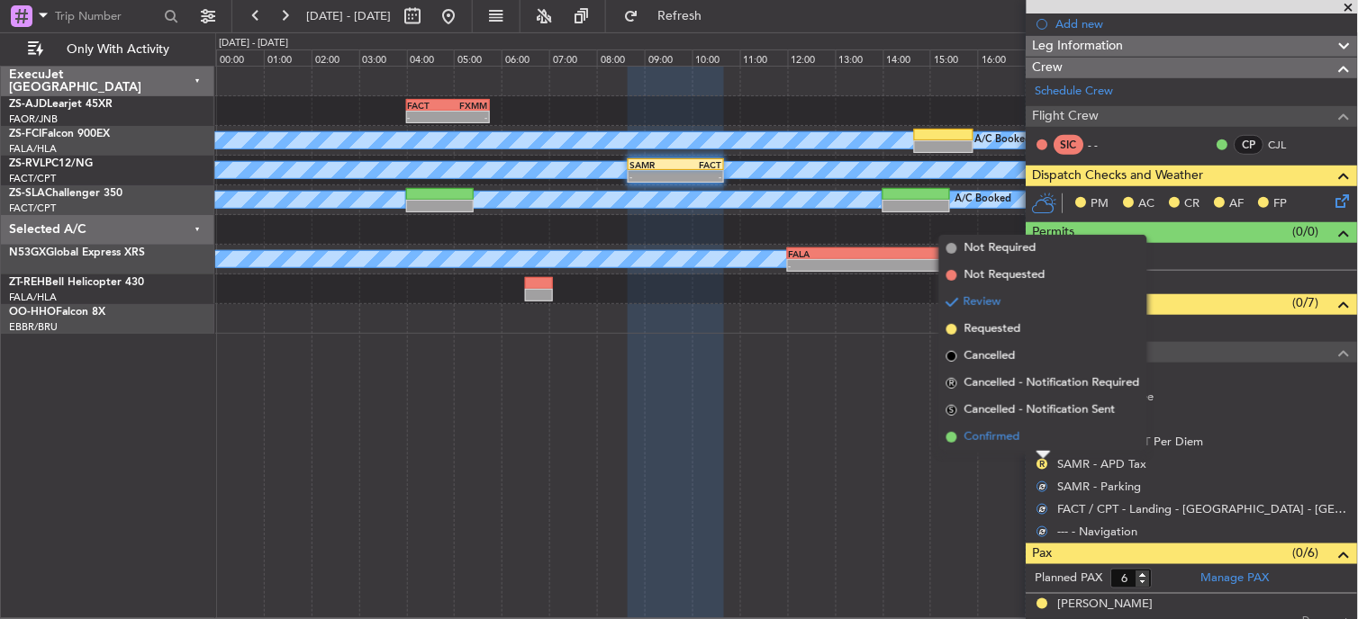
click at [1042, 438] on li "Confirmed" at bounding box center [1043, 437] width 208 height 27
click at [1042, 438] on button "R" at bounding box center [1042, 442] width 11 height 11
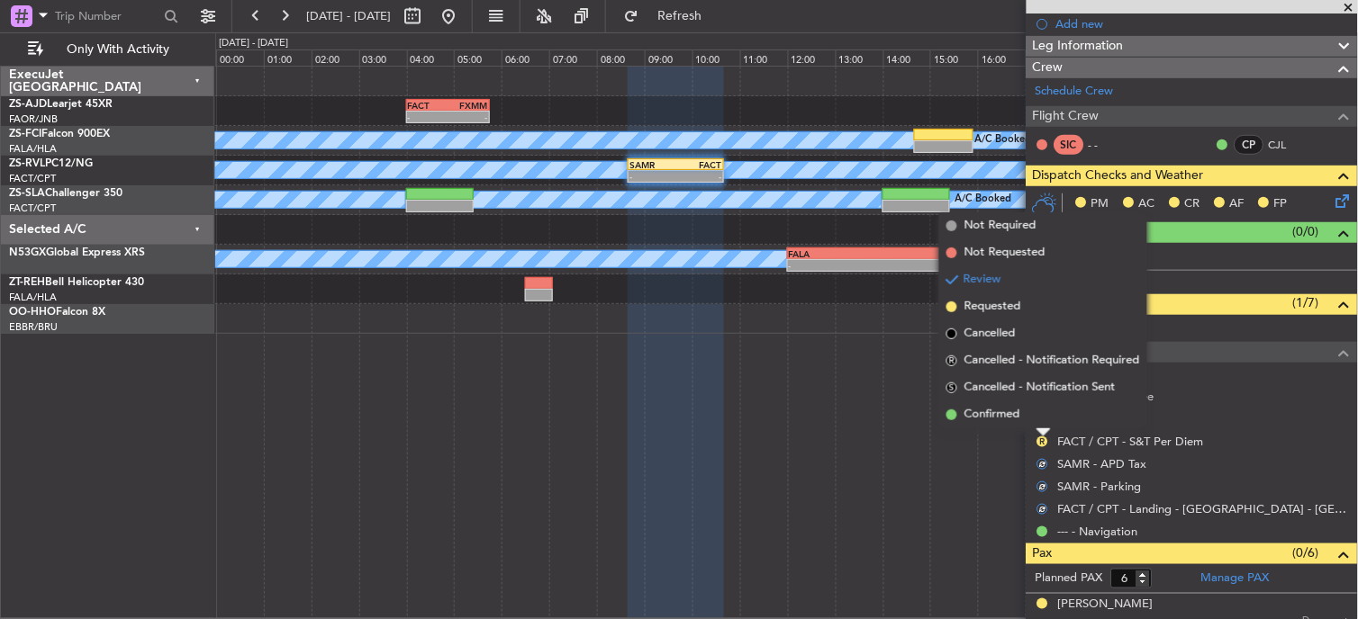
click at [1035, 412] on li "Confirmed" at bounding box center [1043, 415] width 208 height 27
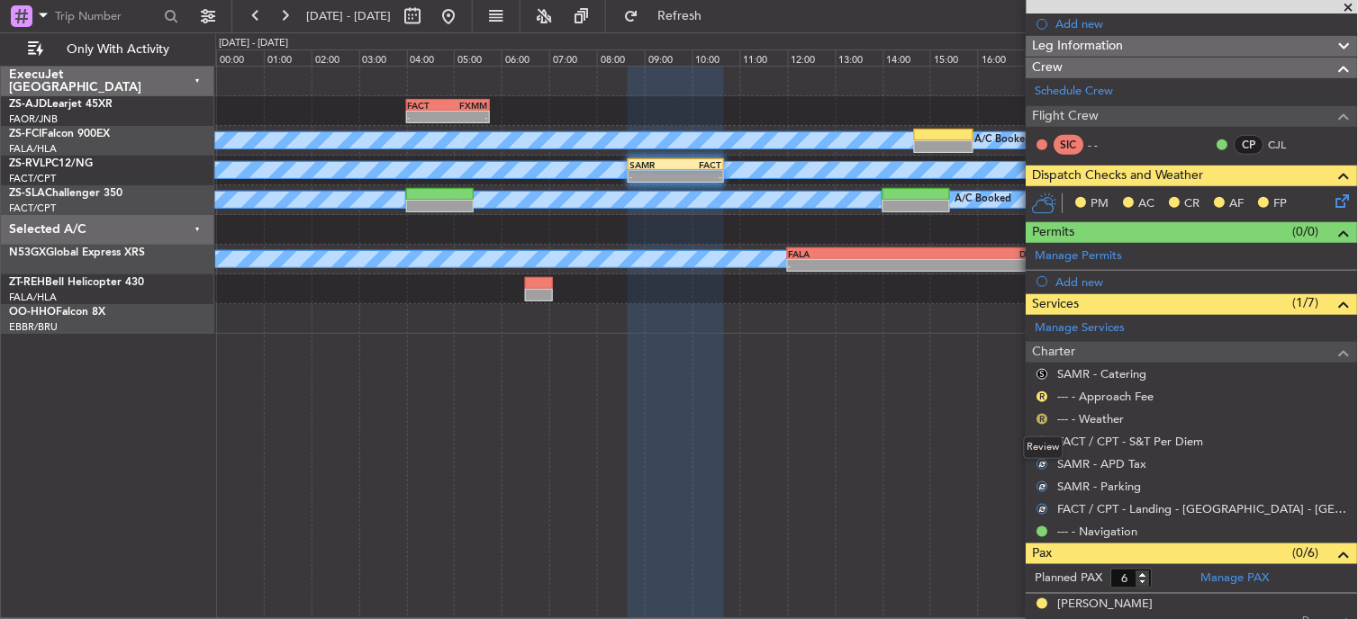
click at [1044, 419] on button "R" at bounding box center [1042, 419] width 11 height 11
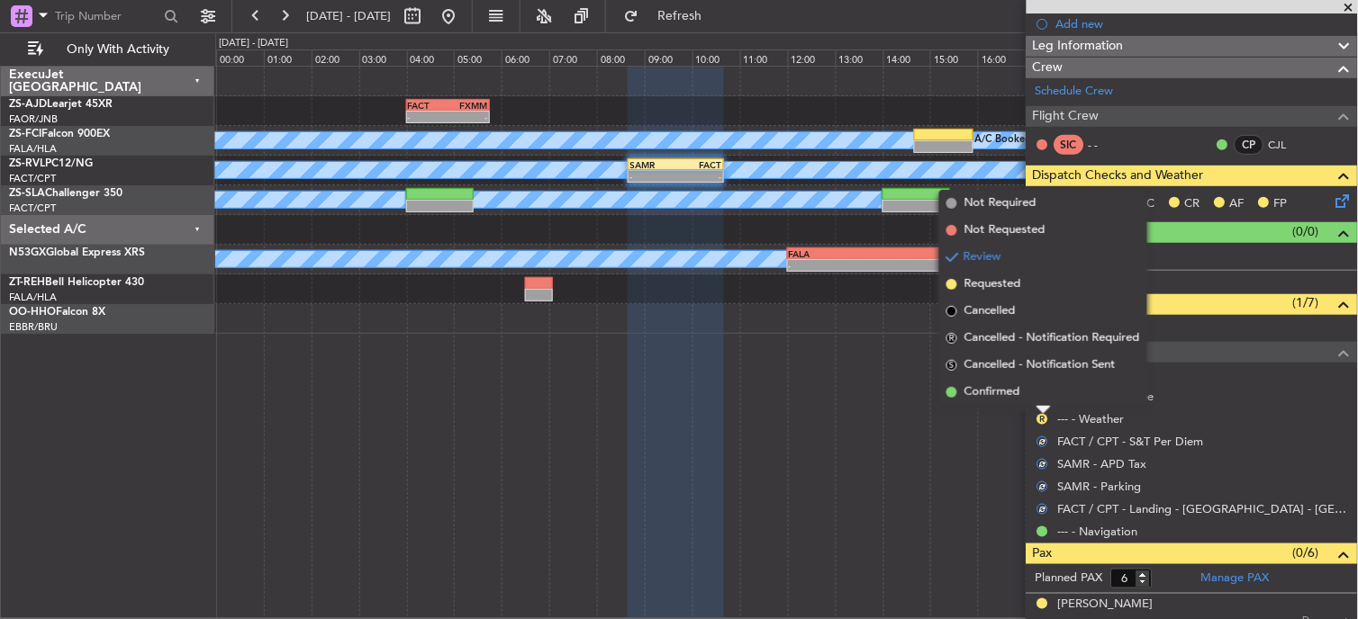
click at [1047, 390] on li "Confirmed" at bounding box center [1043, 392] width 208 height 27
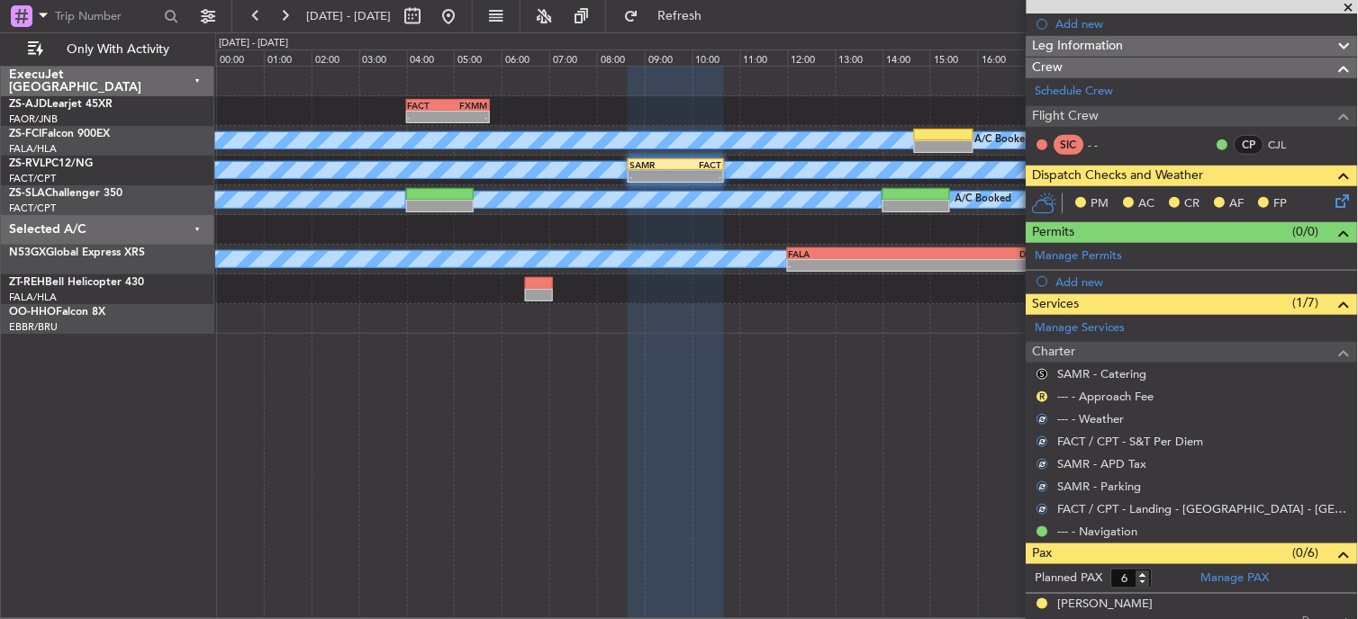
click at [1050, 374] on div "S" at bounding box center [1042, 374] width 14 height 14
click at [1044, 371] on button "S" at bounding box center [1042, 374] width 11 height 11
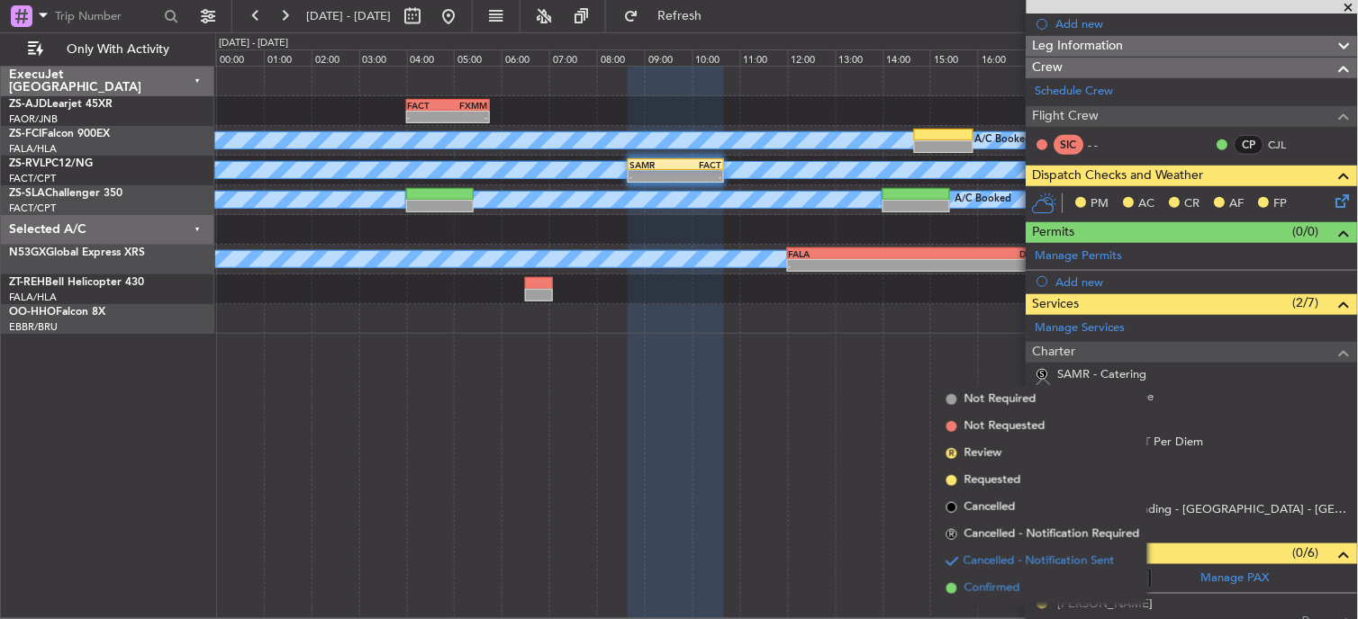
click at [1023, 592] on li "Confirmed" at bounding box center [1043, 588] width 208 height 27
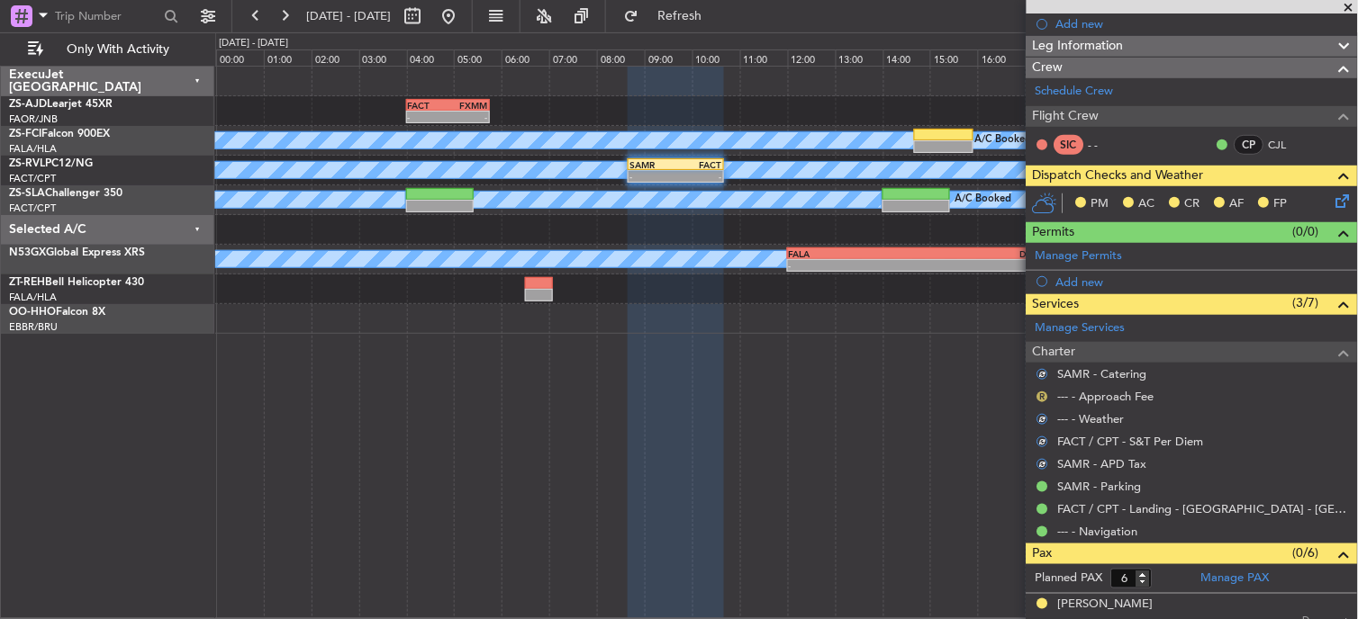
click at [1039, 399] on button "R" at bounding box center [1042, 397] width 11 height 11
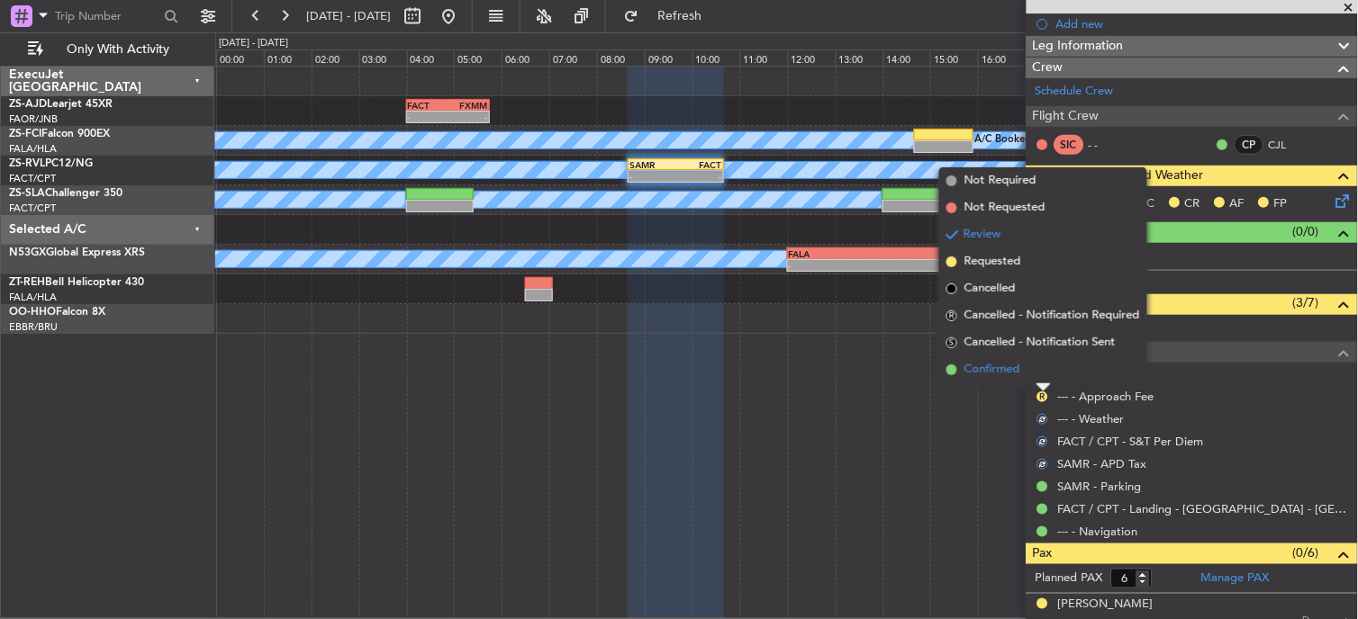
click at [1037, 373] on li "Confirmed" at bounding box center [1043, 370] width 208 height 27
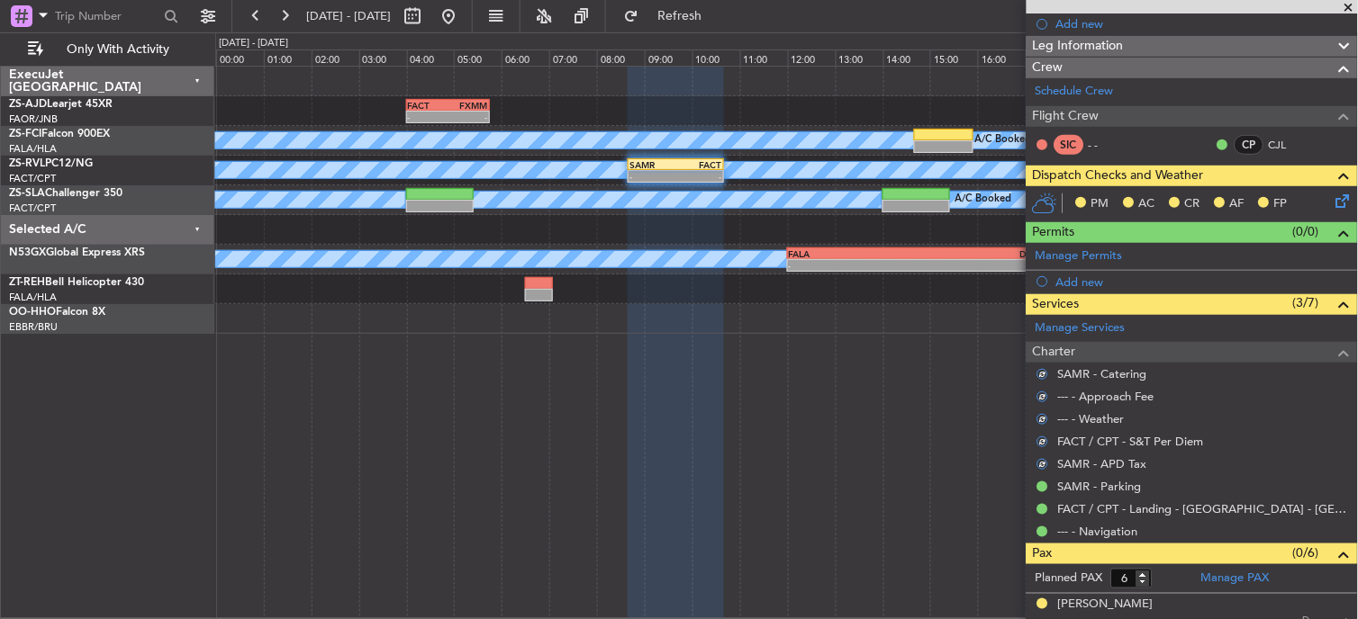
click at [1333, 205] on icon at bounding box center [1340, 198] width 14 height 14
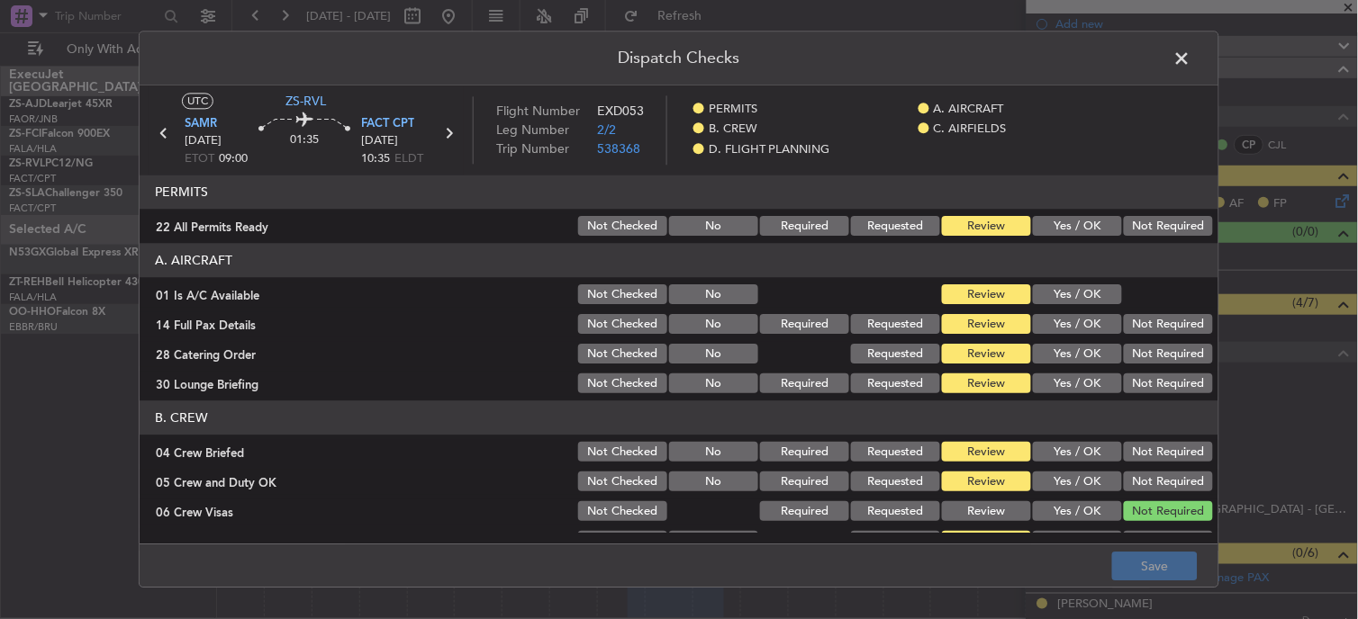
click at [1078, 221] on button "Yes / OK" at bounding box center [1077, 227] width 89 height 20
drag, startPoint x: 1061, startPoint y: 289, endPoint x: 1088, endPoint y: 294, distance: 27.4
click at [1061, 290] on button "Yes / OK" at bounding box center [1077, 295] width 89 height 20
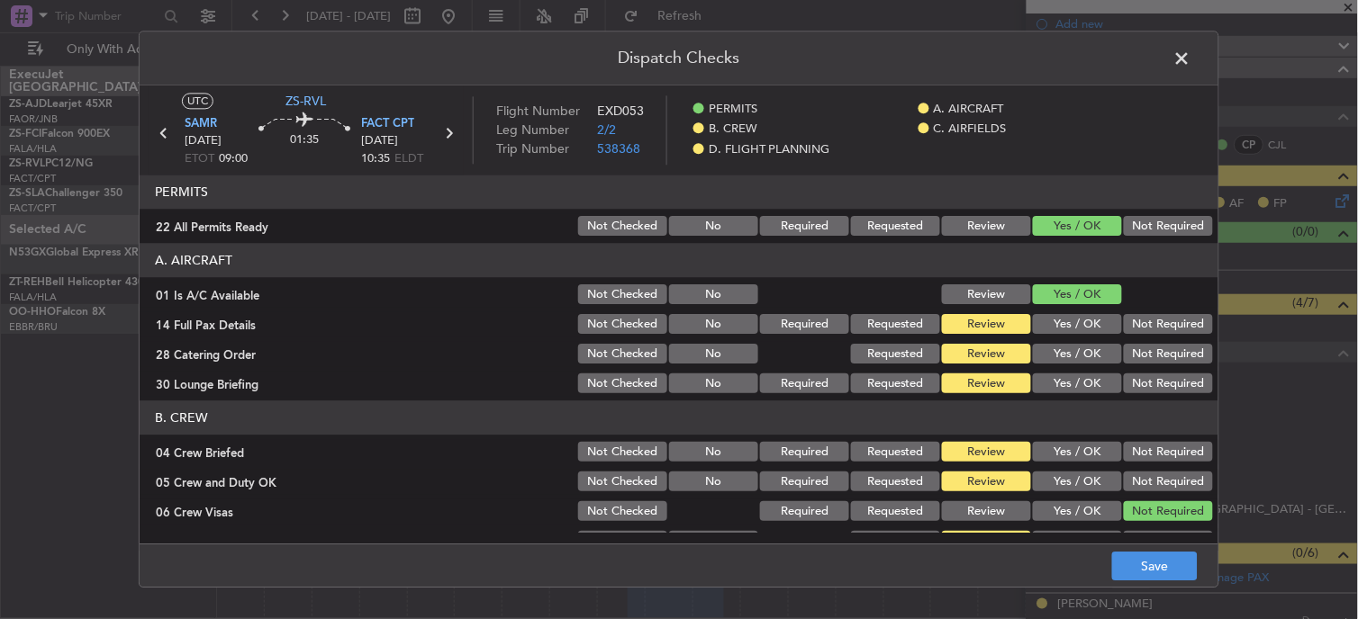
click at [1105, 295] on button "Yes / OK" at bounding box center [1077, 295] width 89 height 20
click at [1135, 327] on section "A. AIRCRAFT 01 Is A/C Available Not Checked No Review Yes / OK 14 Full Pax Deta…" at bounding box center [679, 320] width 1079 height 153
click at [1135, 330] on button "Not Required" at bounding box center [1168, 325] width 89 height 20
click at [1135, 321] on button "Not Required" at bounding box center [1168, 325] width 89 height 20
click at [1138, 335] on div "Not Required" at bounding box center [1166, 324] width 91 height 25
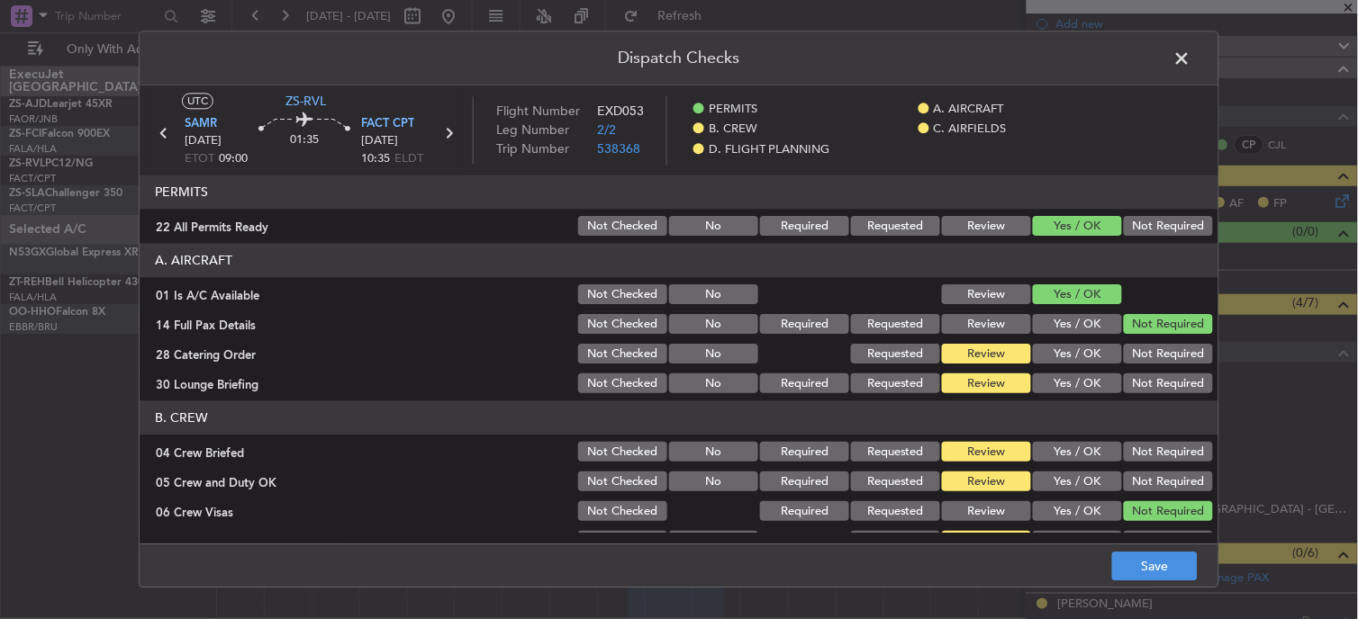
click at [1138, 354] on button "Not Required" at bounding box center [1168, 355] width 89 height 20
click at [1138, 357] on button "Not Required" at bounding box center [1168, 355] width 89 height 20
click at [1137, 367] on section "A. AIRCRAFT 01 Is A/C Available Not Checked No Review Yes / OK 14 Full Pax Deta…" at bounding box center [679, 320] width 1079 height 153
drag, startPoint x: 1136, startPoint y: 370, endPoint x: 1135, endPoint y: 379, distance: 9.2
click at [1135, 379] on button "Not Required" at bounding box center [1168, 385] width 89 height 20
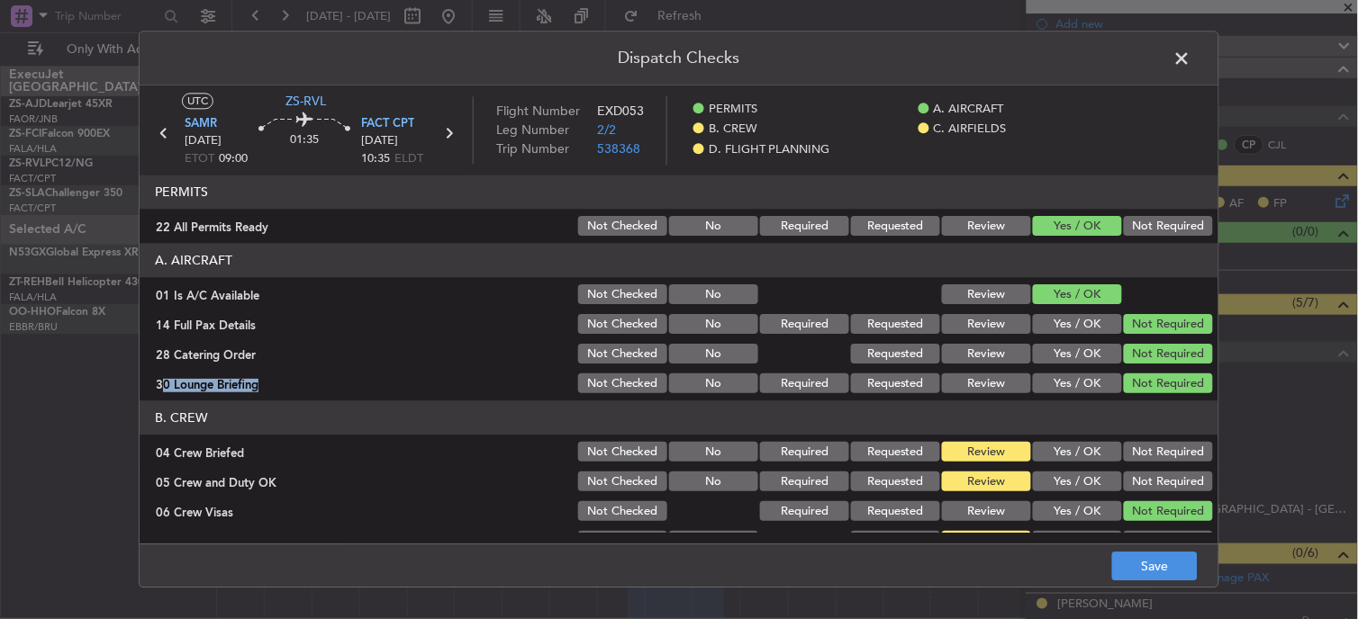
click at [1135, 379] on button "Not Required" at bounding box center [1168, 385] width 89 height 20
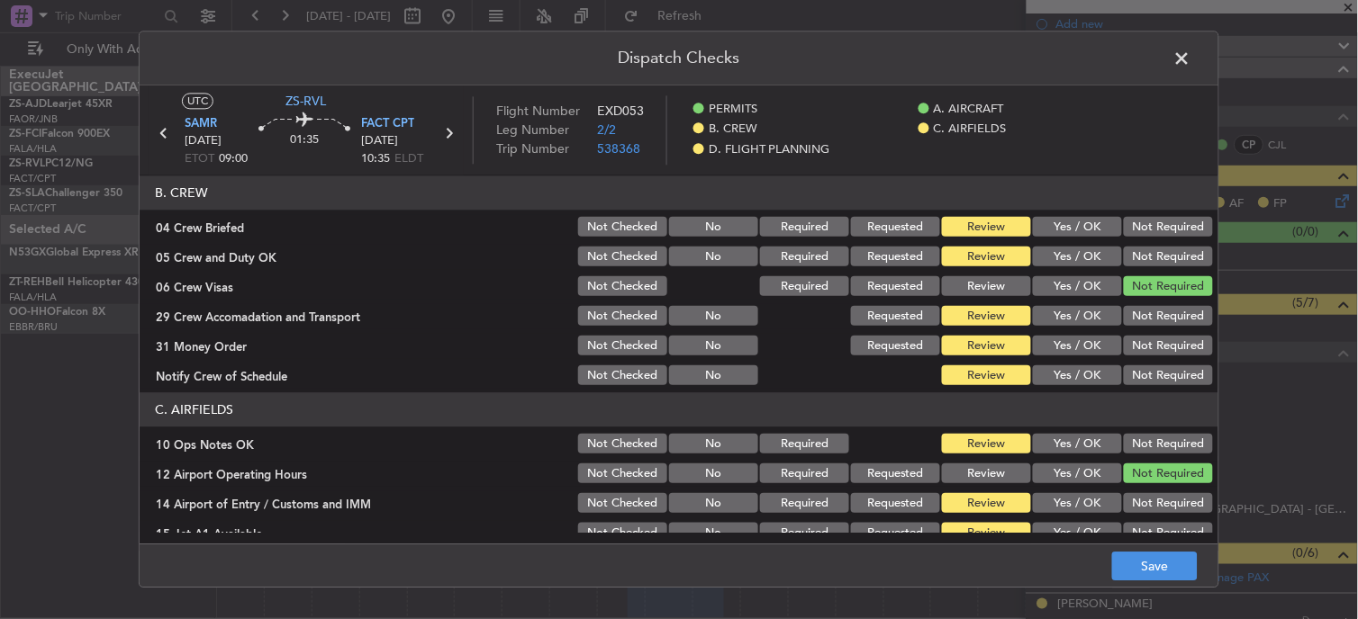
scroll to position [200, 0]
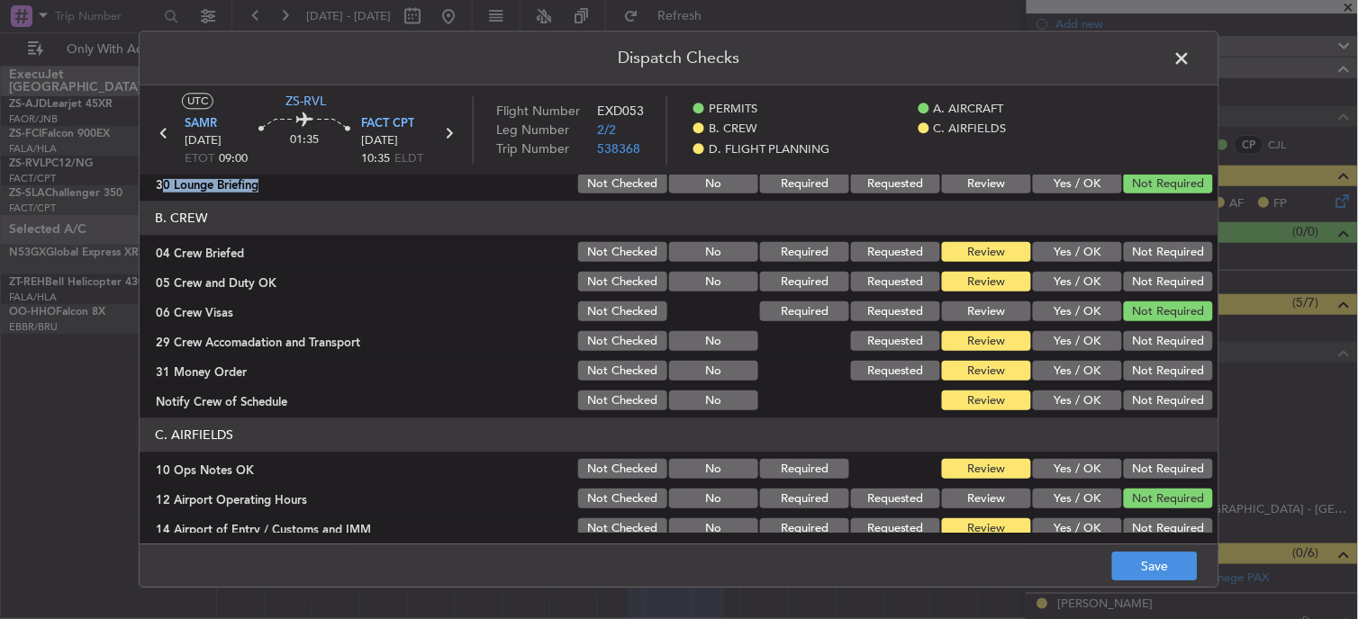
click at [1157, 250] on button "Not Required" at bounding box center [1168, 253] width 89 height 20
click at [1151, 276] on button "Not Required" at bounding box center [1168, 283] width 89 height 20
click at [1167, 342] on button "Not Required" at bounding box center [1168, 342] width 89 height 20
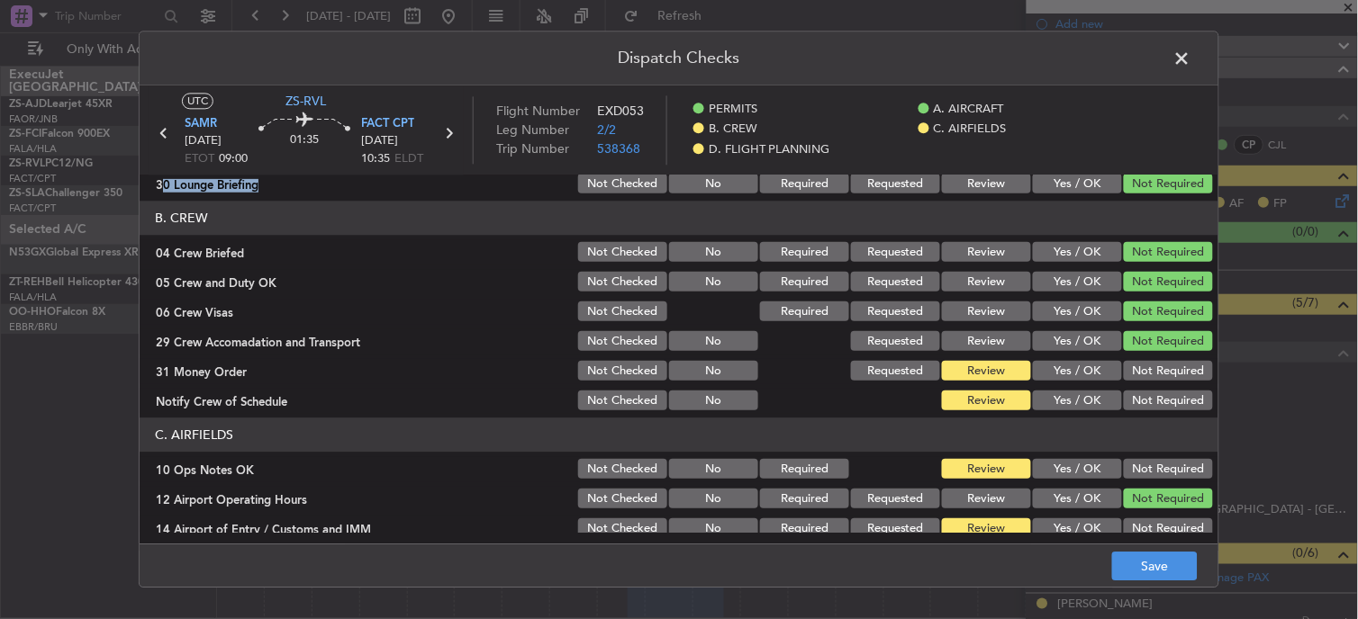
click at [1167, 357] on section "B. CREW 04 Crew Briefed Not Checked No Required Requested Review Yes / OK Not R…" at bounding box center [679, 308] width 1079 height 212
drag, startPoint x: 1167, startPoint y: 357, endPoint x: 1162, endPoint y: 393, distance: 35.4
click at [1167, 372] on button "Not Required" at bounding box center [1168, 372] width 89 height 20
click at [1164, 394] on button "Not Required" at bounding box center [1168, 402] width 89 height 20
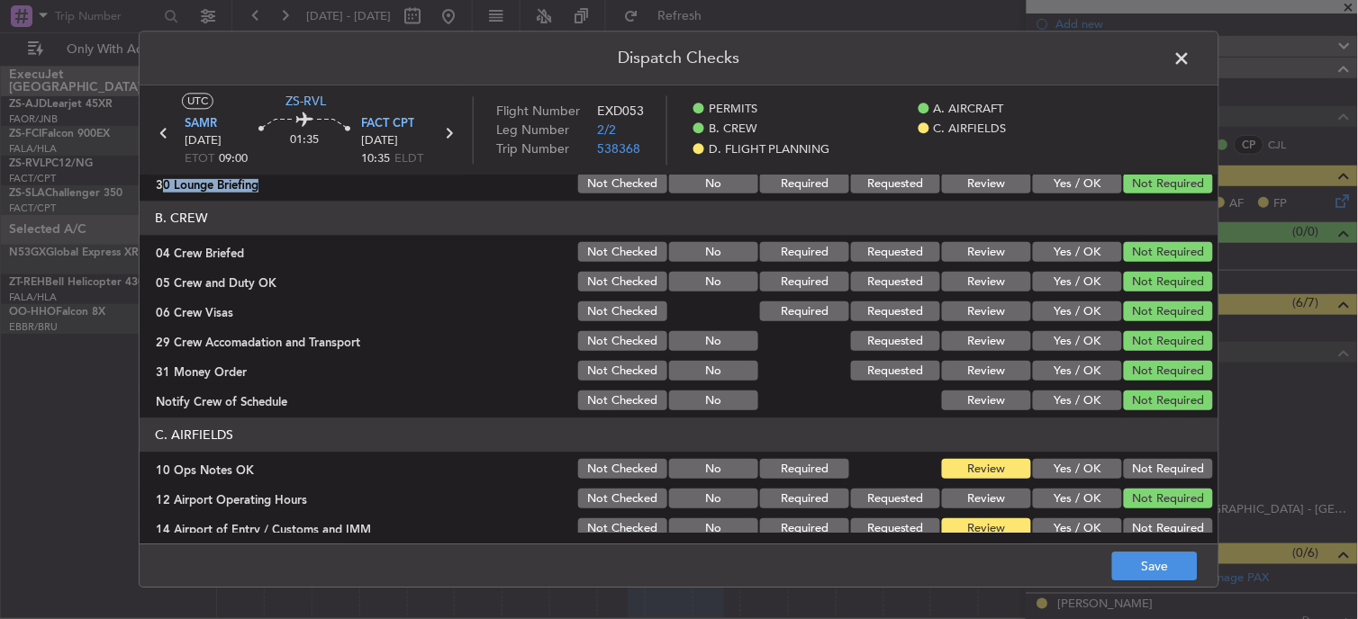
click at [1160, 403] on button "Not Required" at bounding box center [1168, 402] width 89 height 20
click at [1149, 464] on button "Not Required" at bounding box center [1168, 470] width 89 height 20
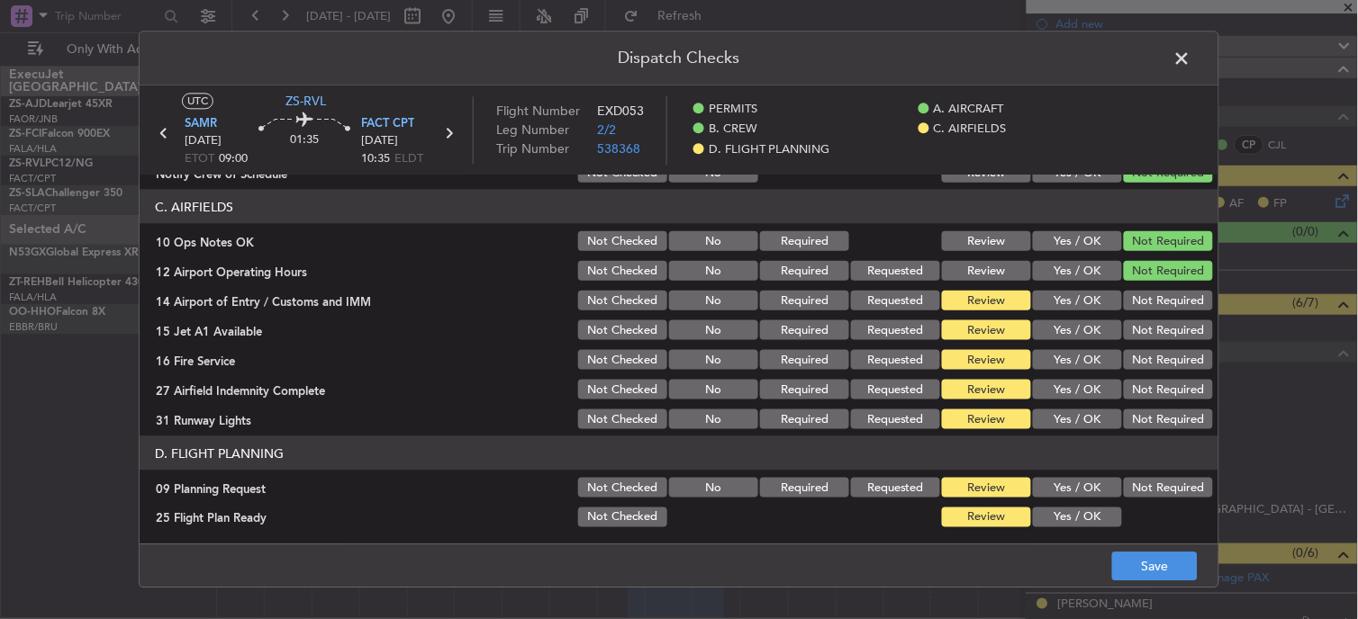
click at [1168, 308] on button "Not Required" at bounding box center [1168, 301] width 89 height 20
drag, startPoint x: 1171, startPoint y: 330, endPoint x: 1166, endPoint y: 347, distance: 17.7
click at [1171, 337] on button "Not Required" at bounding box center [1168, 331] width 89 height 20
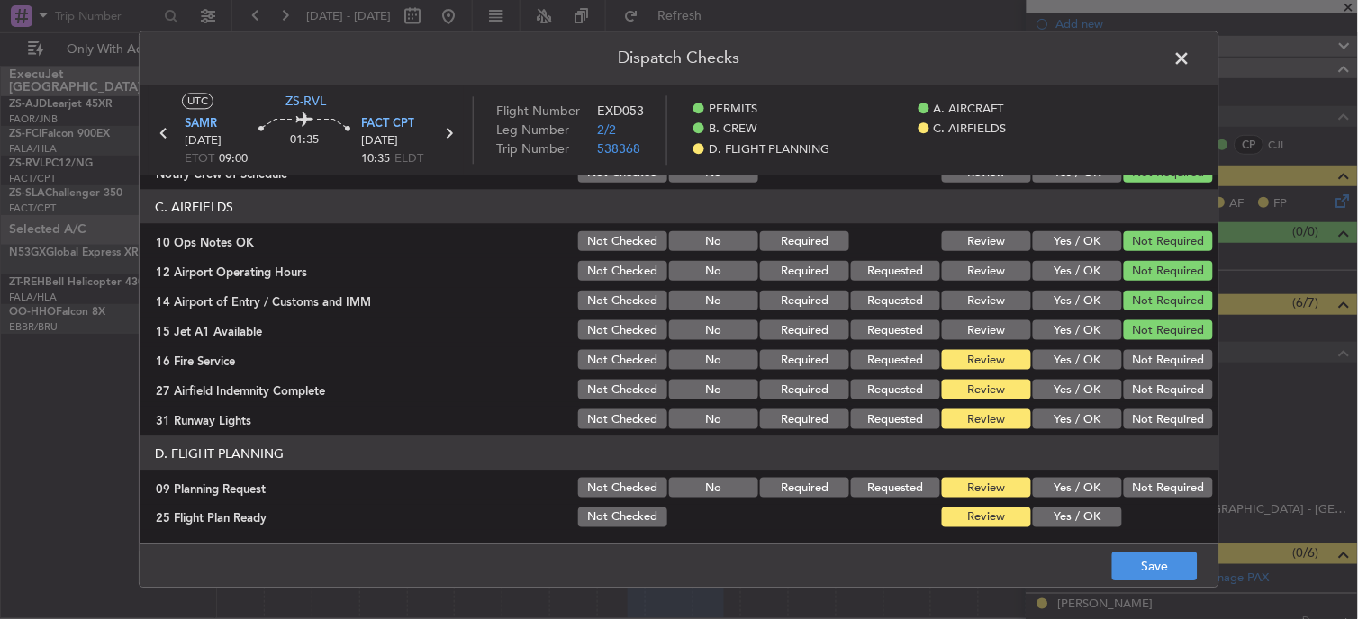
drag, startPoint x: 1166, startPoint y: 347, endPoint x: 1165, endPoint y: 362, distance: 15.3
click at [1166, 348] on div "Not Required" at bounding box center [1166, 360] width 91 height 25
drag, startPoint x: 1165, startPoint y: 362, endPoint x: 1163, endPoint y: 376, distance: 14.5
click at [1163, 374] on section "C. AIRFIELDS 10 Ops Notes OK Not Checked No Required Review Yes / OK Not Requir…" at bounding box center [679, 311] width 1079 height 242
click at [1163, 380] on button "Not Required" at bounding box center [1168, 390] width 89 height 20
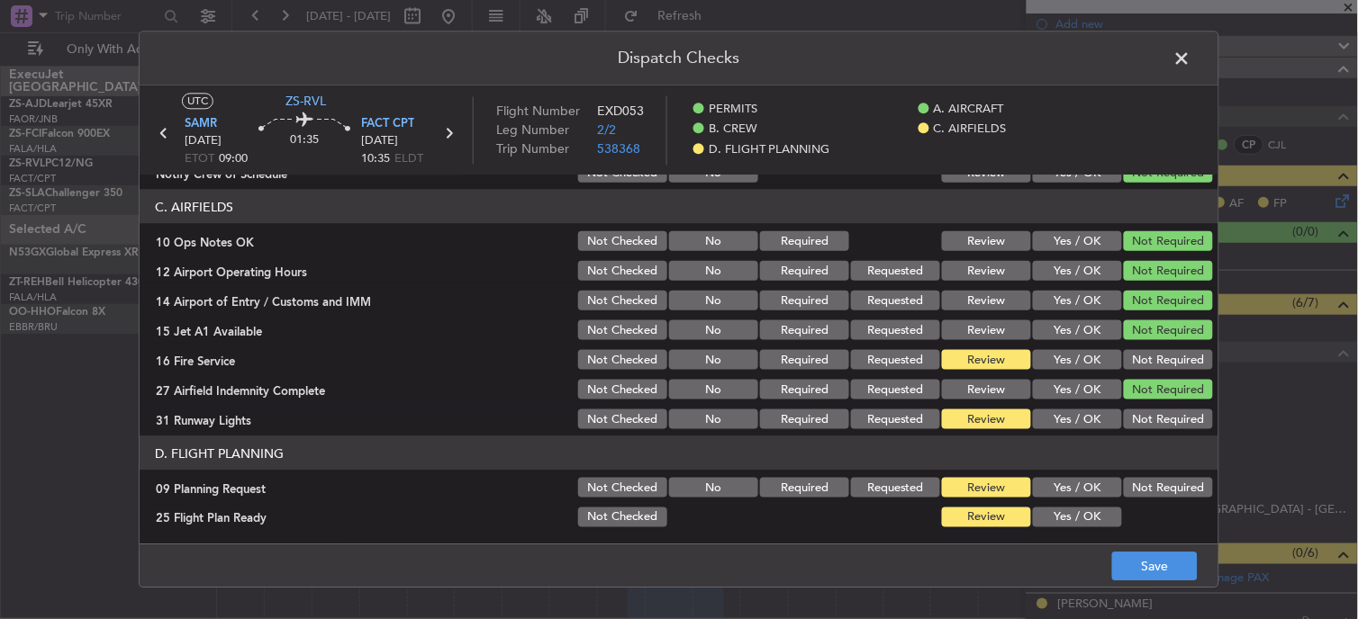
drag, startPoint x: 1162, startPoint y: 353, endPoint x: 1164, endPoint y: 365, distance: 12.0
click at [1163, 355] on button "Not Required" at bounding box center [1168, 360] width 89 height 20
click at [1171, 407] on div "Not Required" at bounding box center [1166, 419] width 91 height 25
click at [1162, 429] on div "Not Required" at bounding box center [1166, 419] width 91 height 25
click at [1154, 415] on button "Not Required" at bounding box center [1168, 420] width 89 height 20
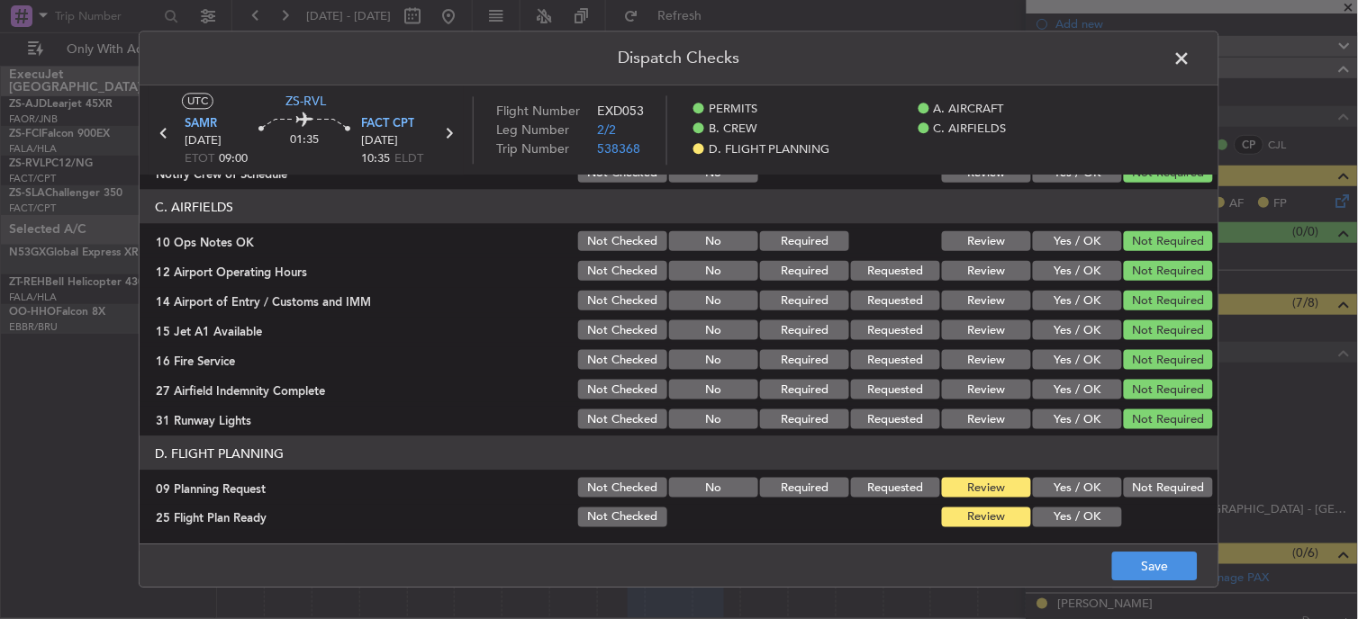
click at [1165, 493] on button "Not Required" at bounding box center [1168, 488] width 89 height 20
click at [1103, 511] on button "Yes / OK" at bounding box center [1077, 518] width 89 height 20
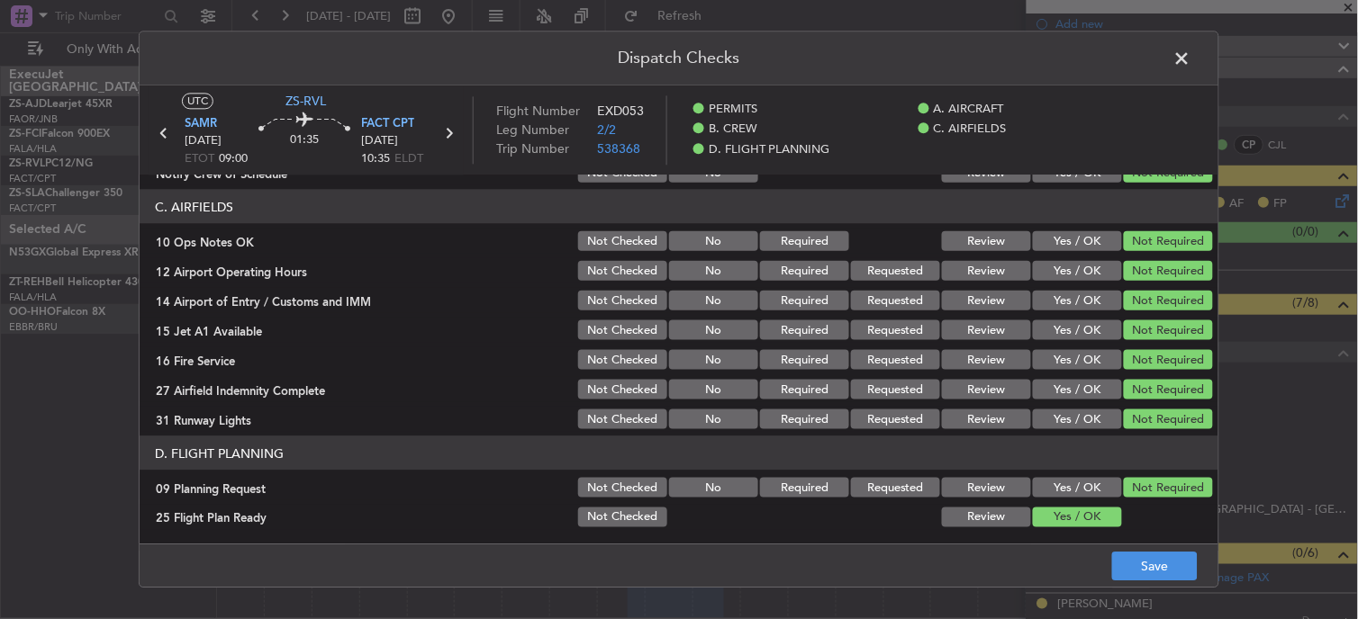
click at [1099, 516] on button "Yes / OK" at bounding box center [1077, 518] width 89 height 20
click at [1151, 574] on button "Save" at bounding box center [1155, 567] width 86 height 29
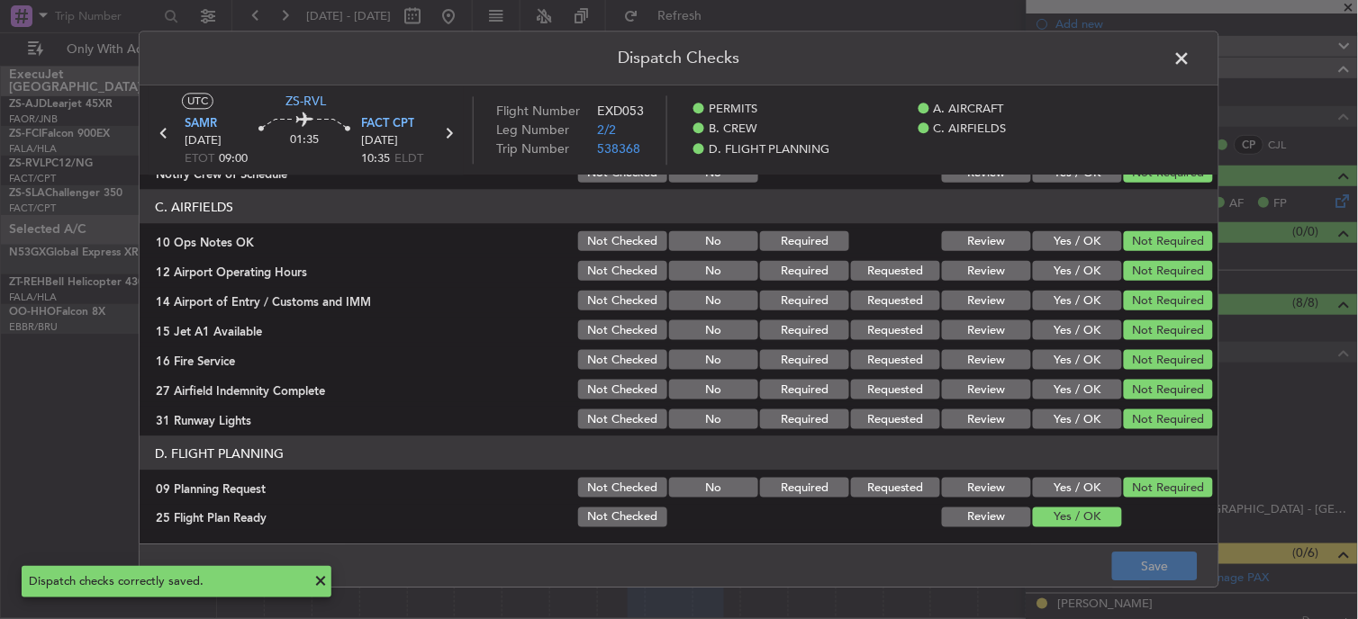
click at [1191, 54] on span at bounding box center [1191, 63] width 0 height 36
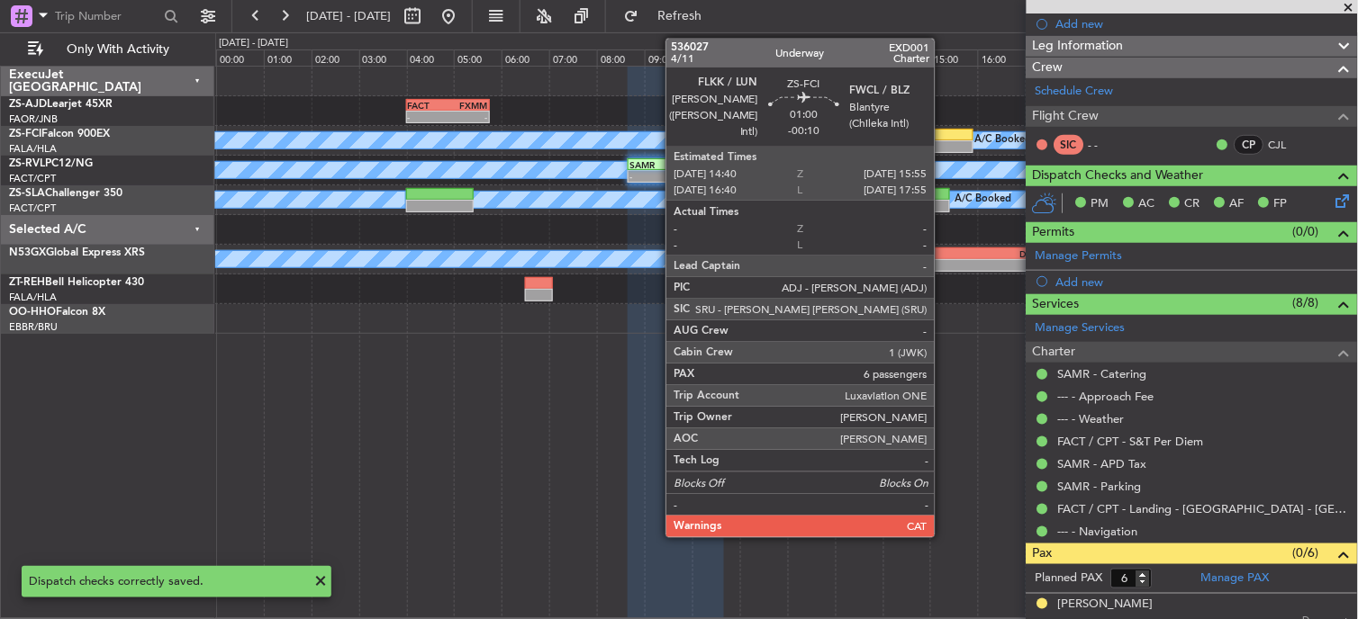
click at [944, 133] on div at bounding box center [944, 135] width 60 height 13
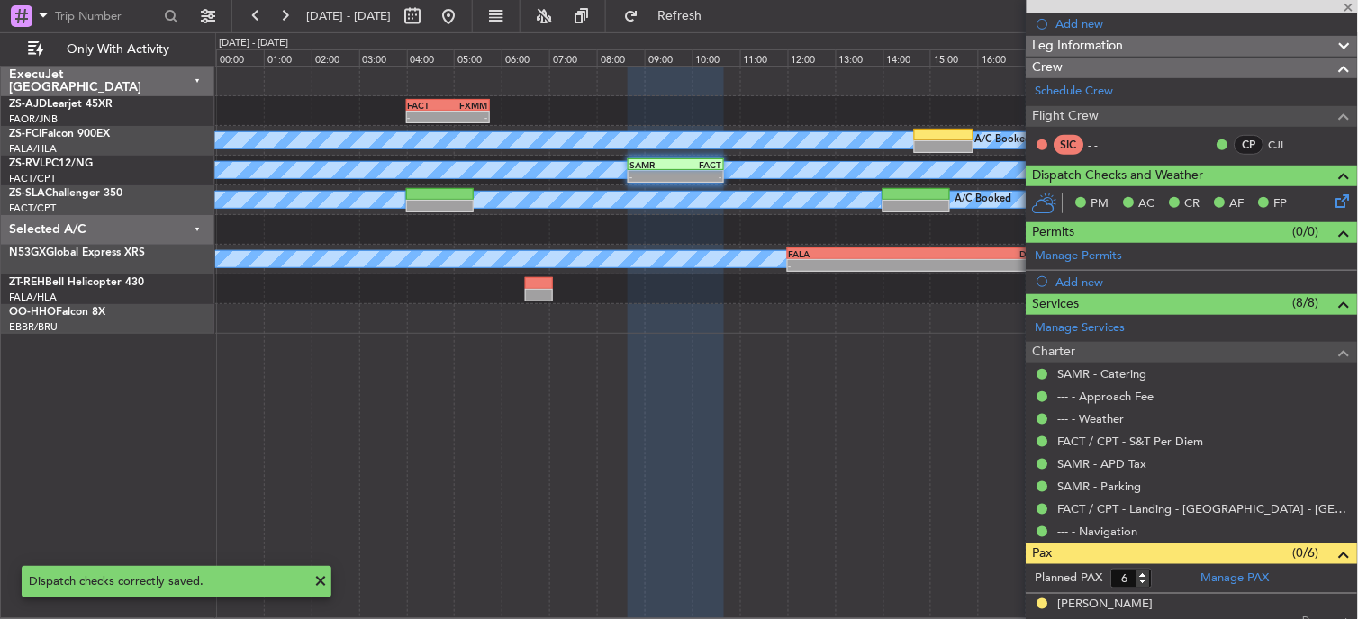
type input "-00:10"
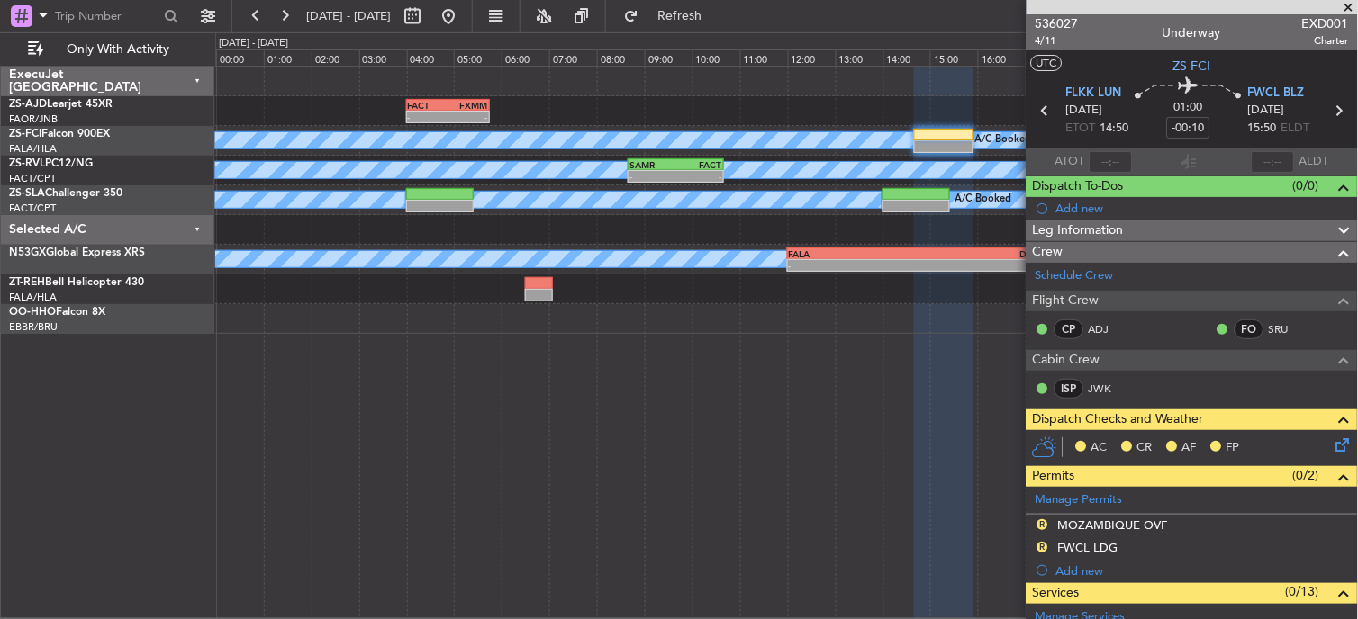
scroll to position [500, 0]
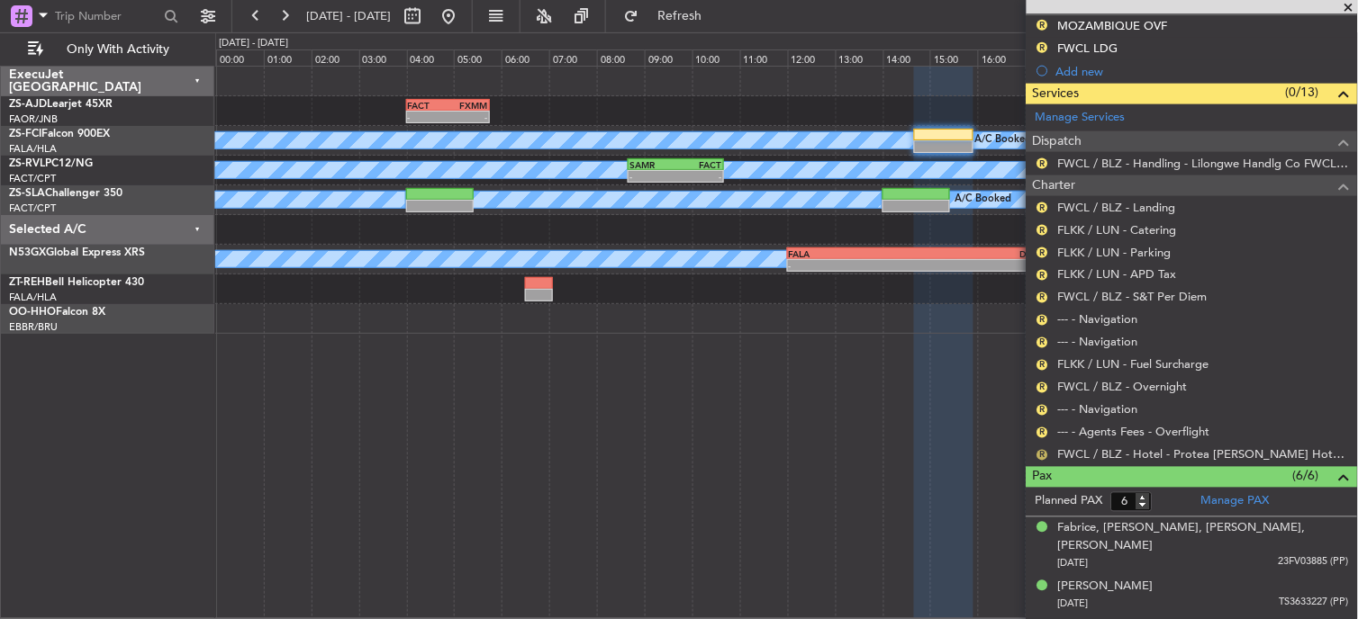
click at [1044, 451] on button "R" at bounding box center [1042, 455] width 11 height 11
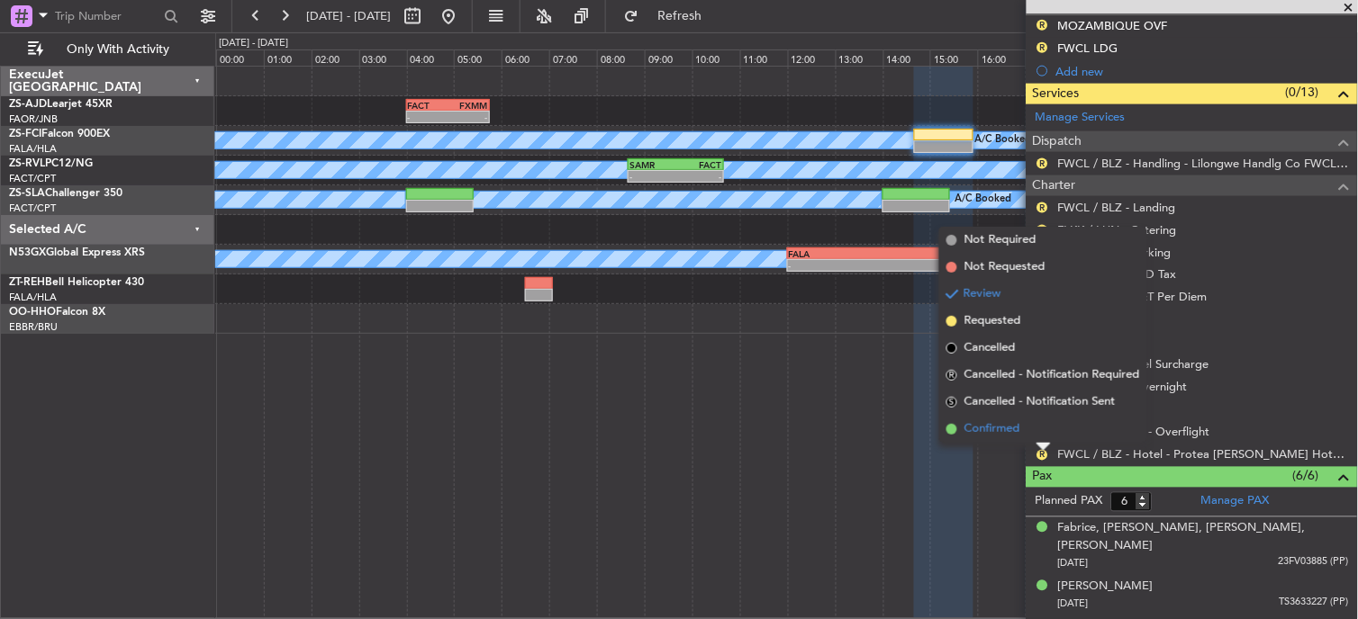
click at [1040, 429] on li "Confirmed" at bounding box center [1043, 429] width 208 height 27
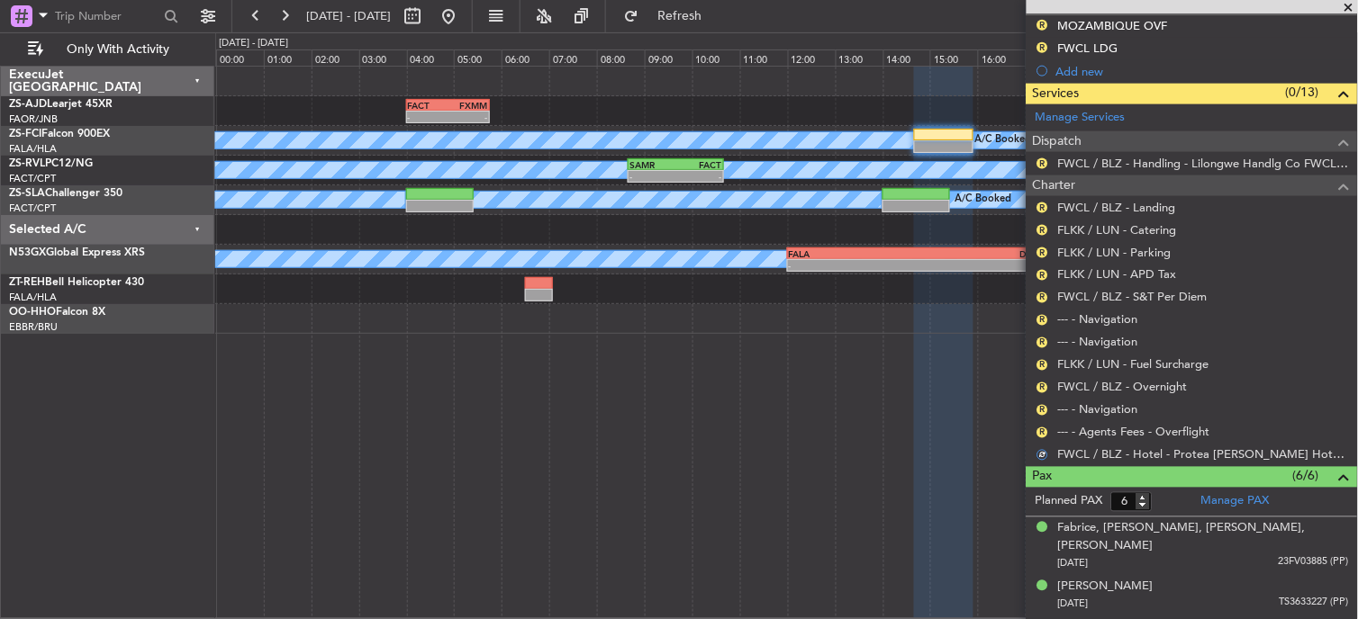
click at [1040, 429] on button "R" at bounding box center [1042, 433] width 11 height 11
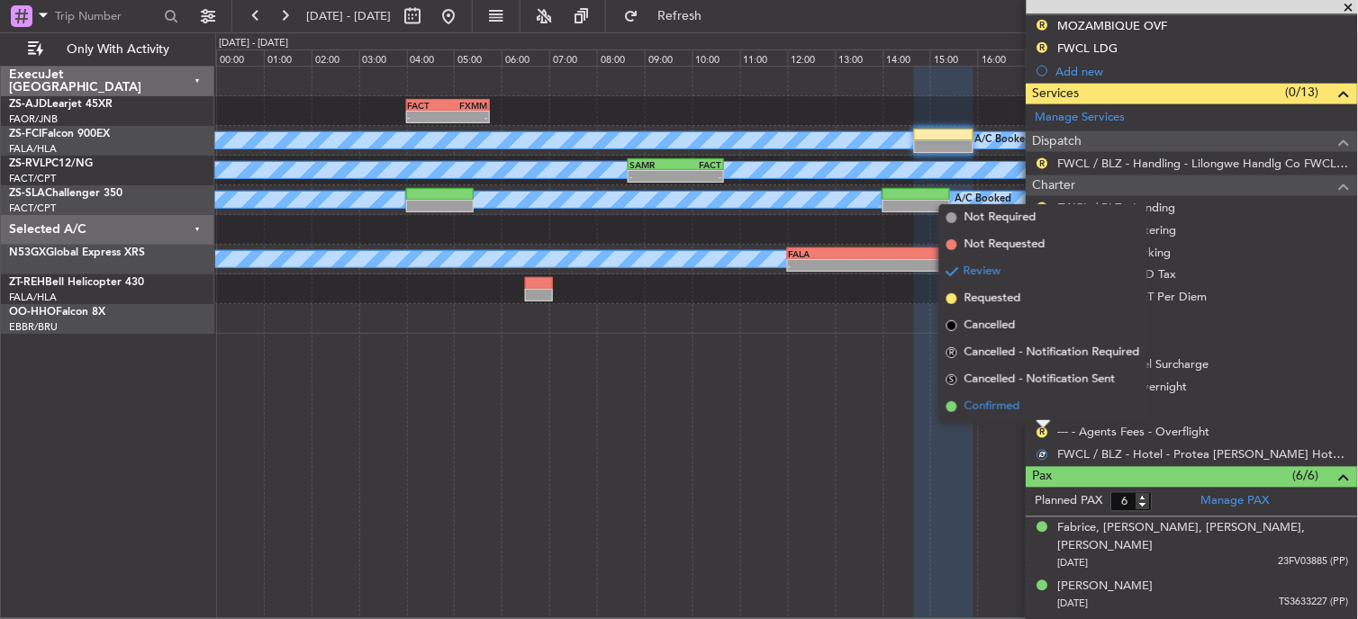
click at [1038, 415] on li "Confirmed" at bounding box center [1043, 406] width 208 height 27
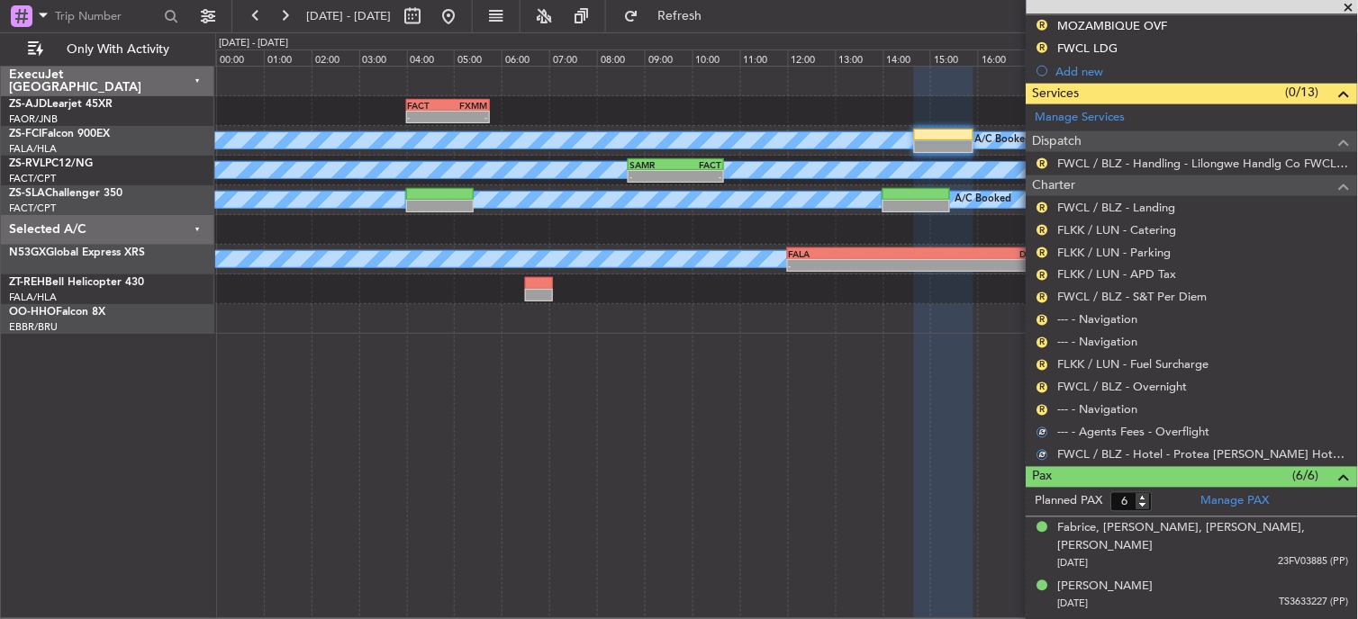
click at [1039, 415] on div "R" at bounding box center [1042, 410] width 14 height 14
click at [1043, 411] on button "R" at bounding box center [1042, 410] width 11 height 11
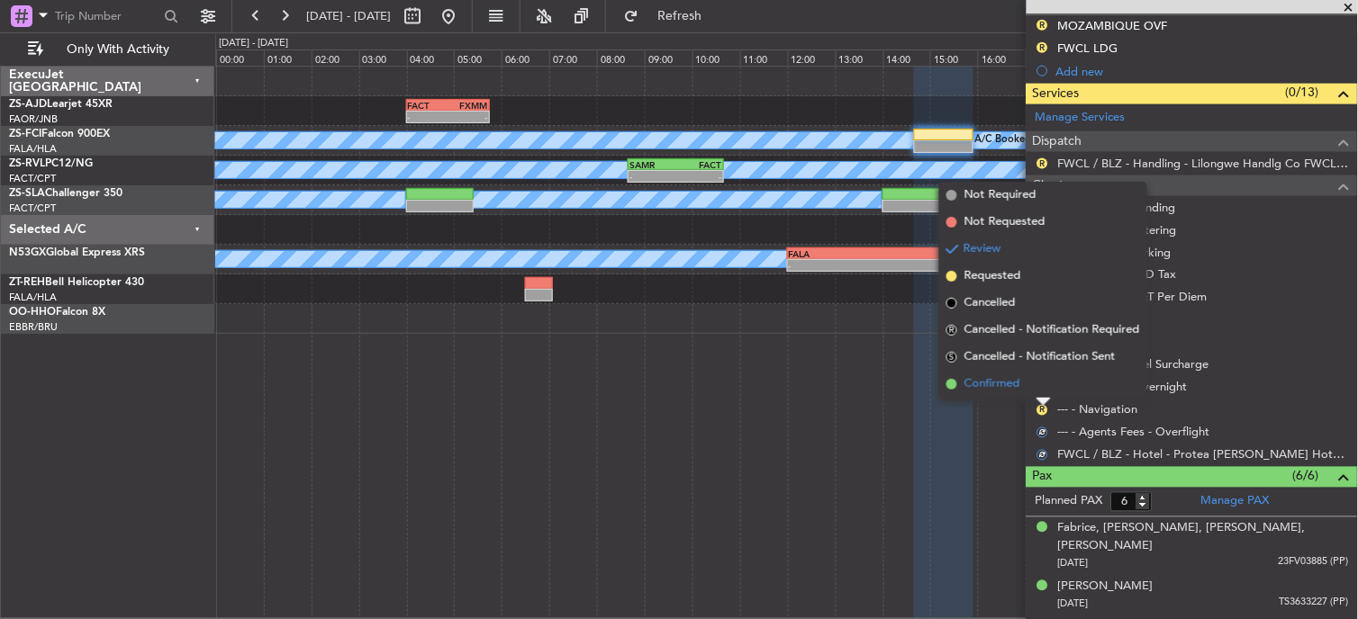
click at [1043, 384] on li "Confirmed" at bounding box center [1043, 384] width 208 height 27
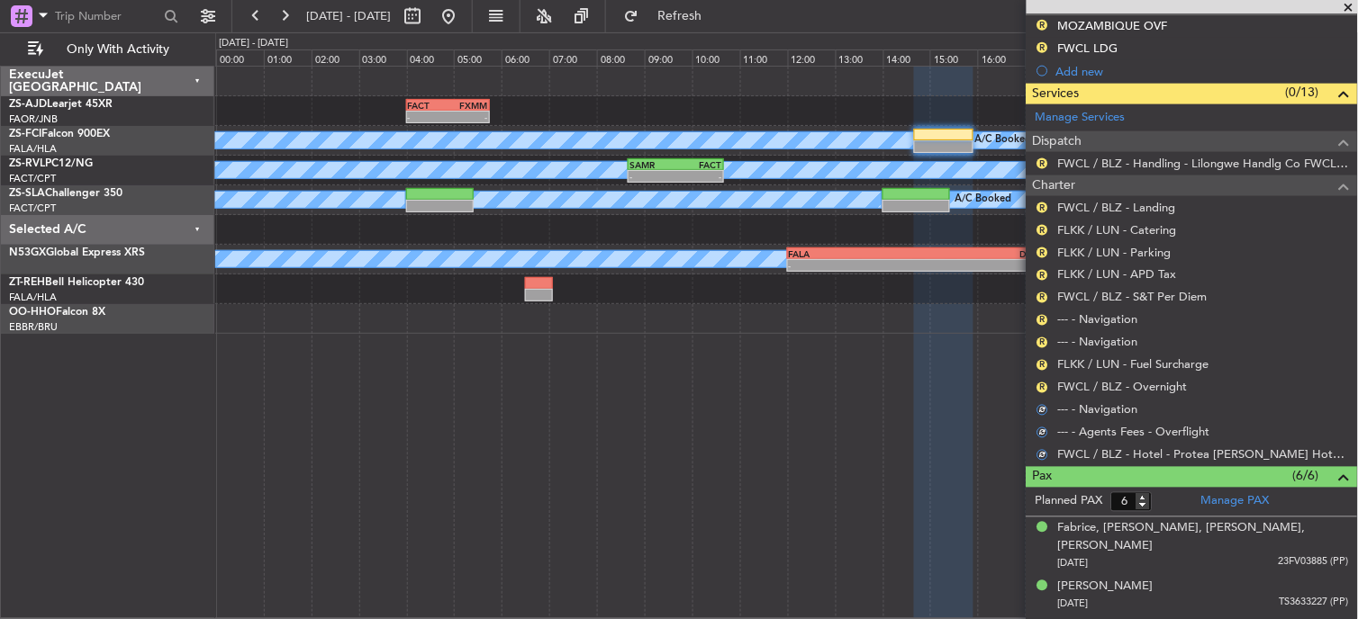
click at [1043, 384] on button "R" at bounding box center [1042, 388] width 11 height 11
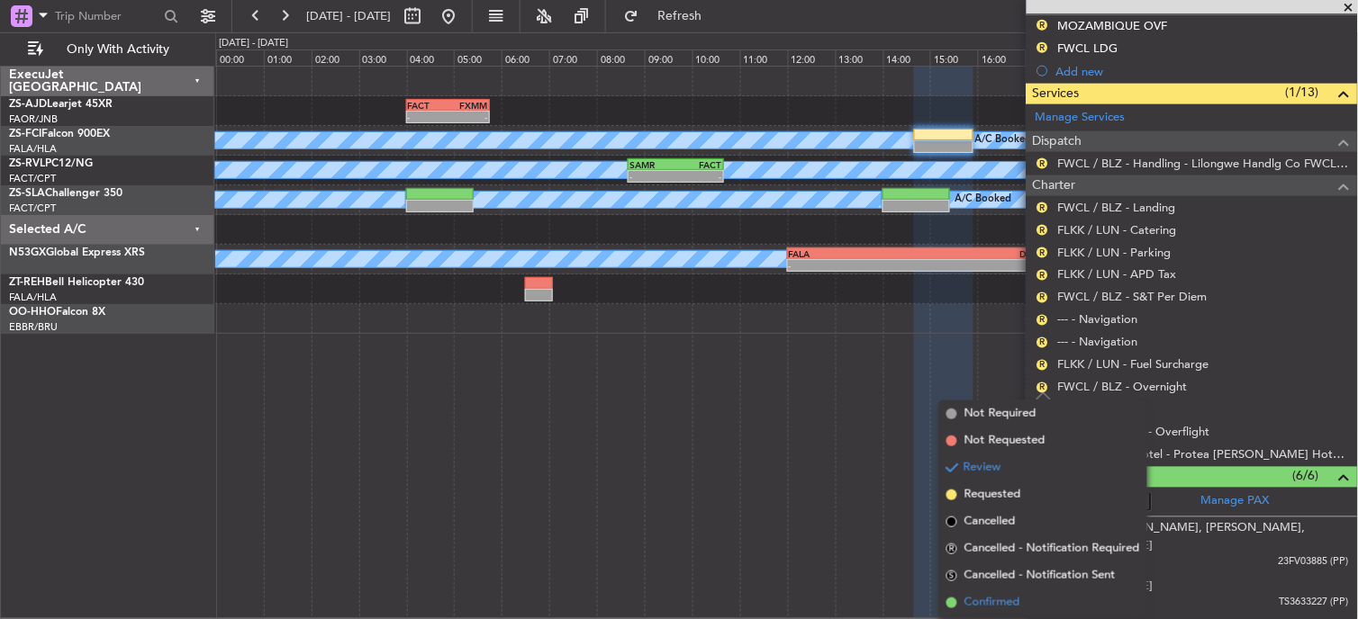
click at [1017, 594] on span "Confirmed" at bounding box center [992, 603] width 56 height 18
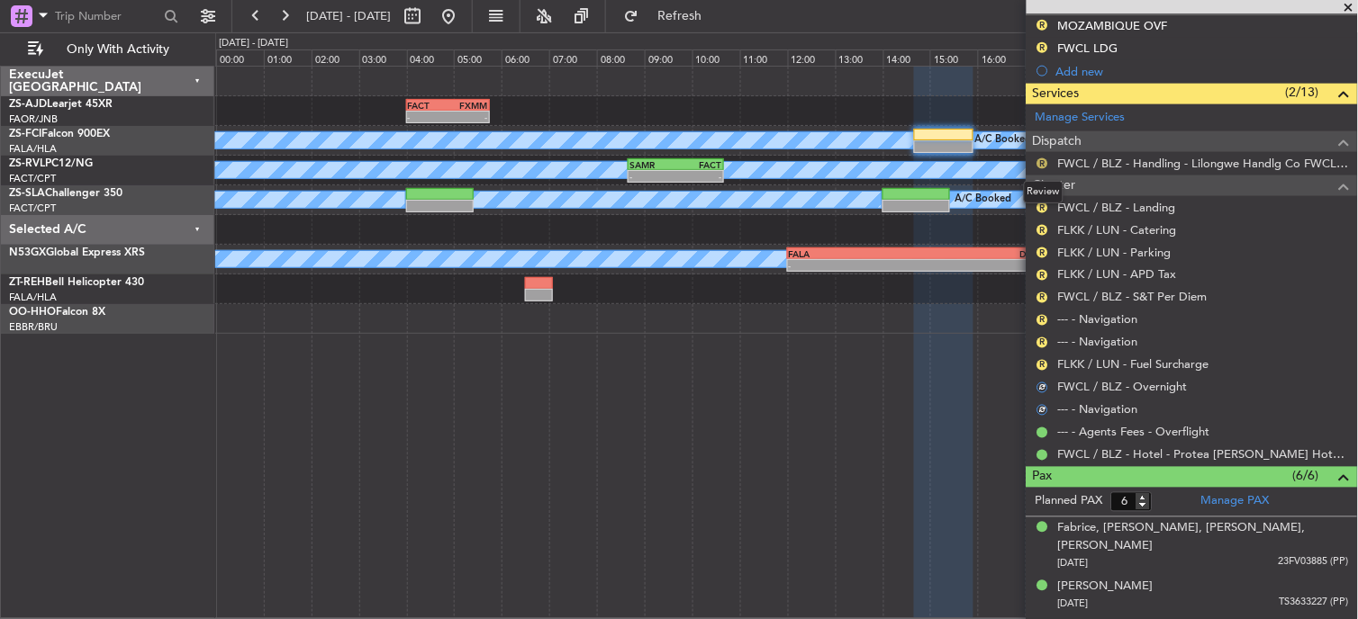
click at [1042, 162] on button "R" at bounding box center [1042, 163] width 11 height 11
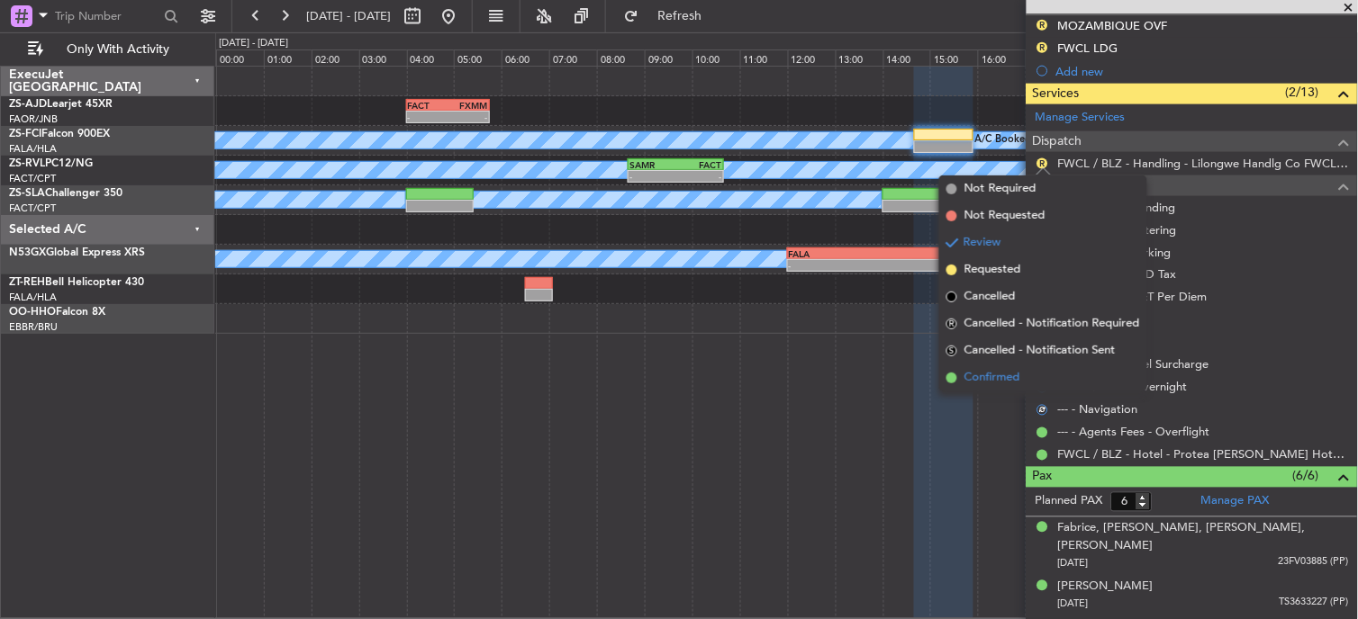
click at [982, 379] on span "Confirmed" at bounding box center [992, 378] width 56 height 18
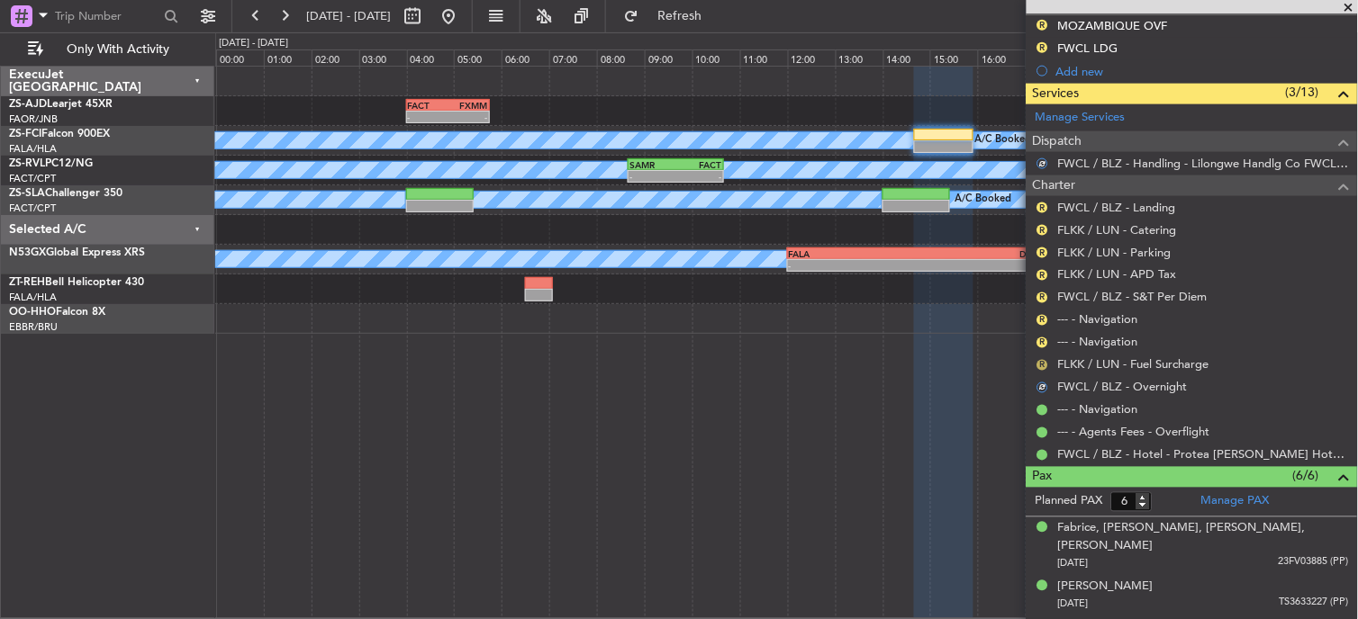
click at [1046, 366] on button "R" at bounding box center [1042, 365] width 11 height 11
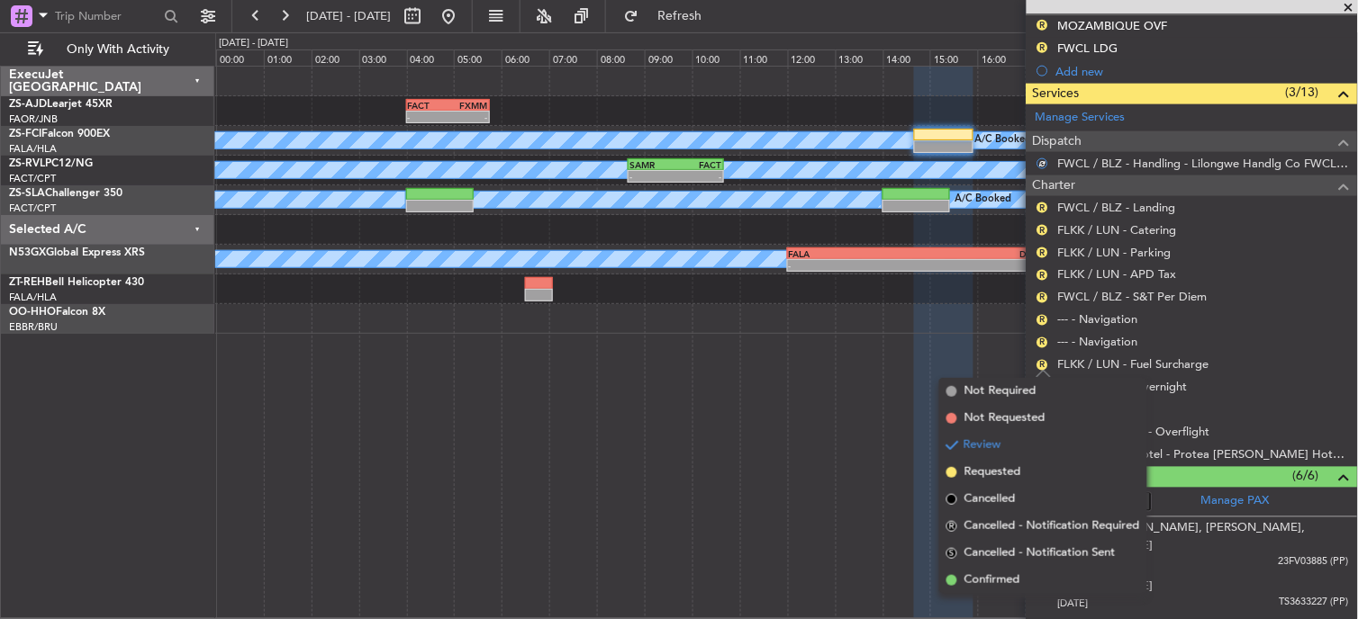
drag, startPoint x: 1028, startPoint y: 574, endPoint x: 1034, endPoint y: 447, distance: 126.2
click at [1028, 570] on li "Confirmed" at bounding box center [1043, 580] width 208 height 27
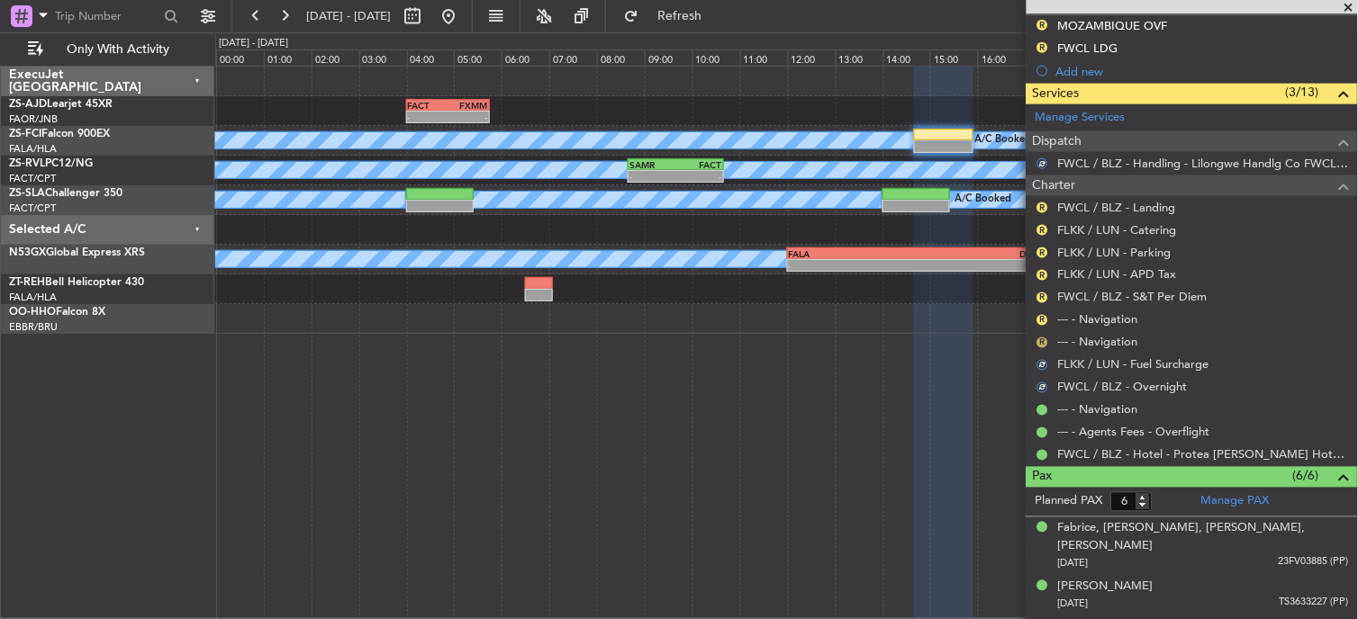
click at [1044, 340] on button "R" at bounding box center [1042, 343] width 11 height 11
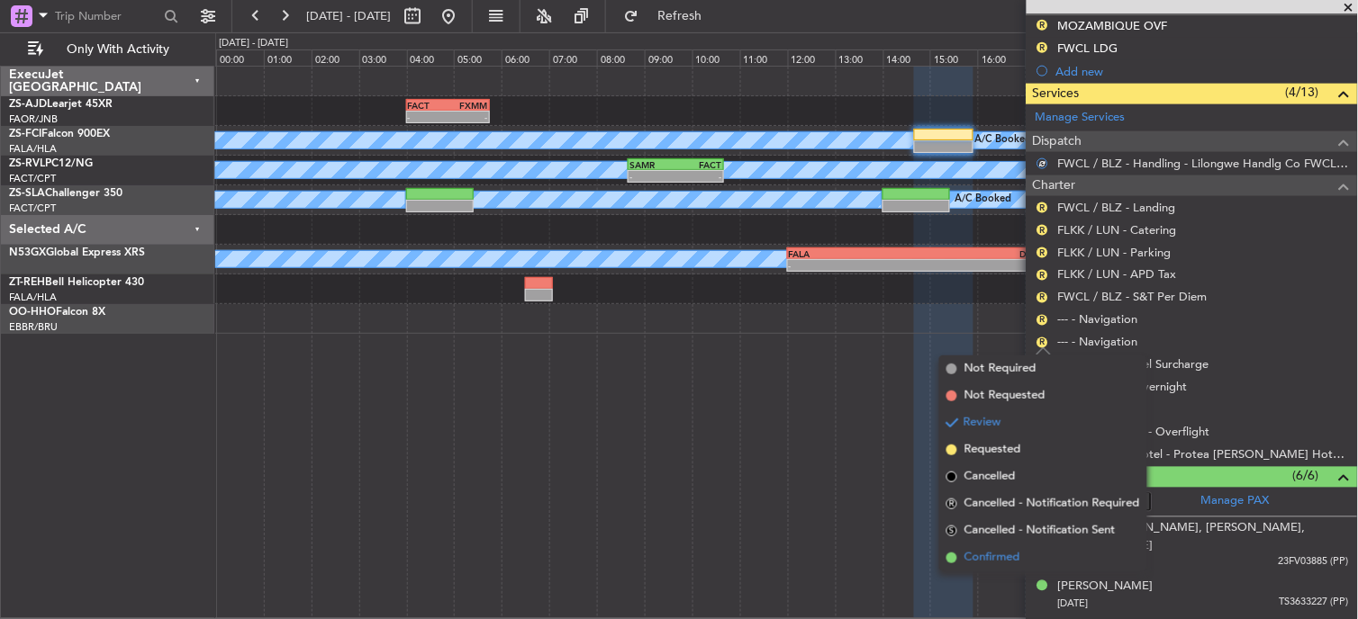
click at [1010, 551] on span "Confirmed" at bounding box center [992, 558] width 56 height 18
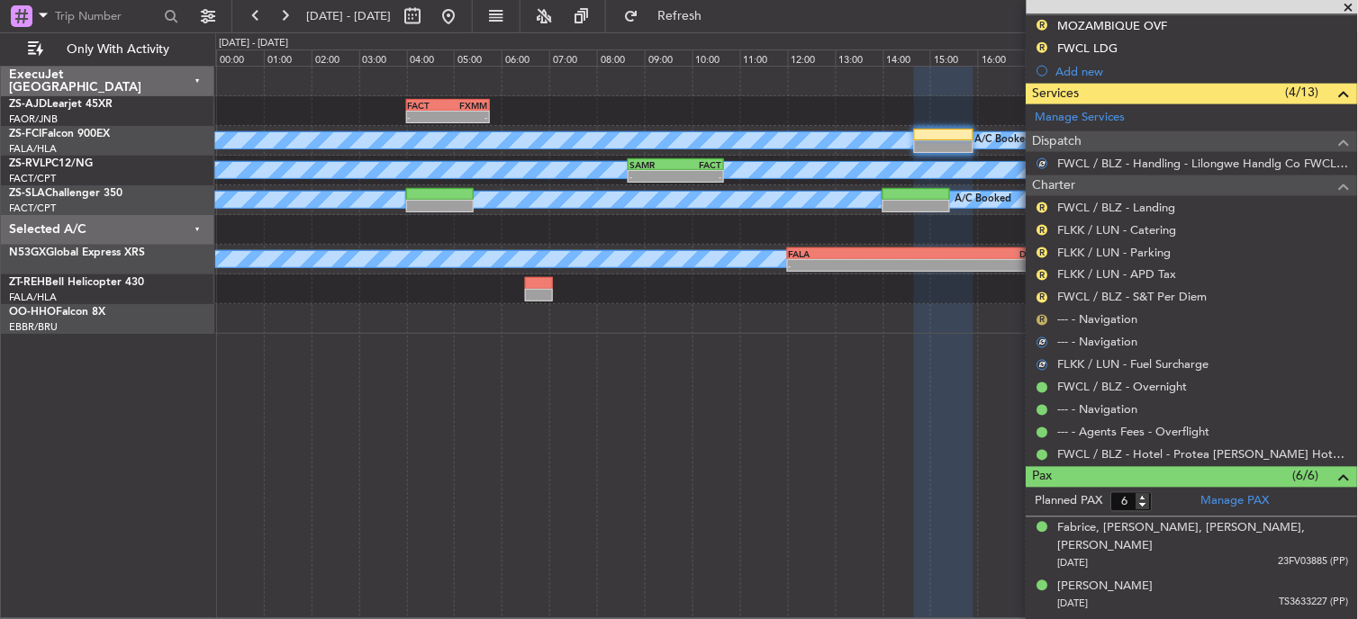
click at [1042, 319] on button "R" at bounding box center [1042, 320] width 11 height 11
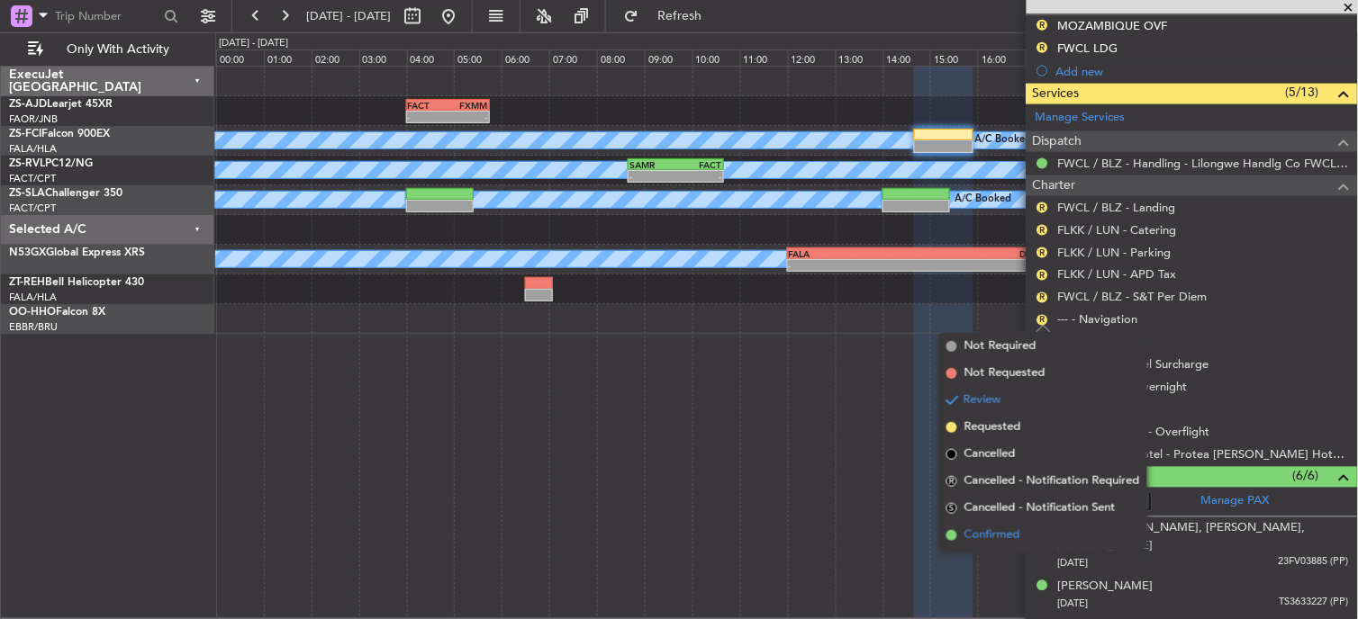
click at [1032, 529] on li "Confirmed" at bounding box center [1043, 535] width 208 height 27
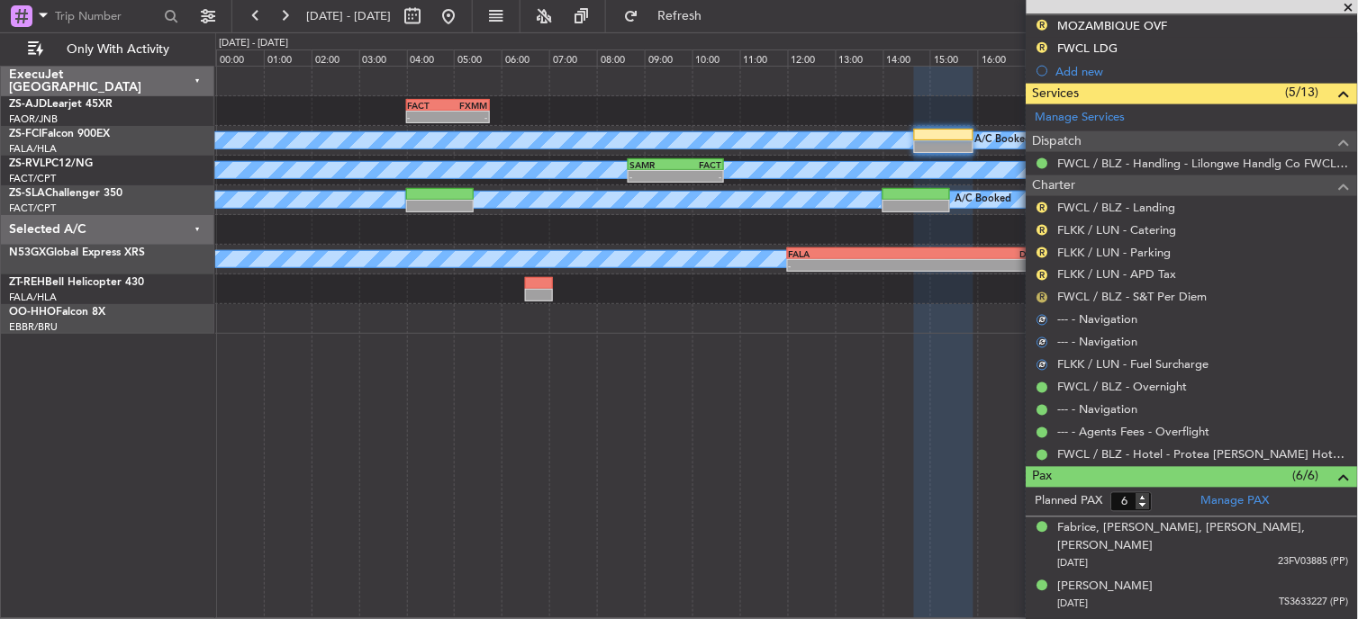
click at [1046, 299] on button "R" at bounding box center [1042, 298] width 11 height 11
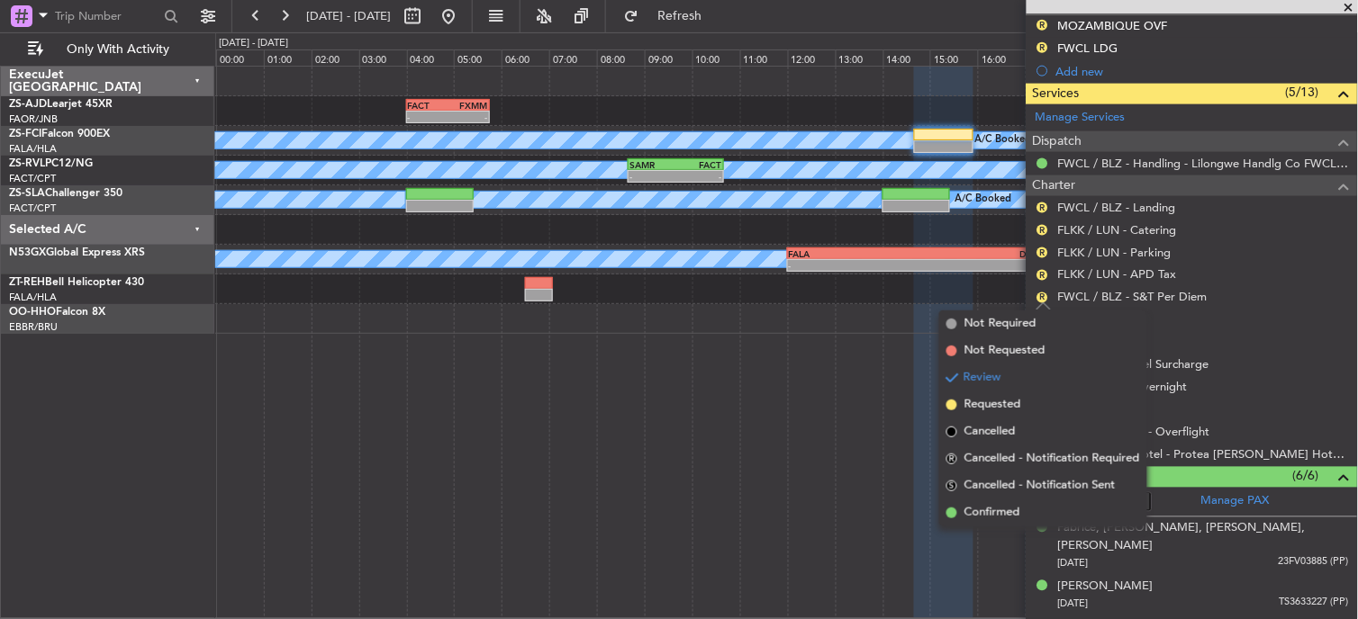
click at [1022, 500] on li "Confirmed" at bounding box center [1043, 513] width 208 height 27
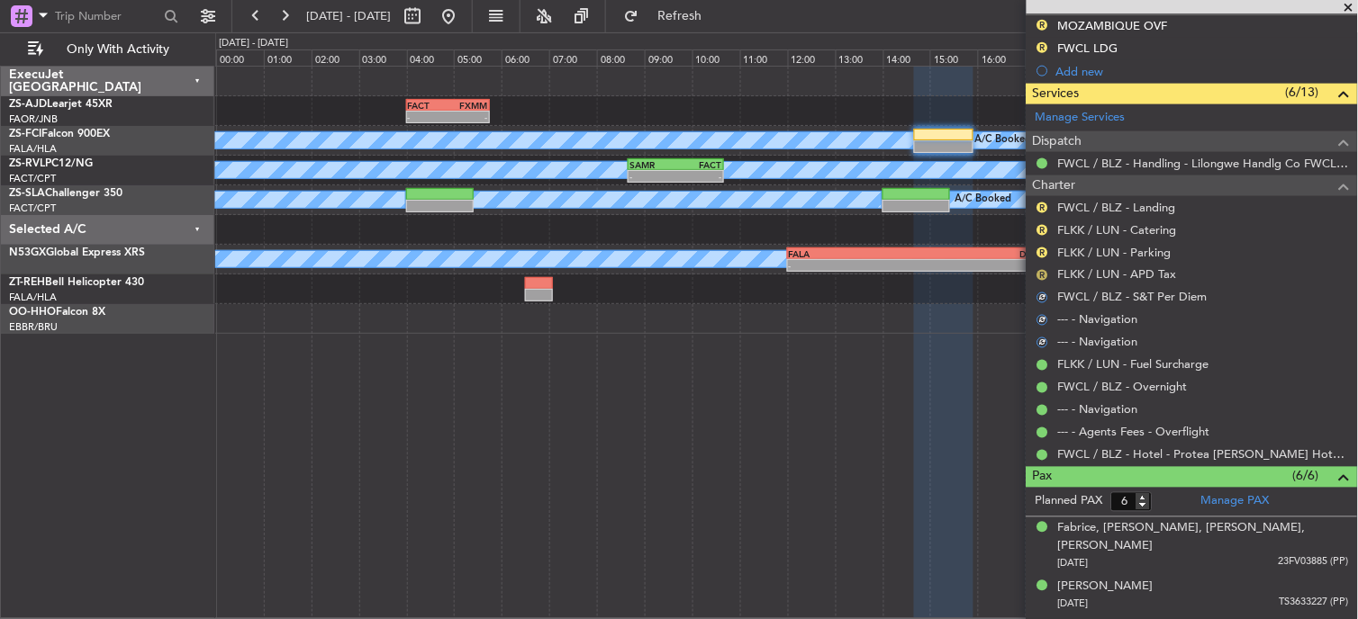
click at [1042, 270] on button "R" at bounding box center [1042, 275] width 11 height 11
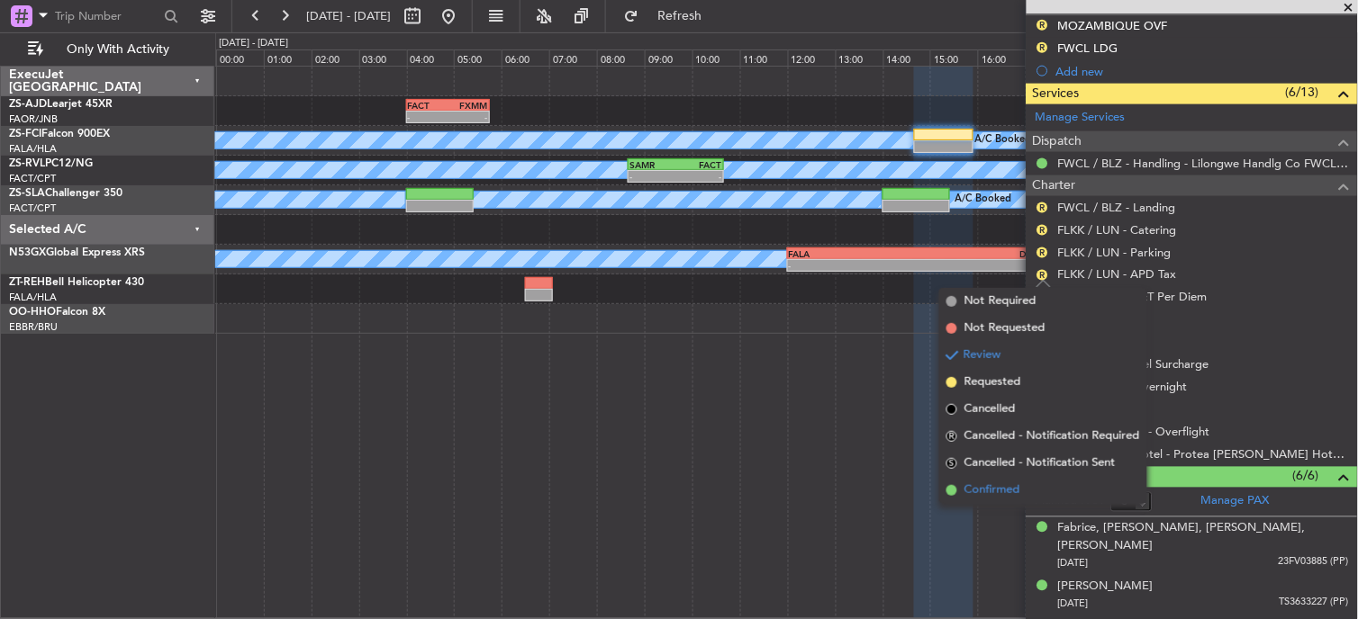
click at [980, 483] on span "Confirmed" at bounding box center [992, 491] width 56 height 18
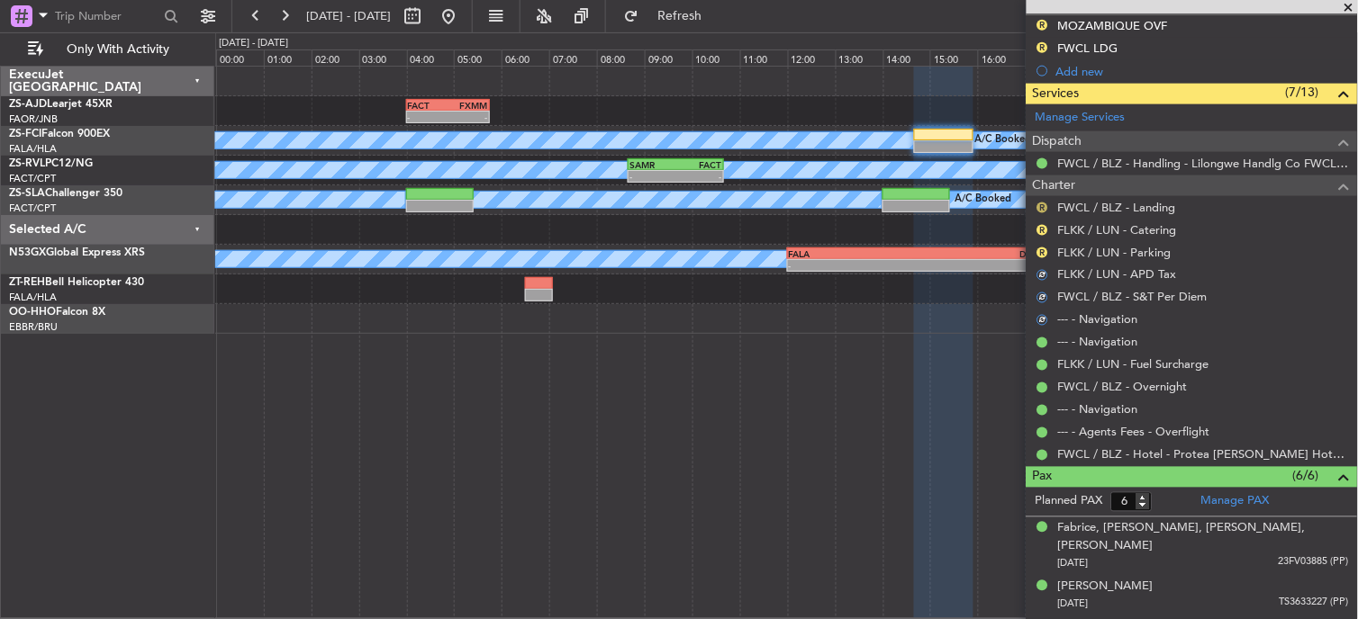
click at [1038, 208] on button "R" at bounding box center [1042, 208] width 11 height 11
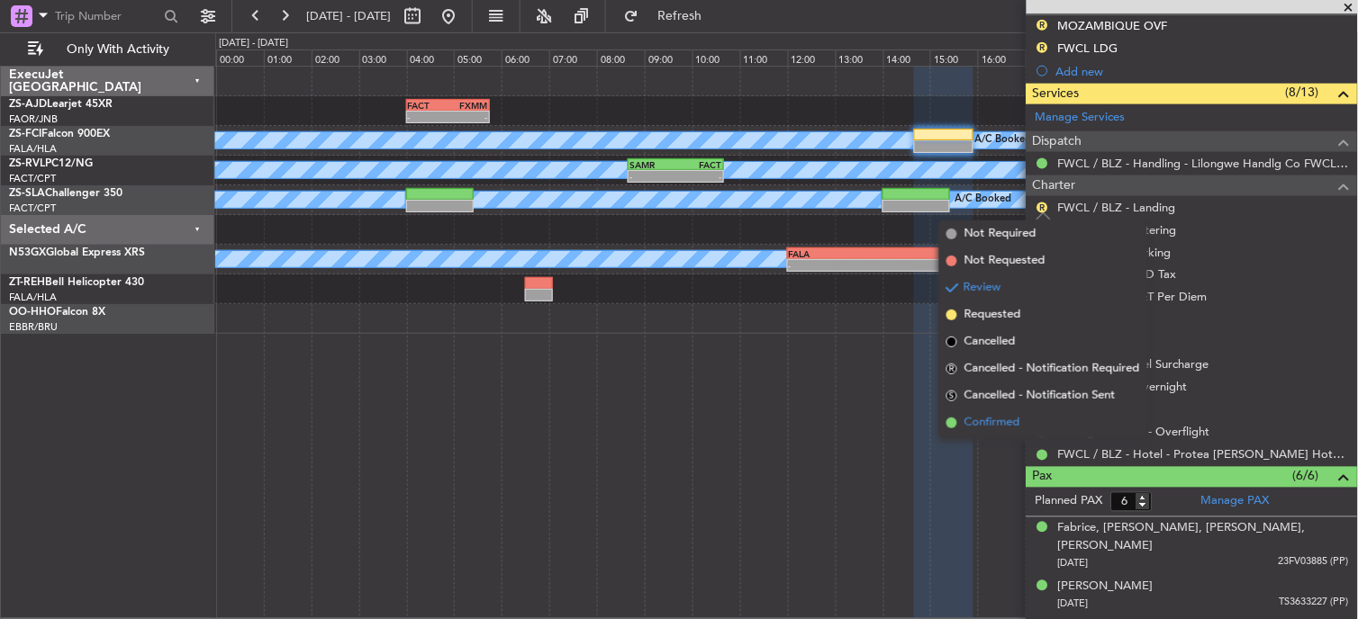
click at [988, 415] on span "Confirmed" at bounding box center [992, 423] width 56 height 18
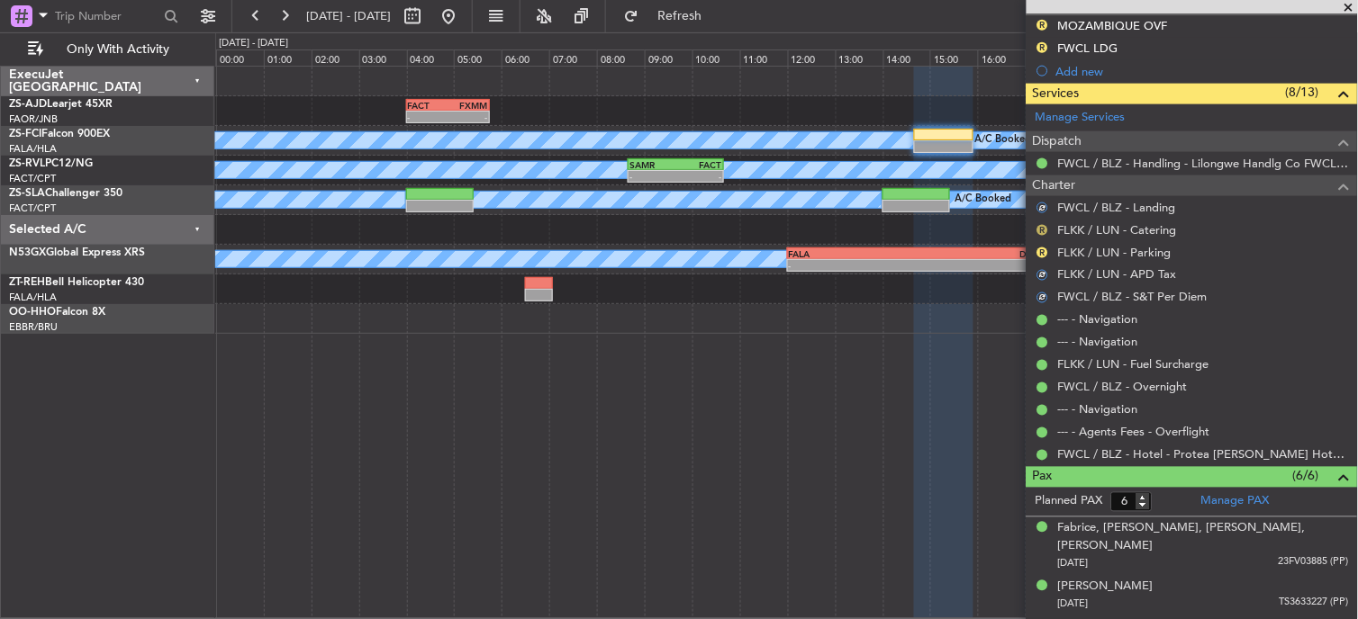
click at [1046, 230] on button "R" at bounding box center [1042, 230] width 11 height 11
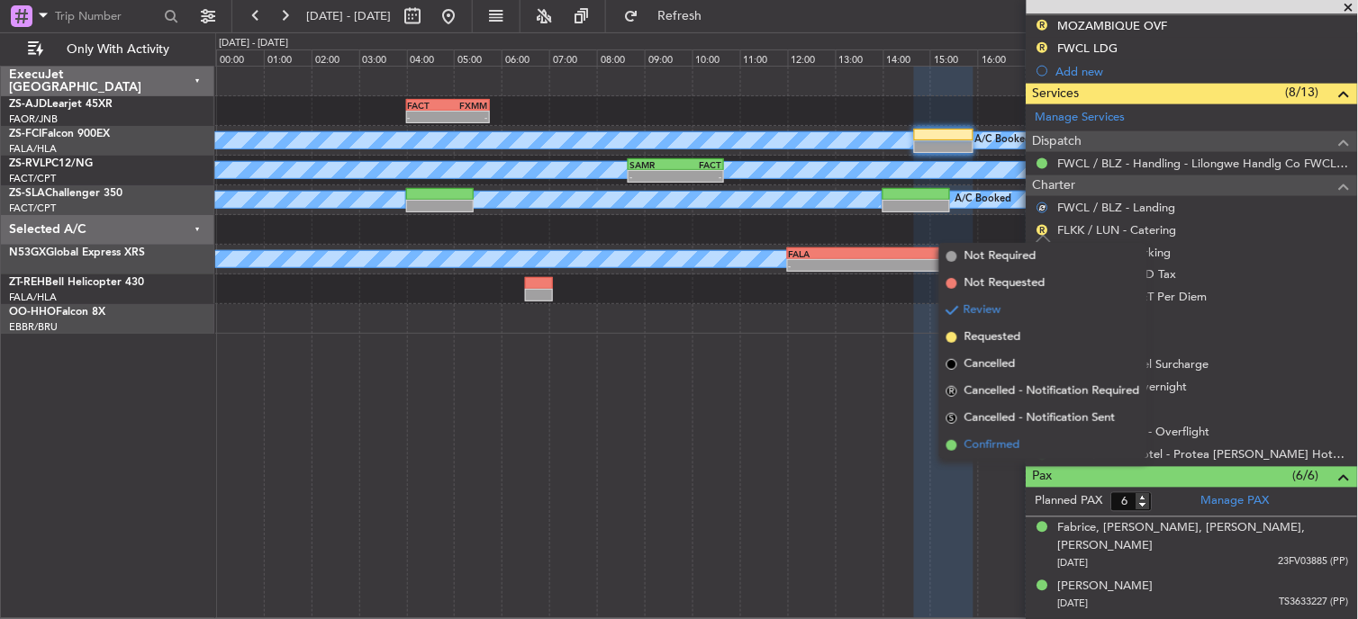
click at [999, 442] on span "Confirmed" at bounding box center [992, 446] width 56 height 18
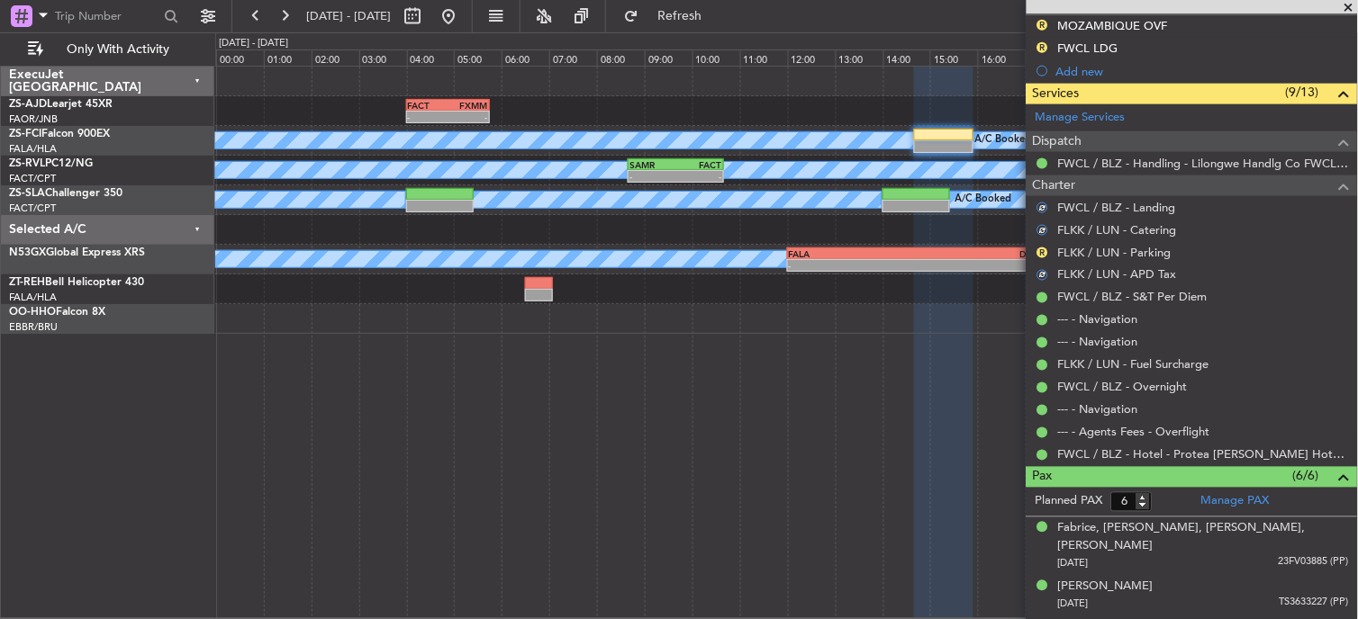
click at [1037, 256] on div "R" at bounding box center [1042, 253] width 14 height 14
click at [1043, 252] on button "R" at bounding box center [1042, 253] width 11 height 11
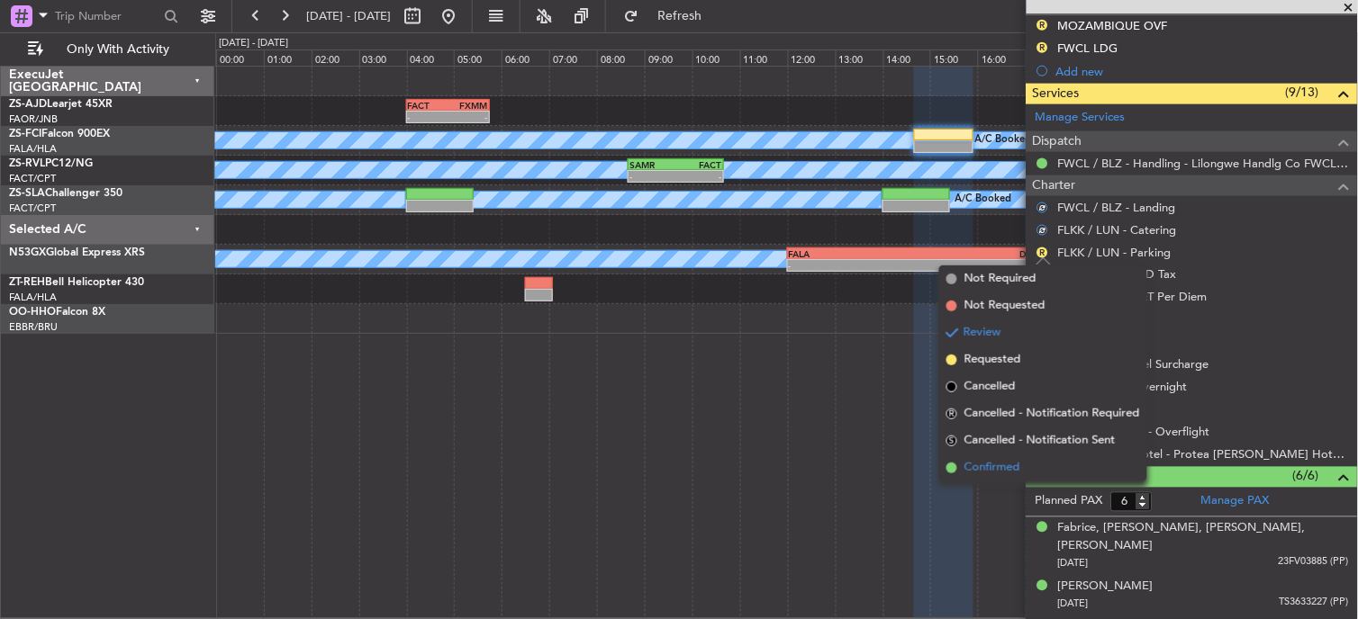
click at [1005, 457] on li "Confirmed" at bounding box center [1043, 468] width 208 height 27
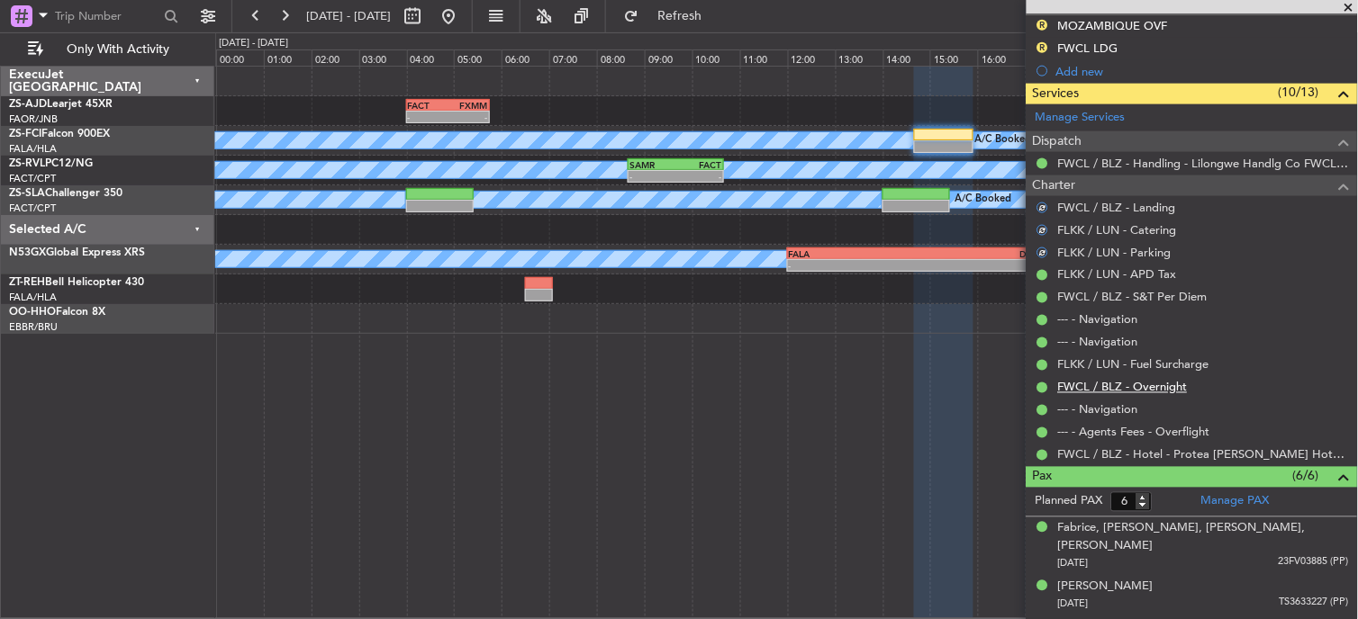
scroll to position [0, 0]
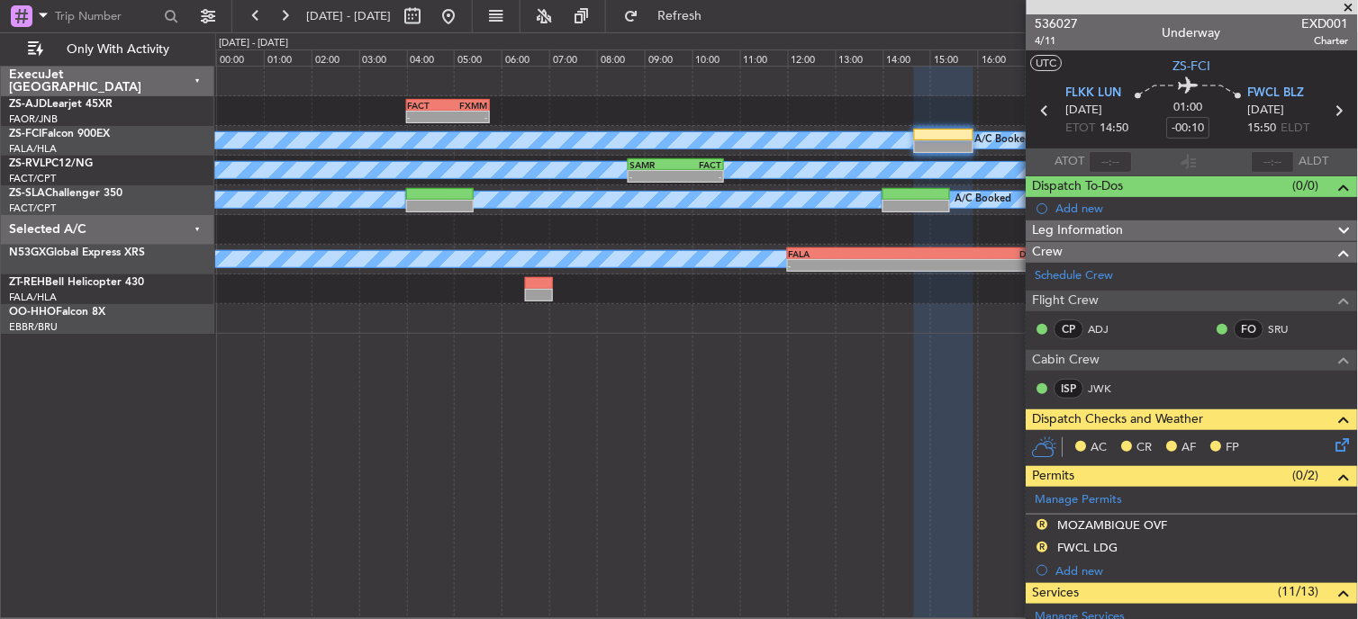
click at [1333, 448] on icon at bounding box center [1340, 442] width 14 height 14
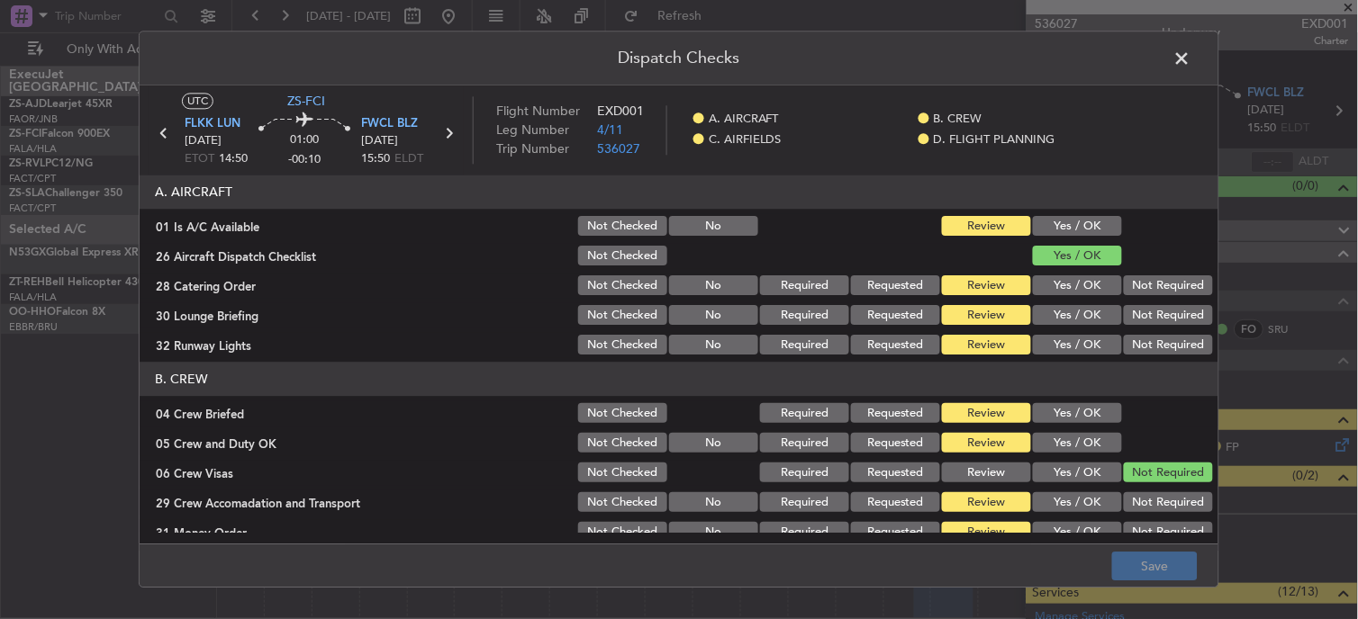
click at [1077, 228] on button "Yes / OK" at bounding box center [1077, 227] width 89 height 20
click at [1124, 292] on button "Not Required" at bounding box center [1168, 286] width 89 height 20
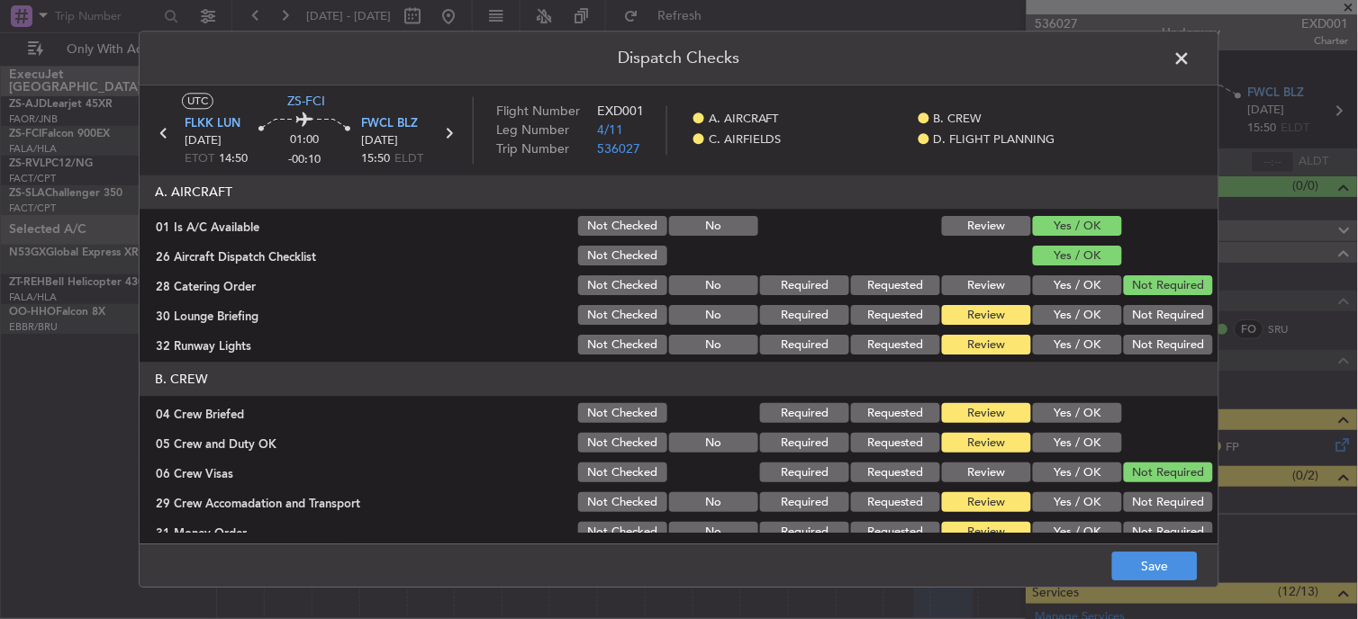
click at [1123, 297] on div "Not Required" at bounding box center [1166, 286] width 91 height 25
click at [1127, 318] on button "Not Required" at bounding box center [1168, 316] width 89 height 20
click at [1127, 328] on div "Not Required" at bounding box center [1166, 315] width 91 height 25
drag, startPoint x: 1130, startPoint y: 348, endPoint x: 1130, endPoint y: 357, distance: 9.9
click at [1130, 349] on button "Not Required" at bounding box center [1168, 346] width 89 height 20
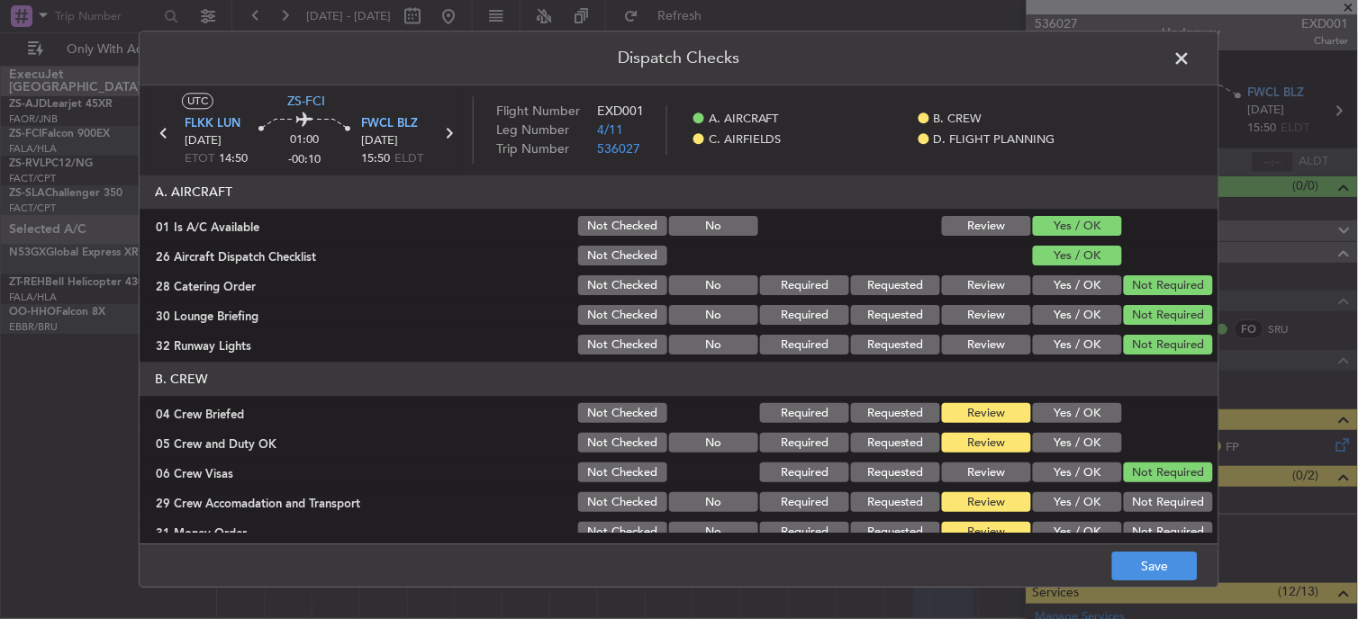
click at [1130, 357] on article "A. AIRCRAFT 01 Is A/C Available Not Checked No Review Yes / OK 26 Aircraft Disp…" at bounding box center [679, 354] width 1079 height 357
click at [1071, 415] on button "Yes / OK" at bounding box center [1077, 414] width 89 height 20
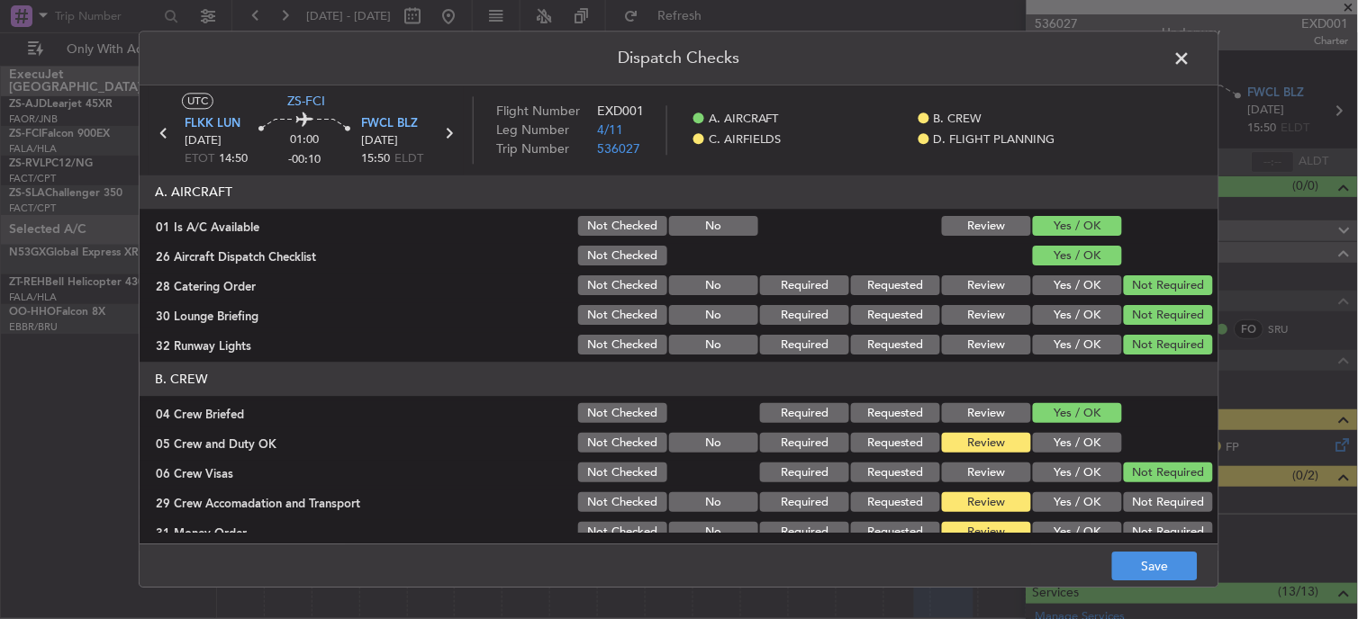
click at [1066, 448] on button "Yes / OK" at bounding box center [1077, 444] width 89 height 20
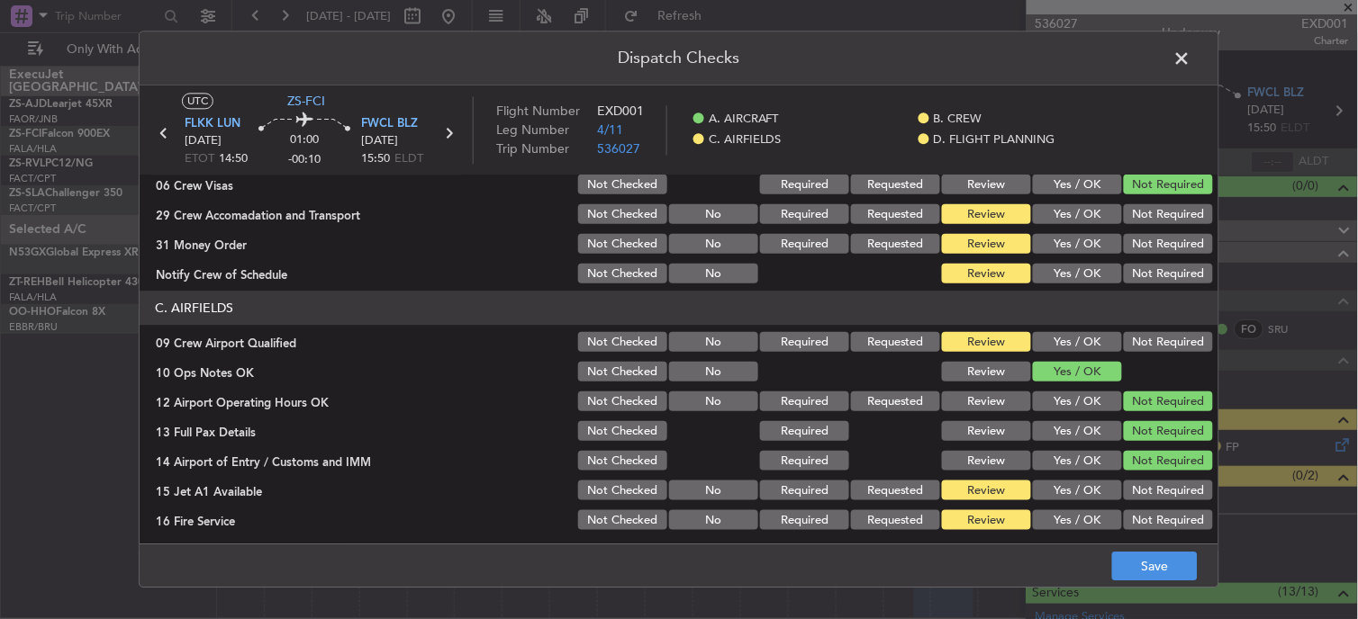
scroll to position [249, 0]
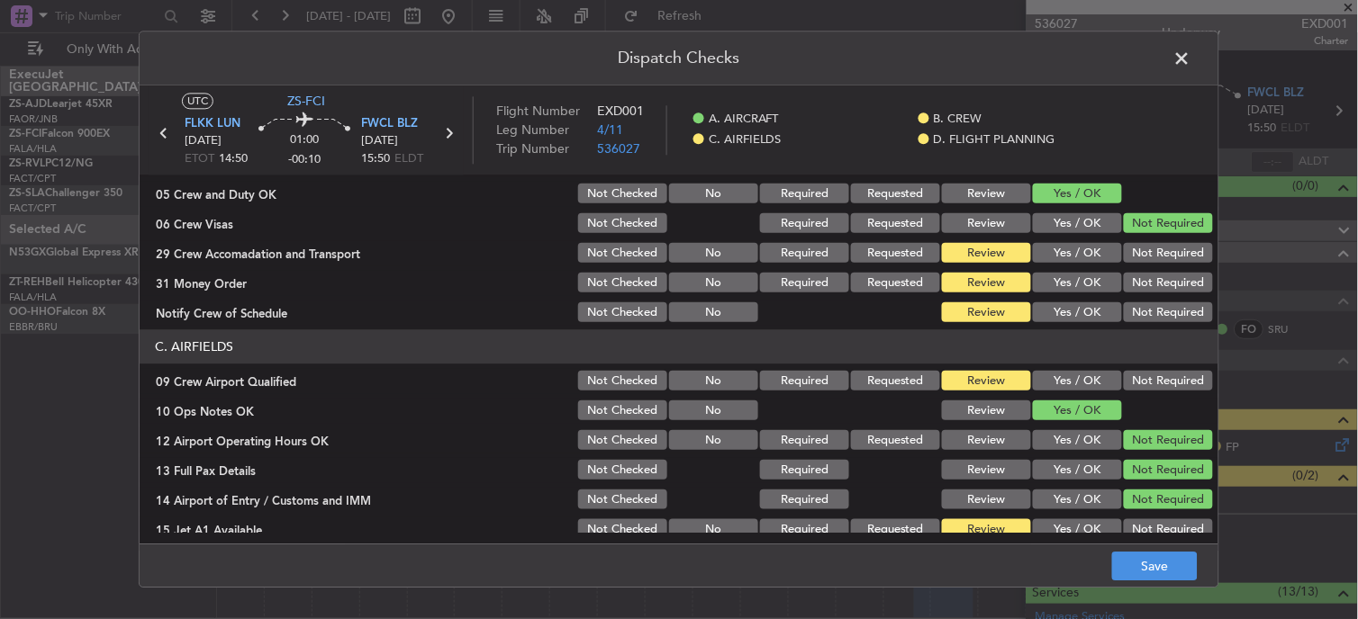
drag, startPoint x: 1149, startPoint y: 244, endPoint x: 1147, endPoint y: 265, distance: 20.8
click at [1149, 249] on button "Not Required" at bounding box center [1168, 254] width 89 height 20
drag, startPoint x: 1147, startPoint y: 265, endPoint x: 1147, endPoint y: 275, distance: 9.9
click at [1147, 271] on section "B. CREW 04 Crew Briefed Not Checked Required Requested Review Yes / OK 05 Crew …" at bounding box center [679, 219] width 1079 height 212
drag, startPoint x: 1147, startPoint y: 275, endPoint x: 1147, endPoint y: 297, distance: 22.5
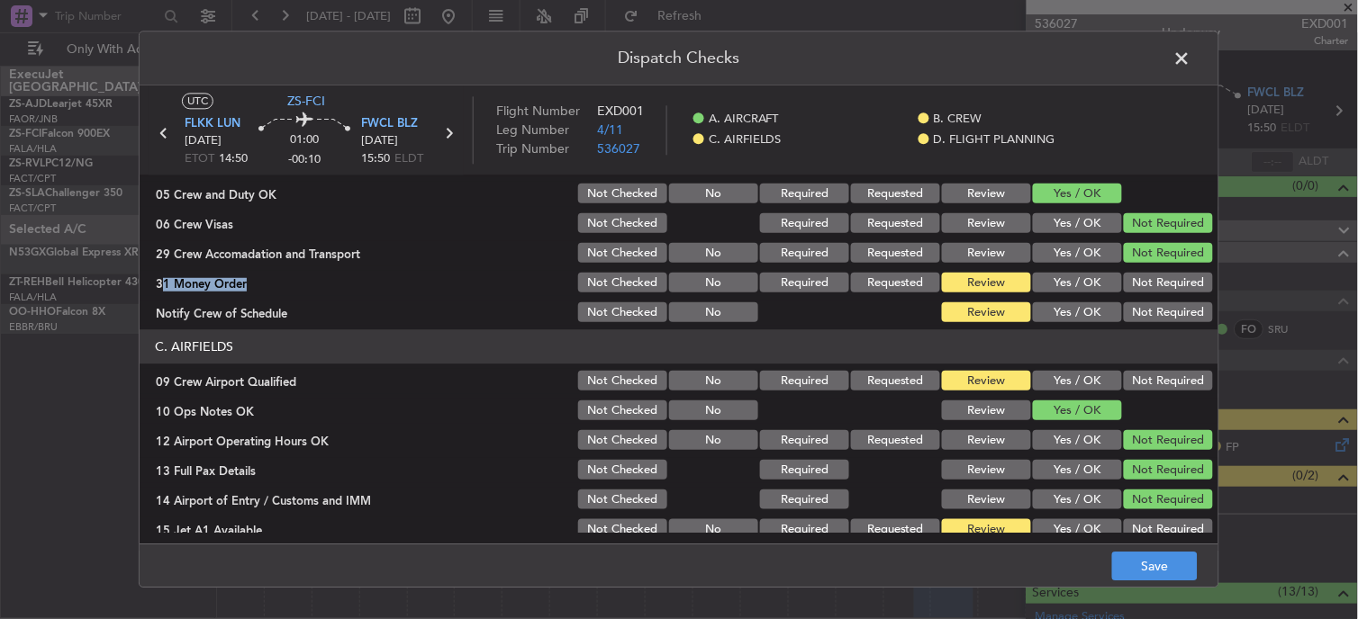
click at [1147, 286] on button "Not Required" at bounding box center [1168, 284] width 89 height 20
click at [1144, 319] on button "Not Required" at bounding box center [1168, 313] width 89 height 20
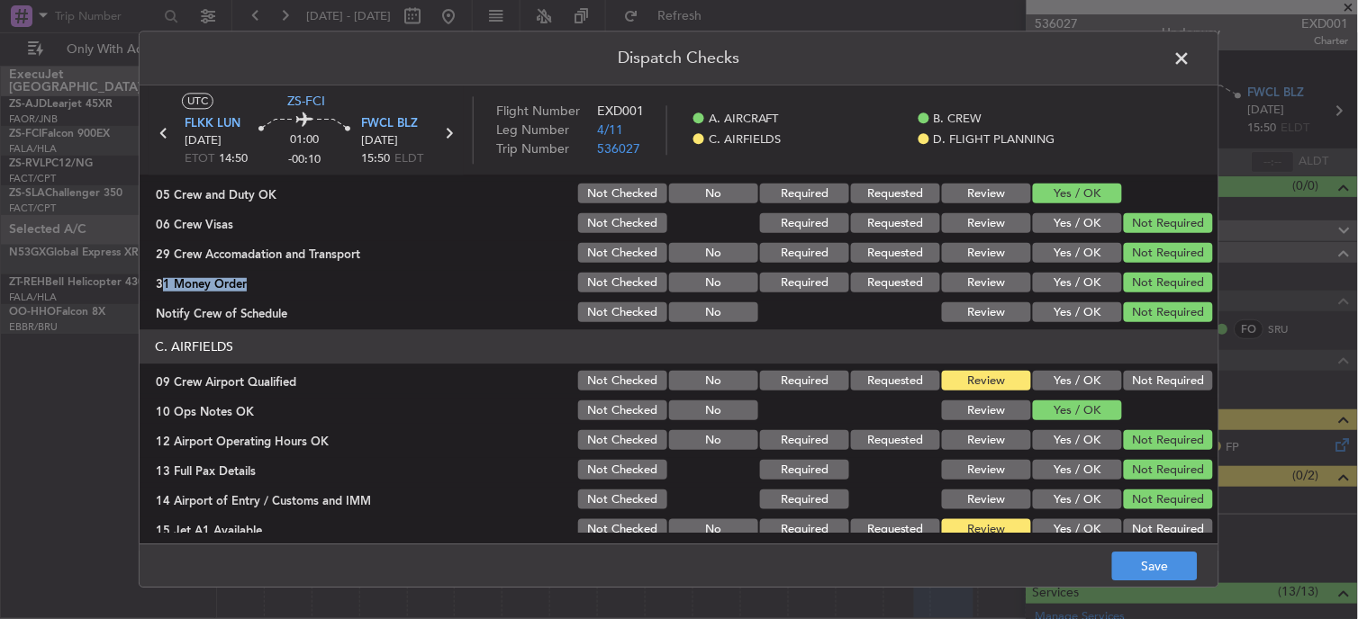
click at [1144, 321] on button "Not Required" at bounding box center [1168, 313] width 89 height 20
drag, startPoint x: 1144, startPoint y: 321, endPoint x: 1129, endPoint y: 374, distance: 55.3
click at [1129, 374] on button "Not Required" at bounding box center [1168, 382] width 89 height 20
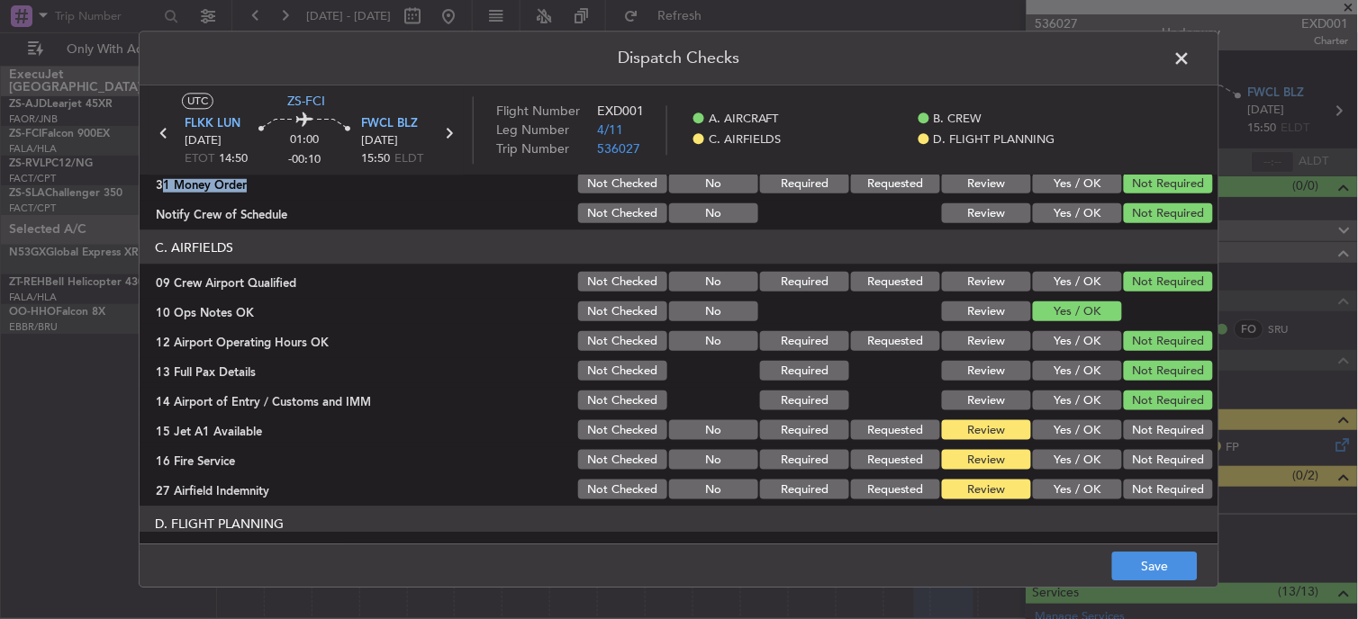
scroll to position [450, 0]
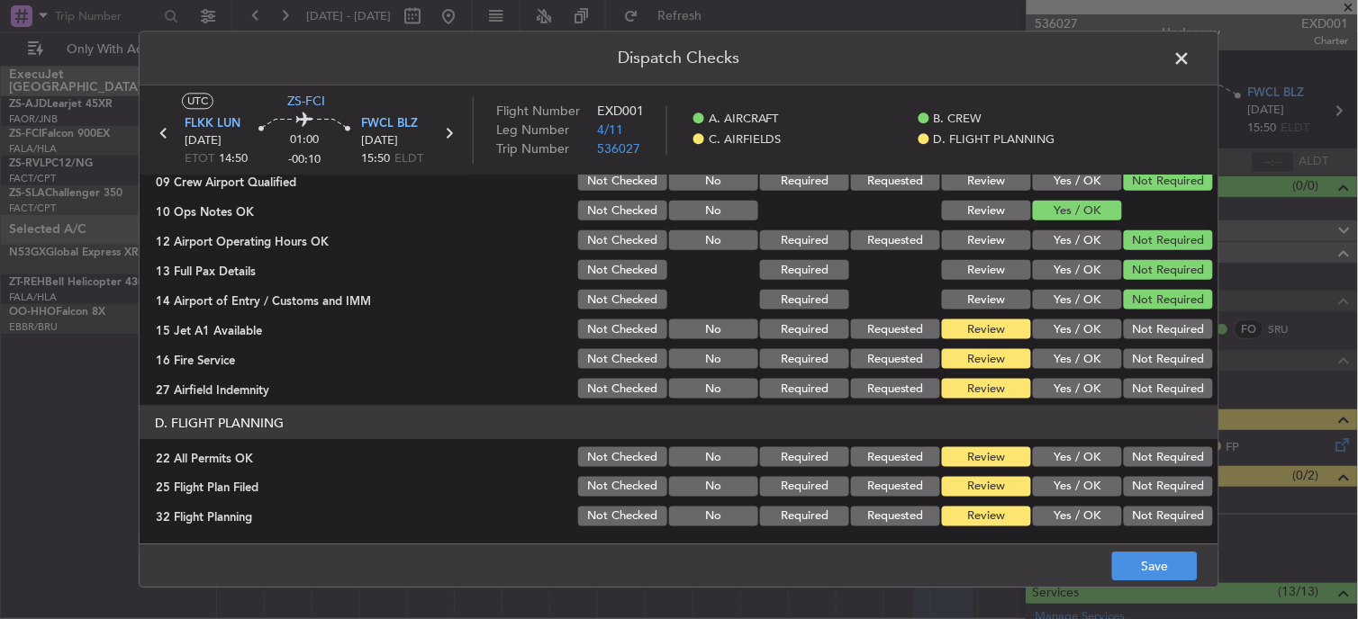
click at [1148, 354] on button "Not Required" at bounding box center [1168, 359] width 89 height 20
click at [1147, 340] on div "Not Required" at bounding box center [1166, 329] width 91 height 25
drag, startPoint x: 1146, startPoint y: 329, endPoint x: 1146, endPoint y: 352, distance: 23.4
click at [1146, 333] on button "Not Required" at bounding box center [1168, 330] width 89 height 20
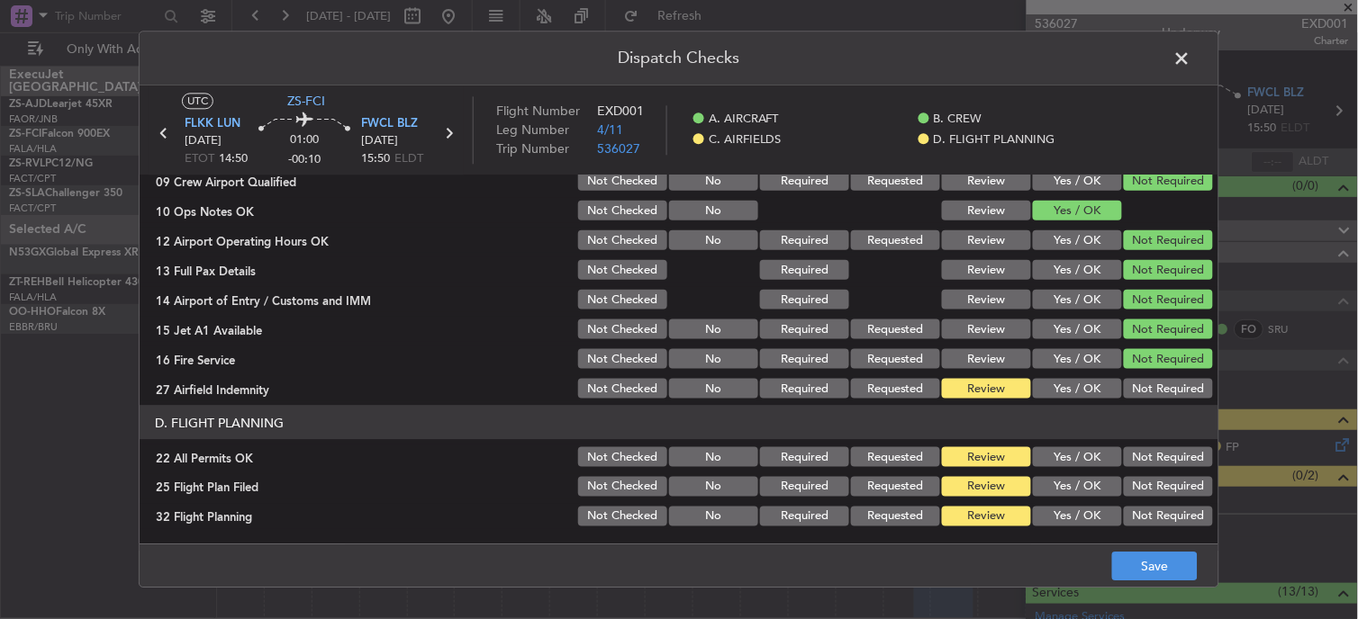
click at [1145, 389] on button "Not Required" at bounding box center [1168, 389] width 89 height 20
drag, startPoint x: 1155, startPoint y: 451, endPoint x: 1144, endPoint y: 462, distance: 15.3
click at [1155, 455] on button "Not Required" at bounding box center [1168, 457] width 89 height 20
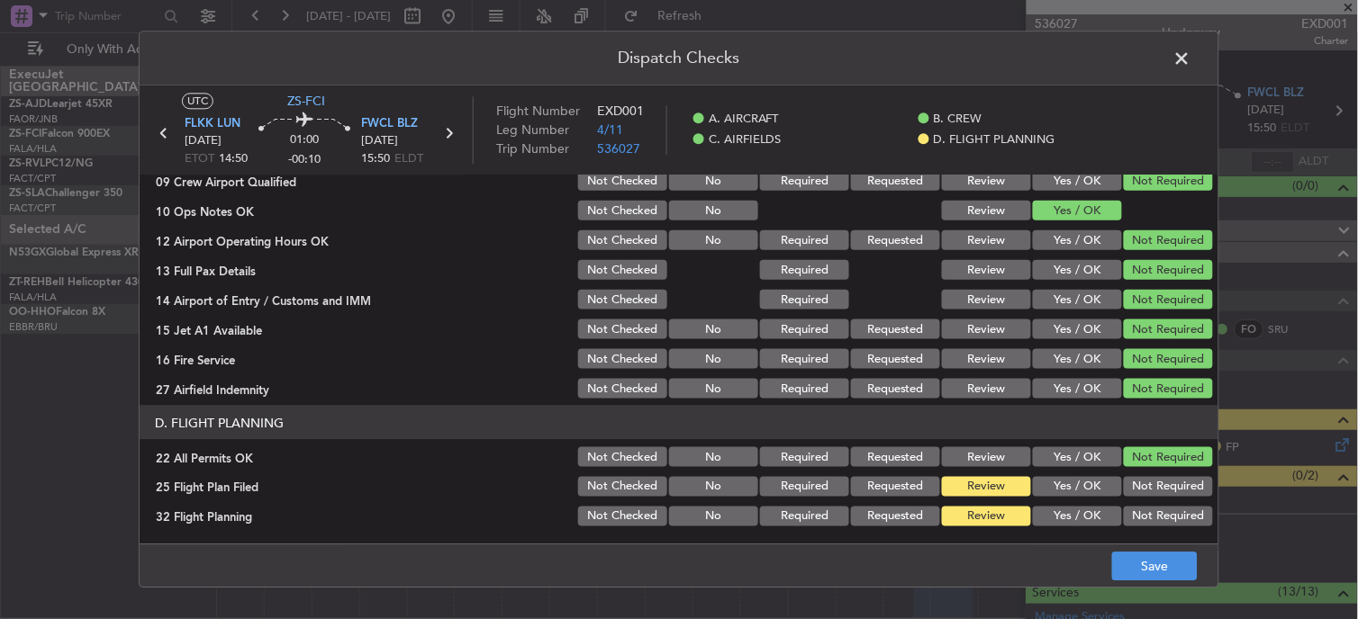
click at [1068, 482] on button "Yes / OK" at bounding box center [1077, 487] width 89 height 20
click at [1068, 518] on button "Yes / OK" at bounding box center [1077, 517] width 89 height 20
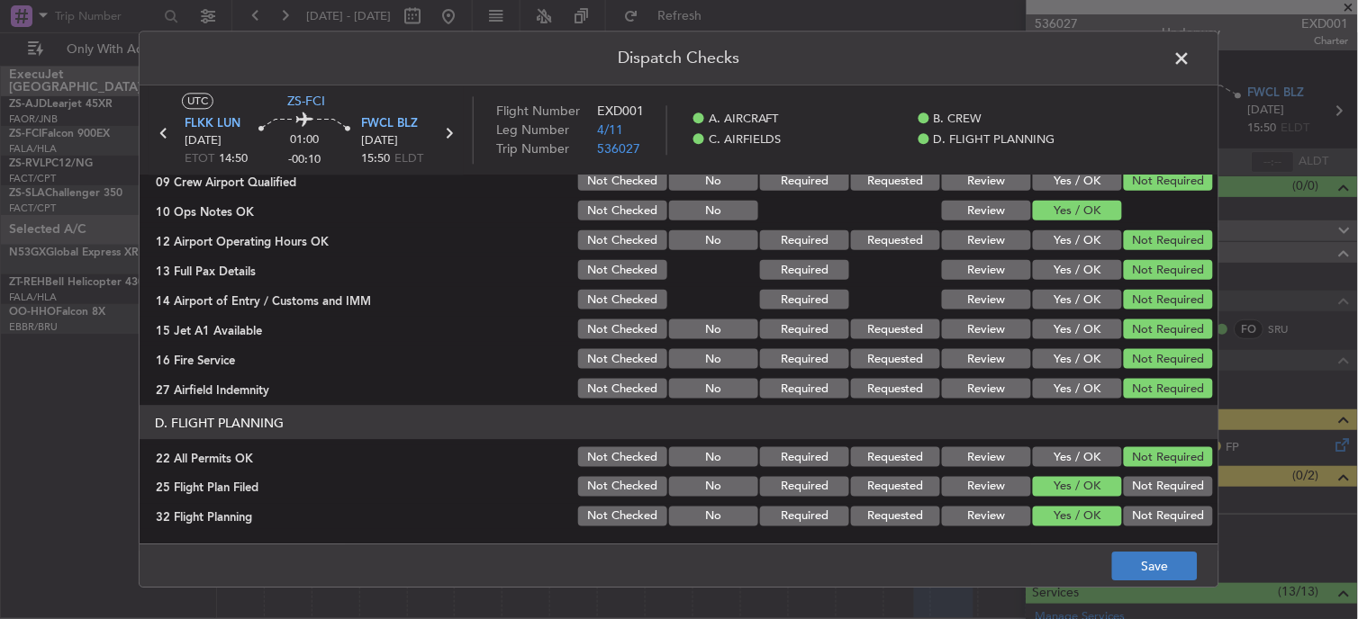
drag, startPoint x: 1068, startPoint y: 518, endPoint x: 1135, endPoint y: 554, distance: 76.5
click at [1075, 520] on button "Yes / OK" at bounding box center [1077, 517] width 89 height 20
drag, startPoint x: 1135, startPoint y: 554, endPoint x: 1142, endPoint y: 574, distance: 21.6
click at [1135, 555] on button "Save" at bounding box center [1155, 567] width 86 height 29
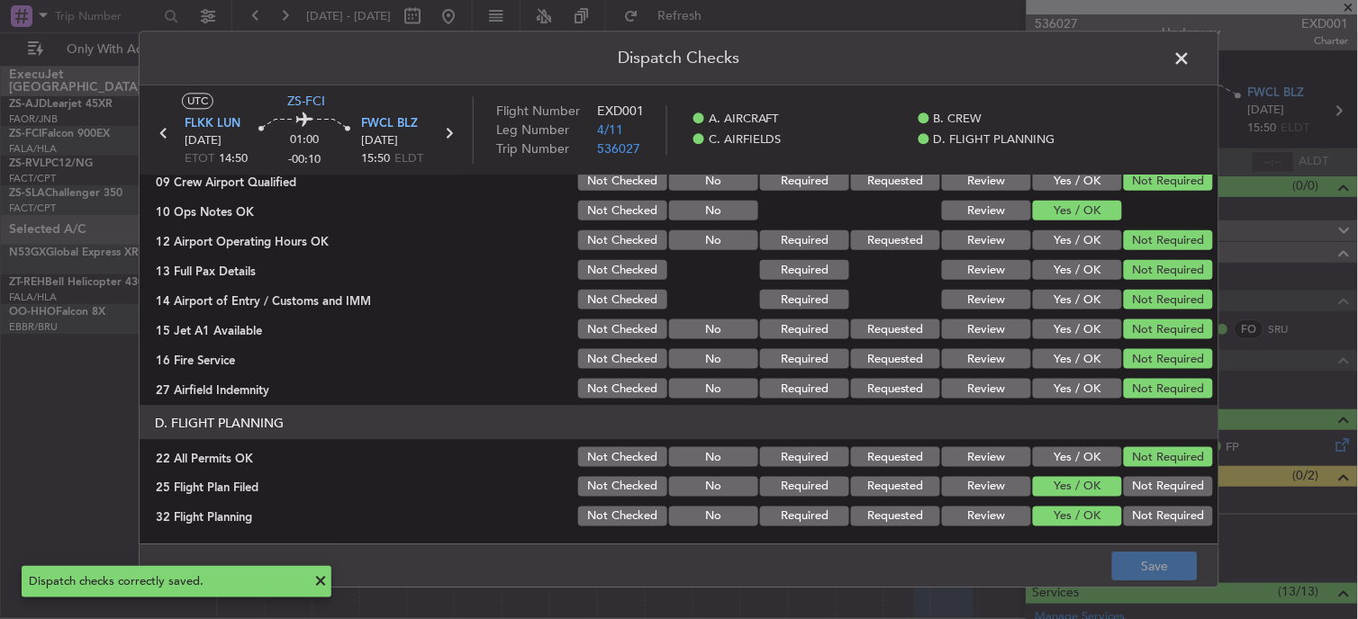
click at [1191, 66] on span at bounding box center [1191, 63] width 0 height 36
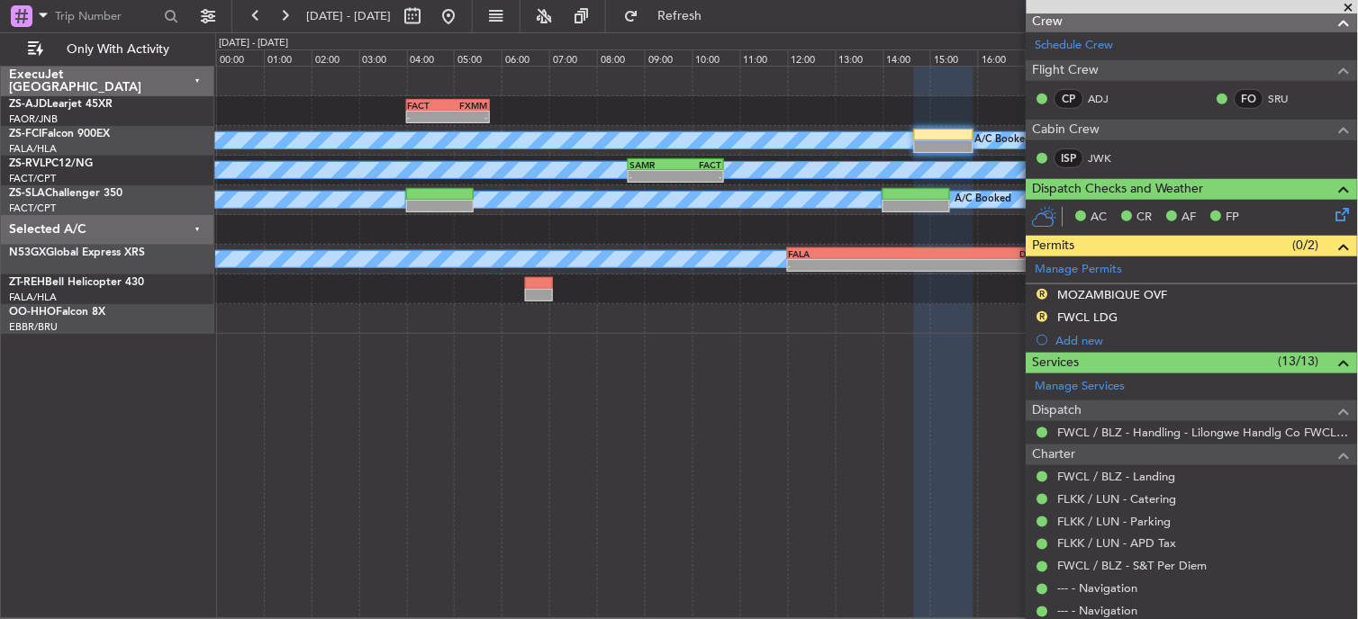
scroll to position [300, 0]
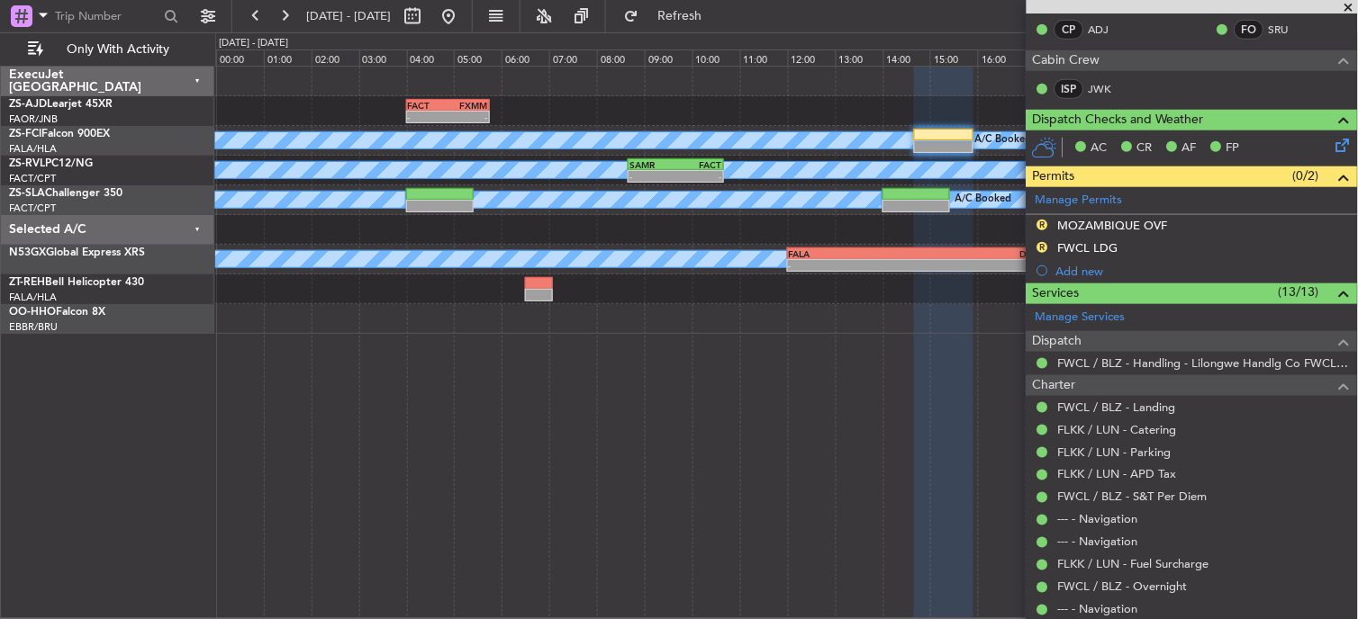
click at [1351, 4] on span at bounding box center [1349, 8] width 18 height 16
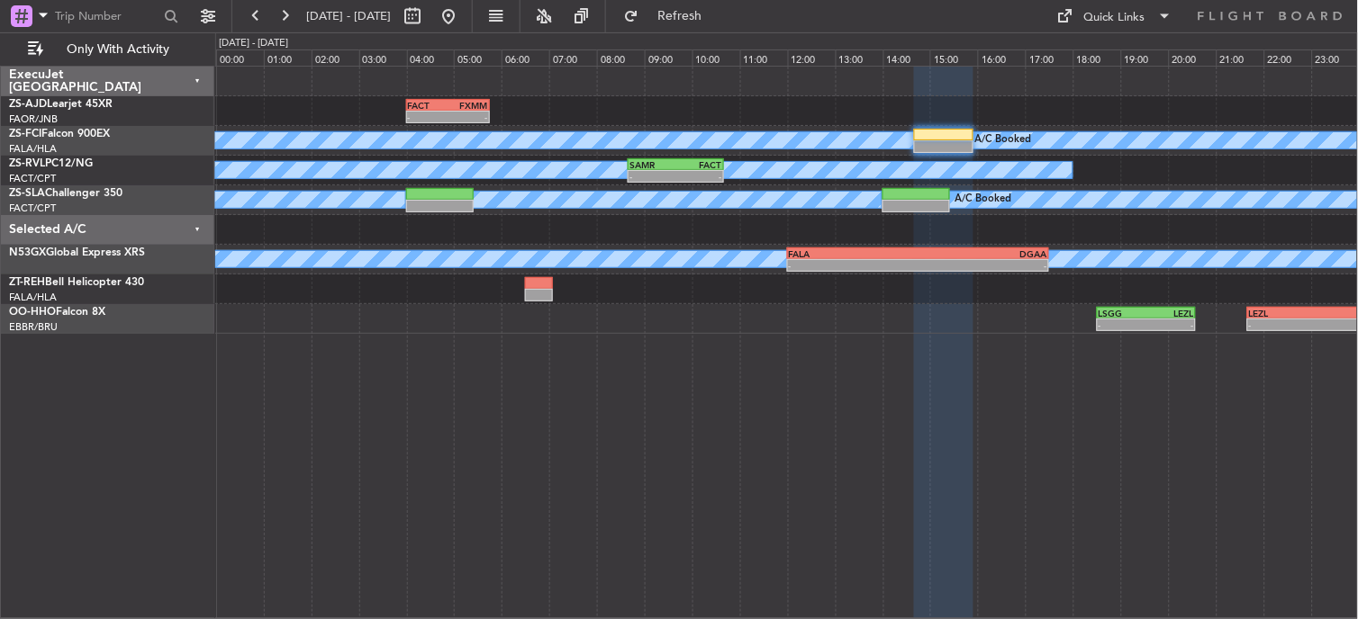
type input "0"
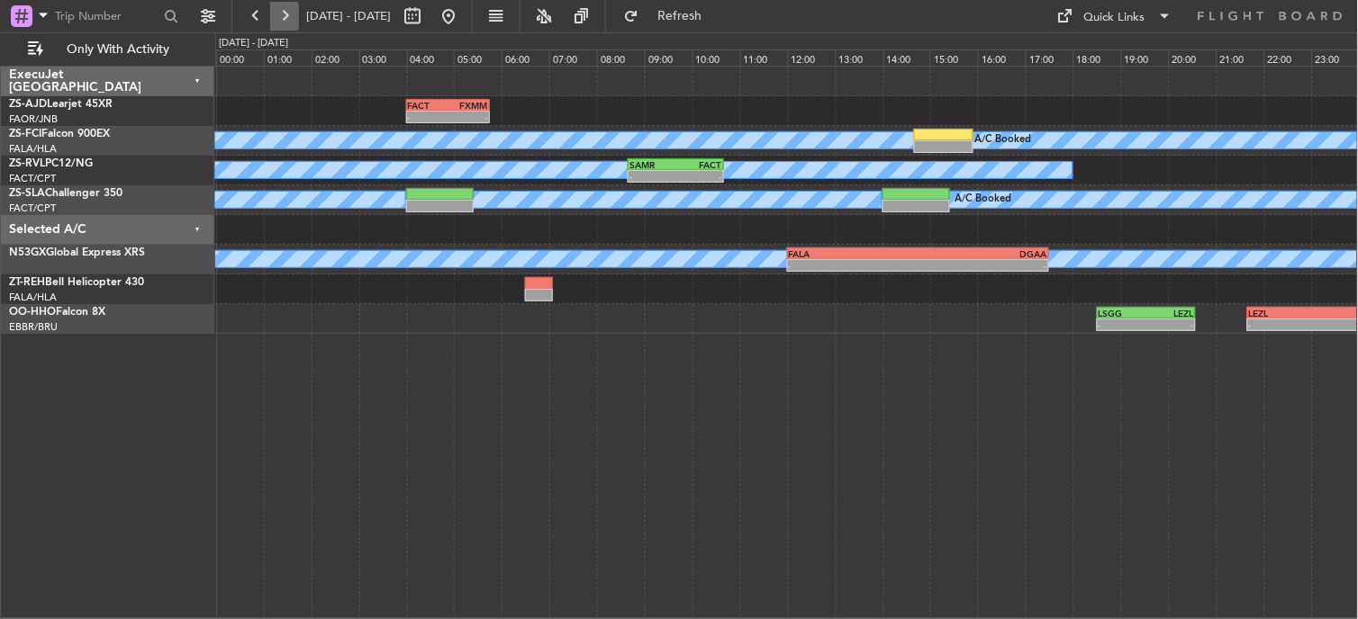
click at [294, 13] on button at bounding box center [284, 16] width 29 height 29
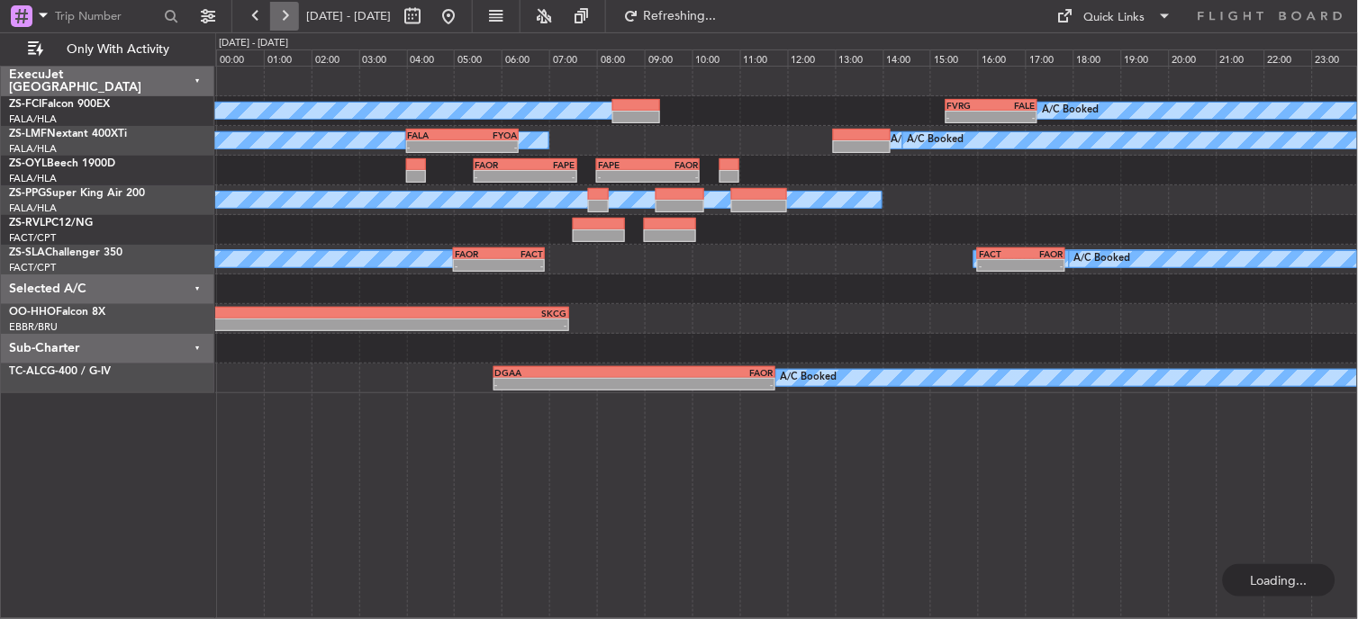
click at [294, 14] on button at bounding box center [284, 16] width 29 height 29
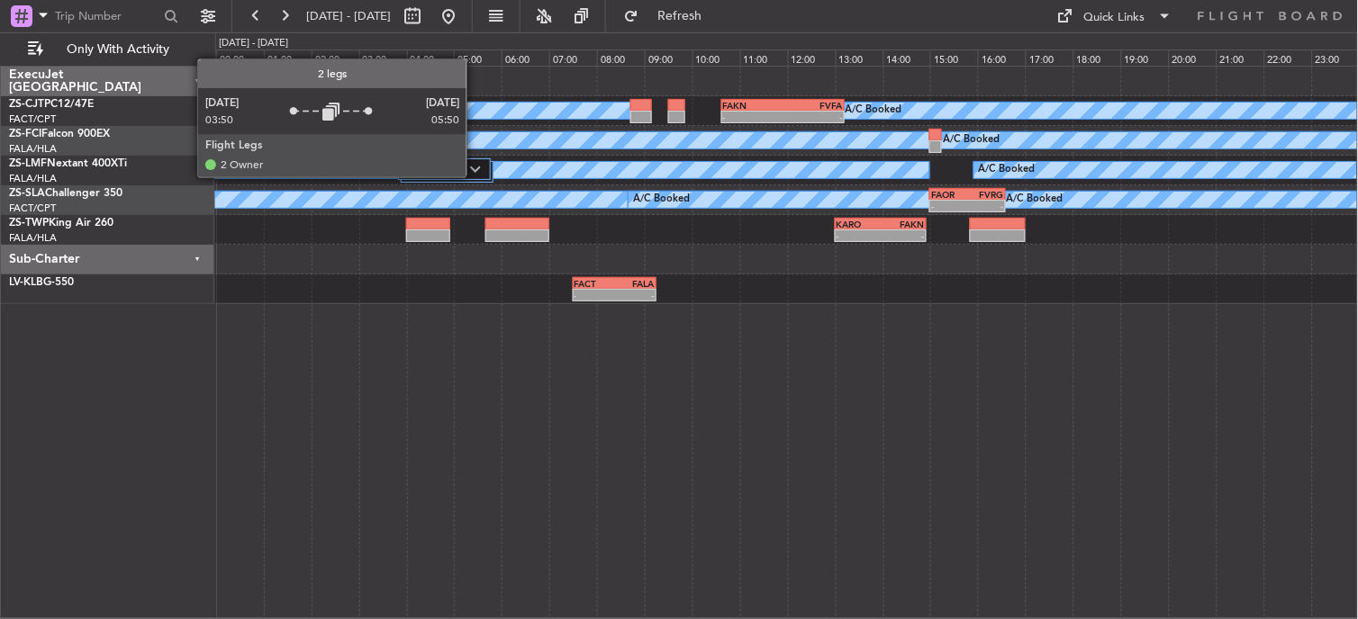
click at [475, 168] on img at bounding box center [475, 169] width 11 height 7
